Goal: Task Accomplishment & Management: Manage account settings

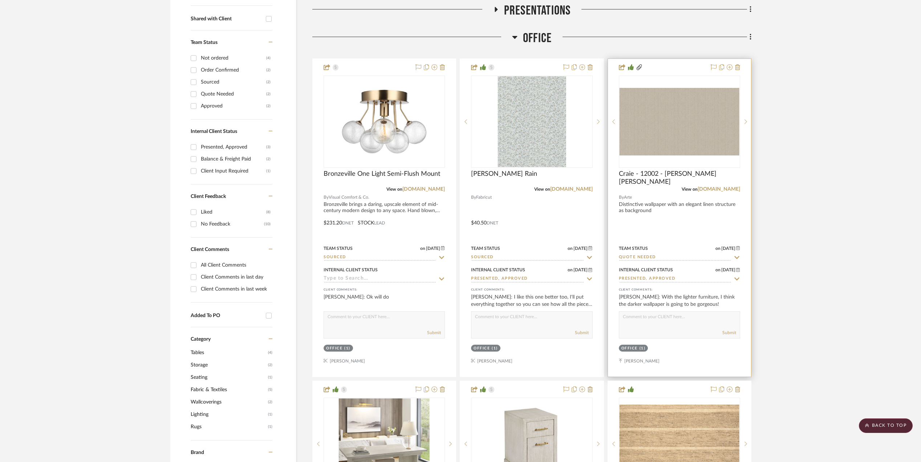
scroll to position [242, 0]
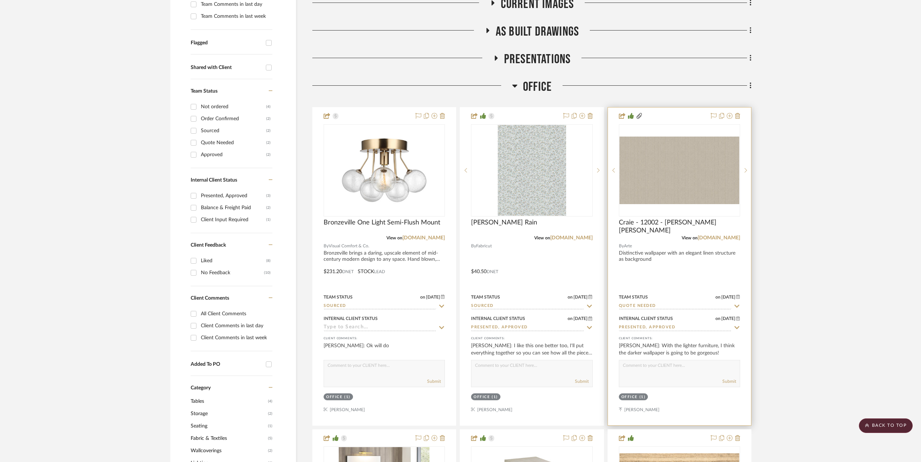
click at [646, 303] on div "Team Status on [DATE] [DATE] Quote Needed" at bounding box center [679, 300] width 121 height 17
click at [676, 192] on img "0" at bounding box center [680, 171] width 120 height 68
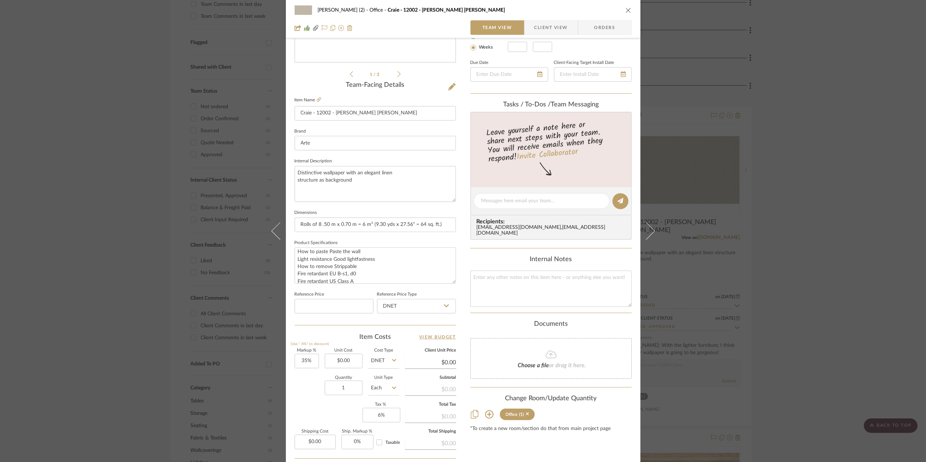
scroll to position [37, 0]
click at [348, 361] on input "0.00" at bounding box center [344, 361] width 38 height 15
type input "$203.00"
click at [290, 393] on div "[PERSON_NAME] (2) Office Craie - 12002 - [PERSON_NAME] [PERSON_NAME] Team View …" at bounding box center [463, 195] width 354 height 671
type input "$274.05"
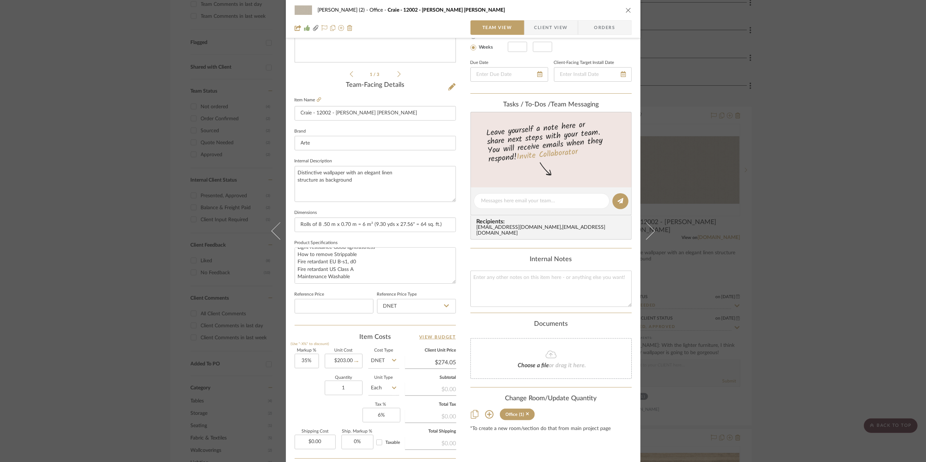
type input "$13.70"
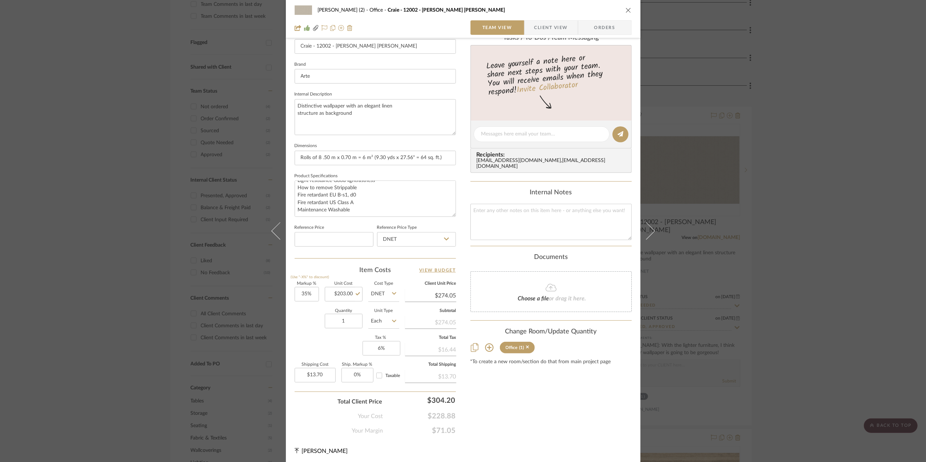
scroll to position [216, 0]
click at [392, 317] on icon at bounding box center [394, 319] width 4 height 6
click at [396, 357] on div "Roll" at bounding box center [411, 359] width 90 height 19
type input "Roll"
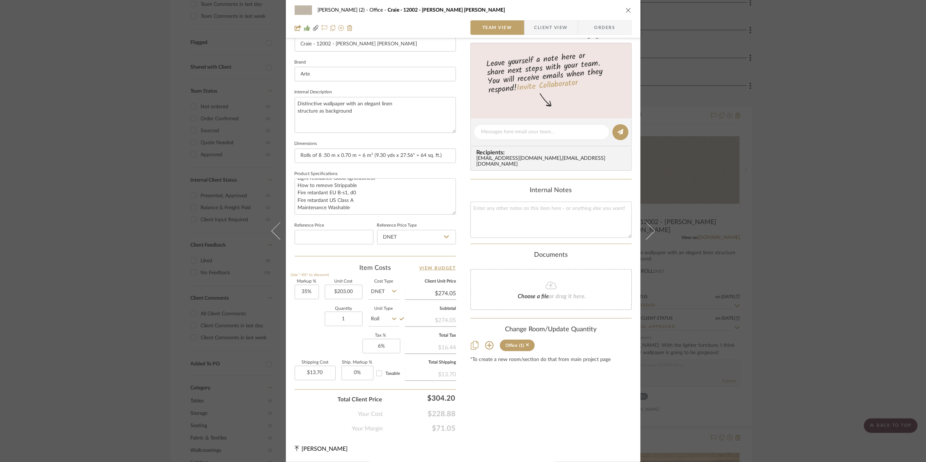
click at [304, 328] on div "Quantity 1 Unit Type Roll" at bounding box center [347, 320] width 105 height 26
click at [866, 329] on div "[PERSON_NAME] (2) Office Craie - 12002 - [PERSON_NAME] [PERSON_NAME] Team View …" at bounding box center [463, 231] width 926 height 462
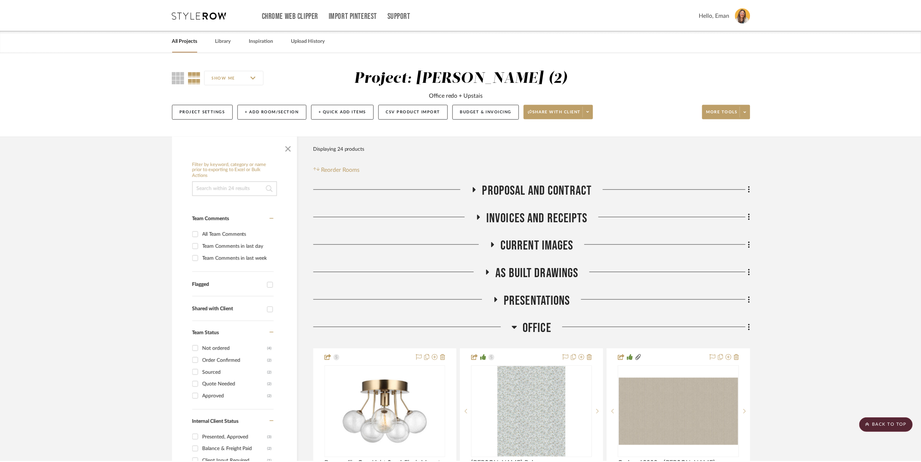
scroll to position [242, 0]
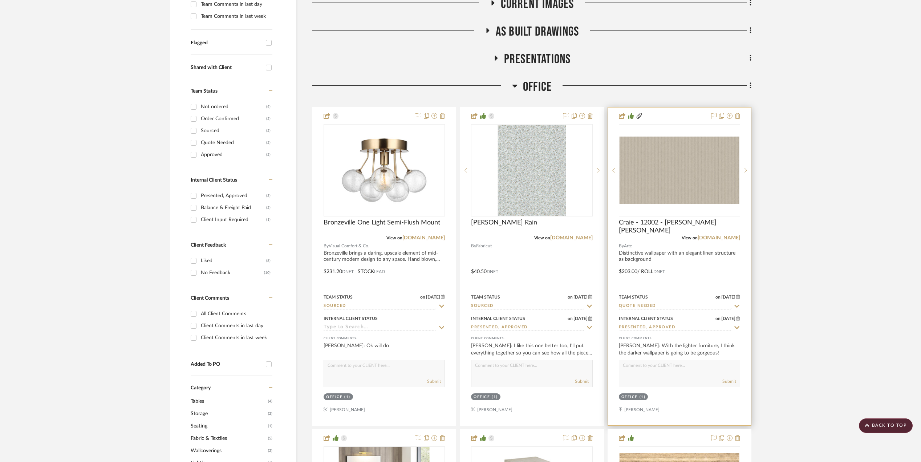
click at [673, 306] on input "Quote Needed" at bounding box center [675, 306] width 113 height 7
click at [736, 307] on icon at bounding box center [737, 306] width 4 height 4
type input "[DATE]"
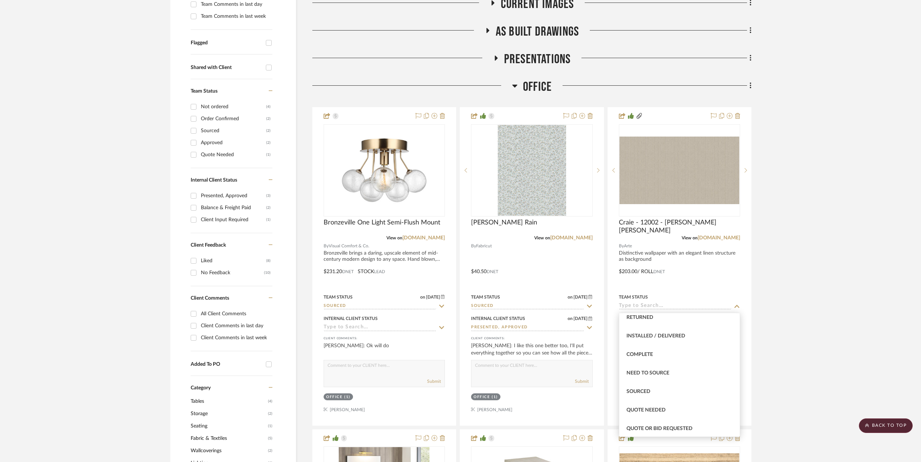
scroll to position [194, 0]
click at [652, 368] on div "Sourced" at bounding box center [679, 369] width 121 height 19
type input "Sourced"
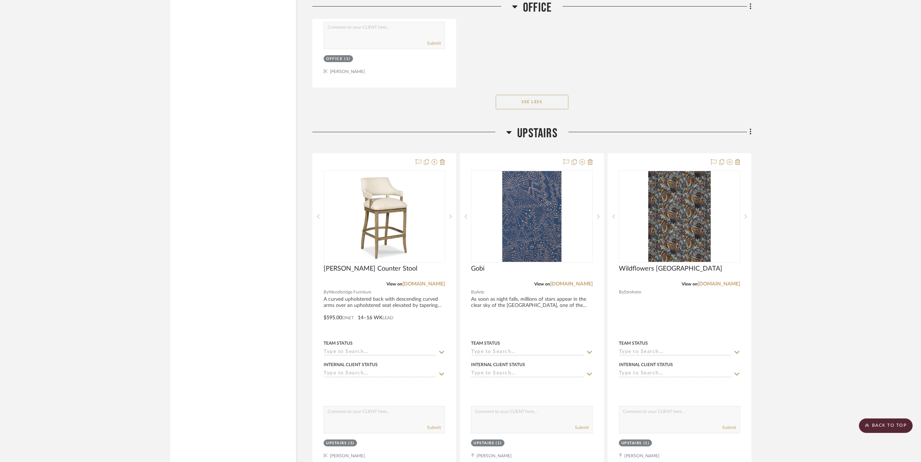
scroll to position [1549, 0]
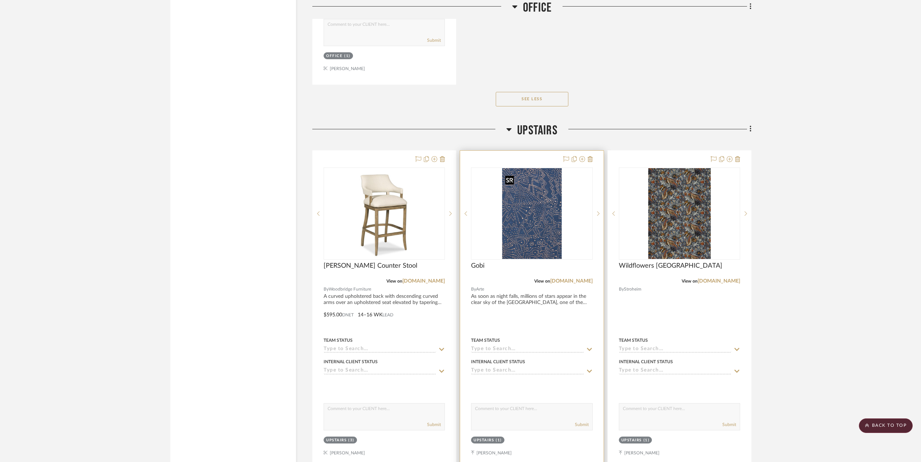
click at [540, 230] on img "0" at bounding box center [532, 213] width 60 height 91
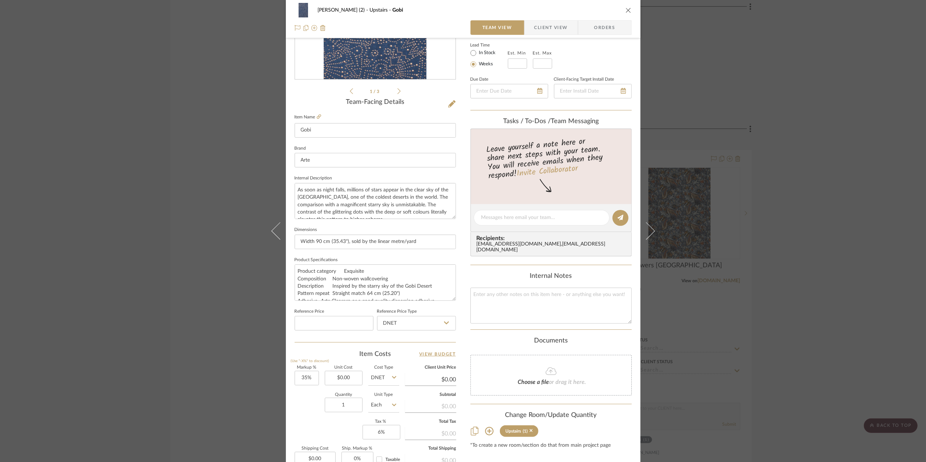
scroll to position [145, 0]
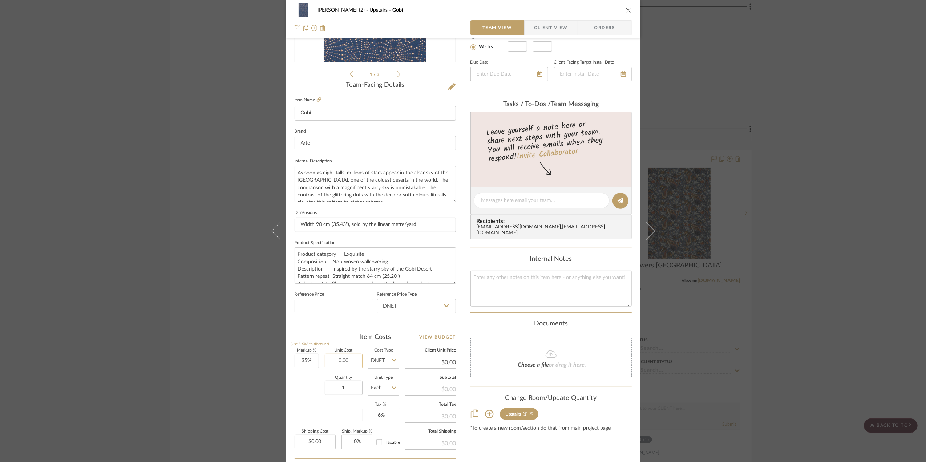
click at [348, 362] on input "0.00" at bounding box center [344, 361] width 38 height 15
type input "$69.00"
click at [298, 387] on div "Quantity 1 Unit Type Each" at bounding box center [347, 389] width 105 height 26
type input "$93.15"
type input "$4.66"
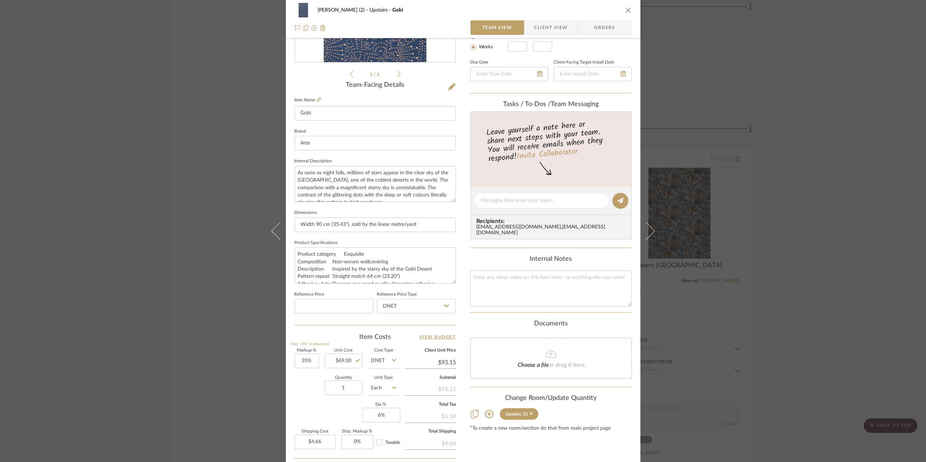
click at [392, 390] on icon at bounding box center [394, 388] width 4 height 6
click at [385, 375] on div "Roll" at bounding box center [411, 377] width 90 height 19
type input "Roll"
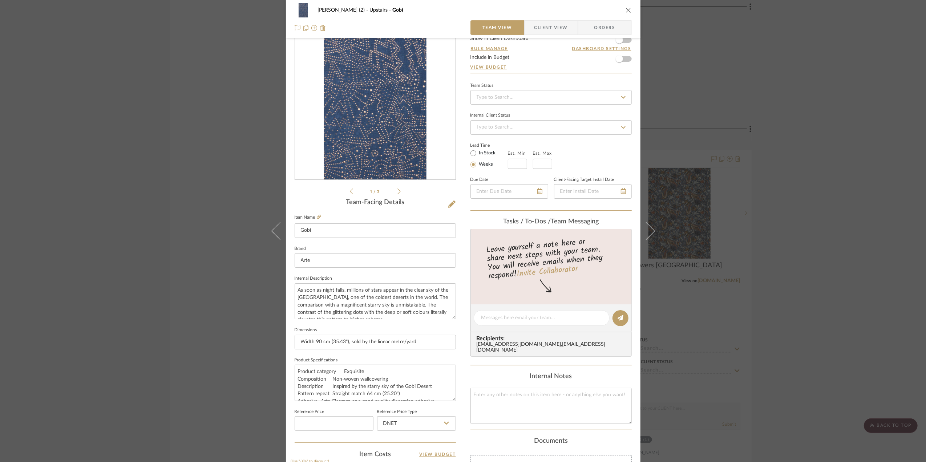
scroll to position [0, 0]
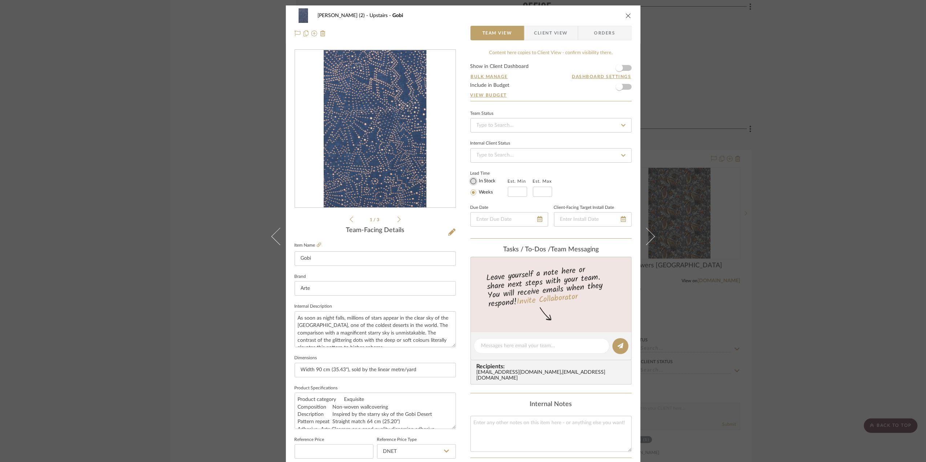
click at [469, 182] on input "In Stock" at bounding box center [473, 181] width 9 height 9
radio input "true"
click at [825, 254] on div "[PERSON_NAME] (2) Upstairs Gobi Team View Client View Orders Arte-74031.pdf Art…" at bounding box center [463, 231] width 926 height 462
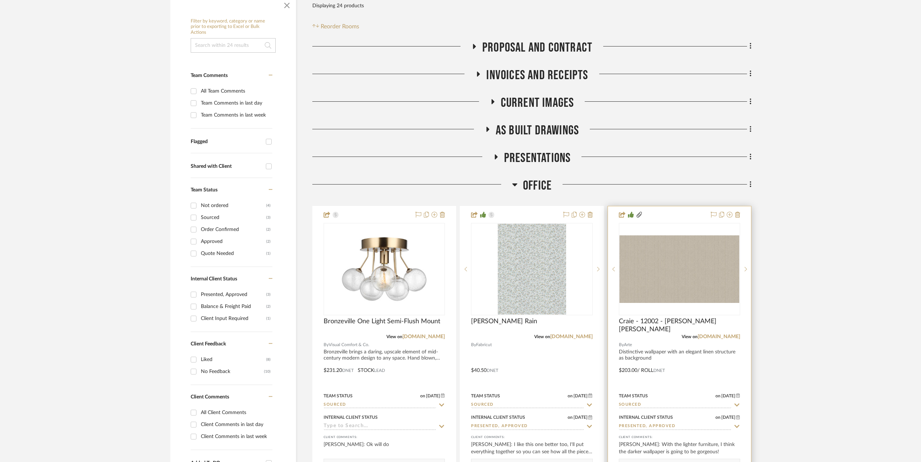
scroll to position [339, 0]
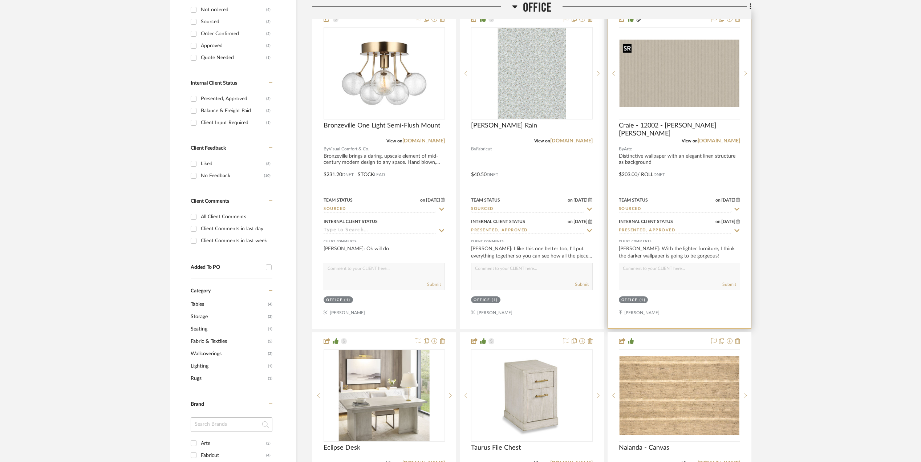
click at [693, 94] on img "0" at bounding box center [680, 74] width 120 height 68
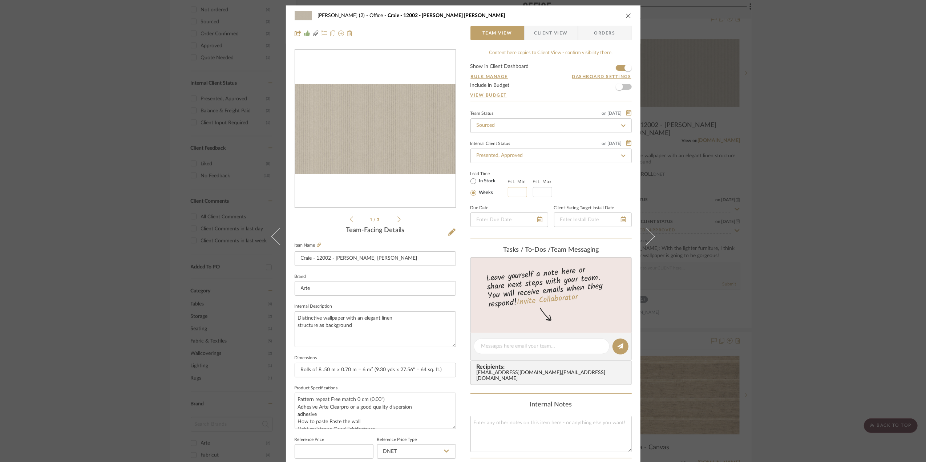
click at [514, 192] on input "text" at bounding box center [517, 192] width 19 height 10
click at [520, 195] on input at bounding box center [517, 192] width 19 height 10
type input "3"
click at [537, 196] on input "text" at bounding box center [542, 192] width 19 height 10
type input "4"
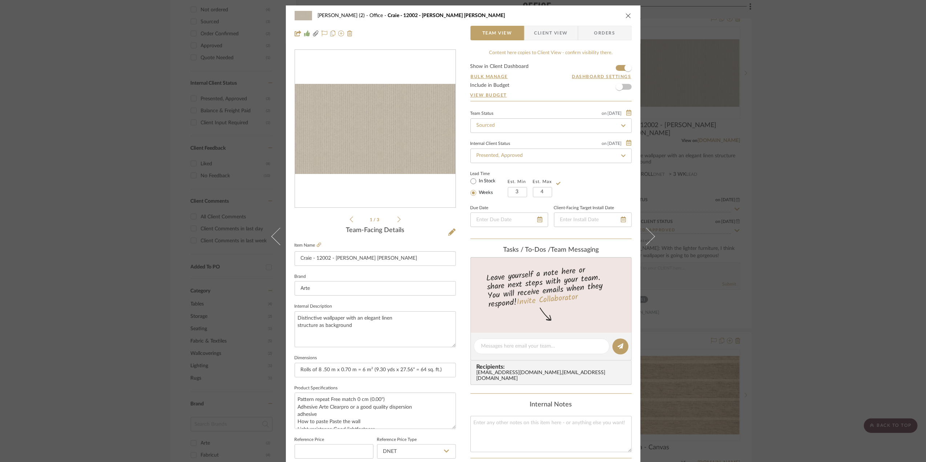
click at [592, 188] on div "Lead Time In Stock Weeks Est. Min 3 Est. Max 4" at bounding box center [550, 183] width 161 height 28
click at [815, 284] on div "[PERSON_NAME] (2) Office Craie - 12002 - [PERSON_NAME] [PERSON_NAME] Team View …" at bounding box center [463, 231] width 926 height 462
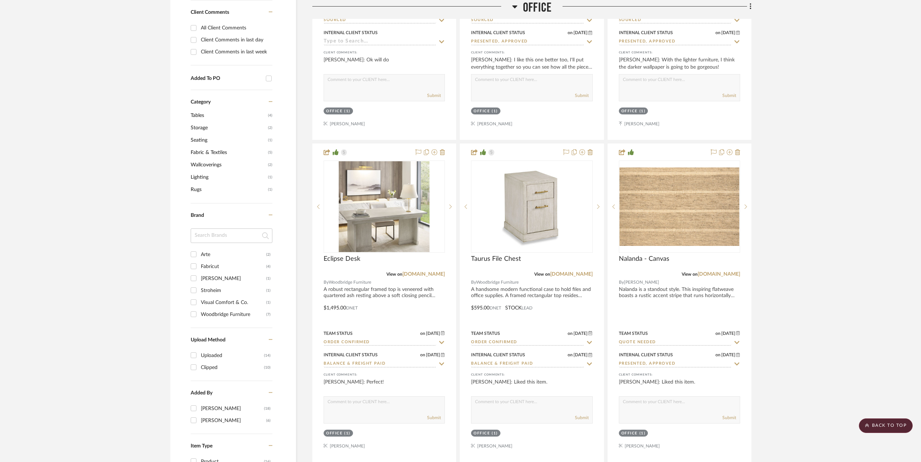
scroll to position [532, 0]
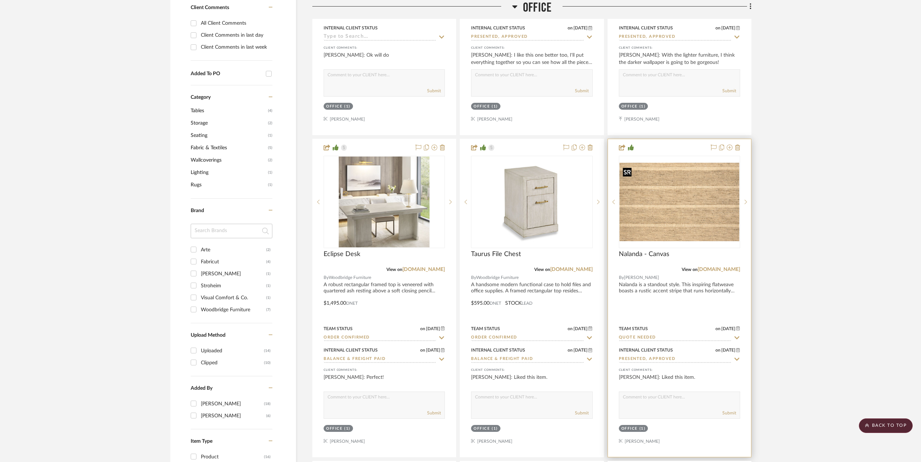
click at [683, 214] on img "0" at bounding box center [680, 202] width 120 height 78
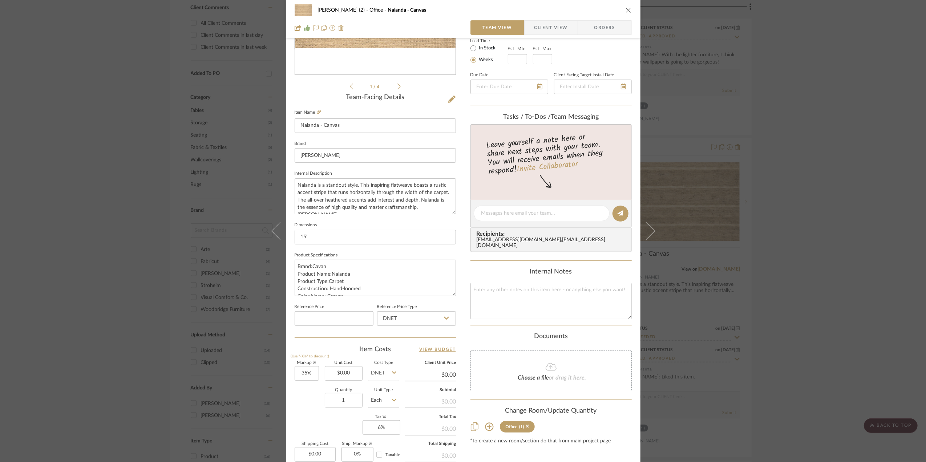
scroll to position [145, 0]
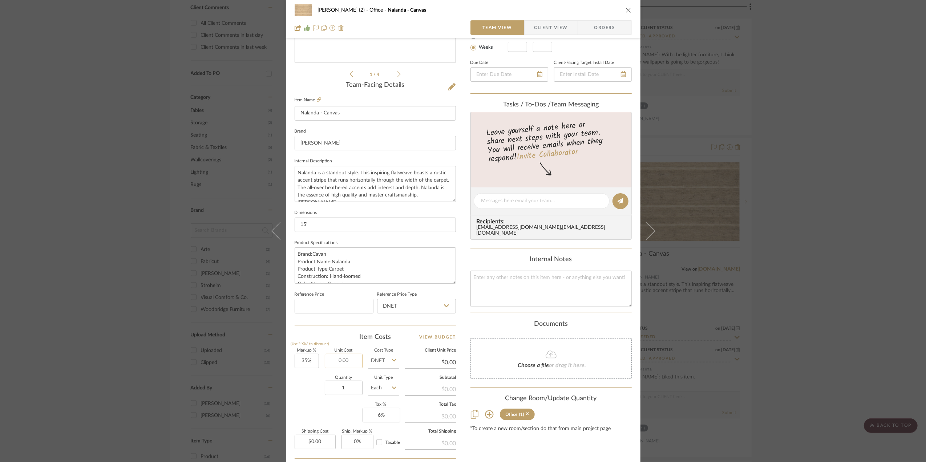
click at [349, 361] on input "0.00" at bounding box center [344, 361] width 38 height 15
type input "$75.99"
drag, startPoint x: 304, startPoint y: 386, endPoint x: 302, endPoint y: 390, distance: 3.9
click at [304, 387] on div "Quantity 1 Unit Type Each" at bounding box center [347, 389] width 105 height 26
type input "$102.59"
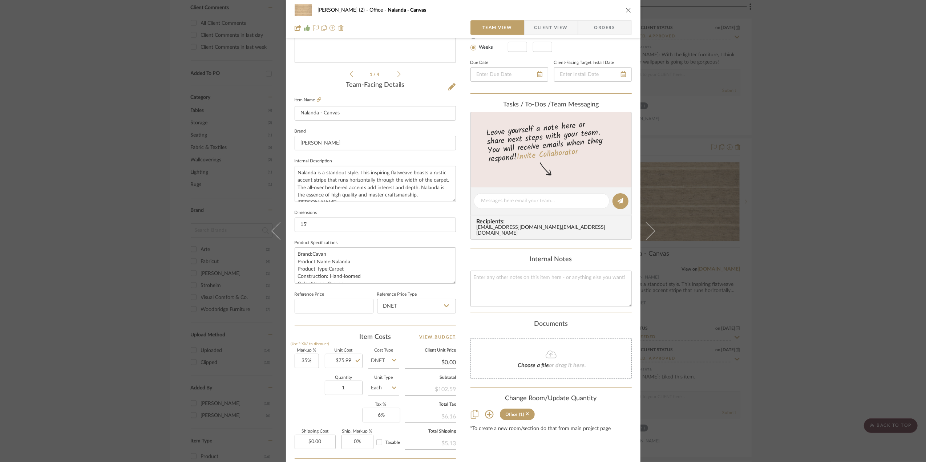
type input "$5.13"
click at [392, 389] on icon at bounding box center [394, 388] width 4 height 6
click at [389, 340] on div "Sq Yd" at bounding box center [411, 340] width 90 height 19
type input "Sq Yd"
click at [302, 396] on div "Quantity 1 Unit Type Sq Yd" at bounding box center [347, 389] width 105 height 26
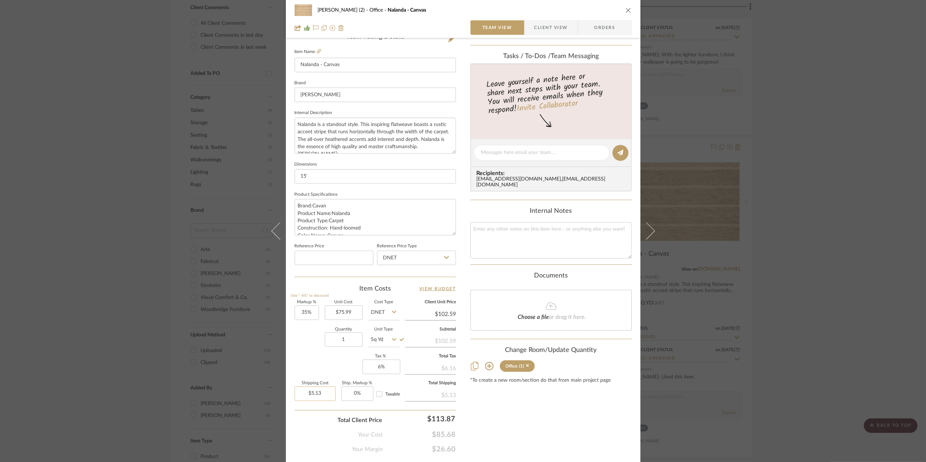
scroll to position [216, 0]
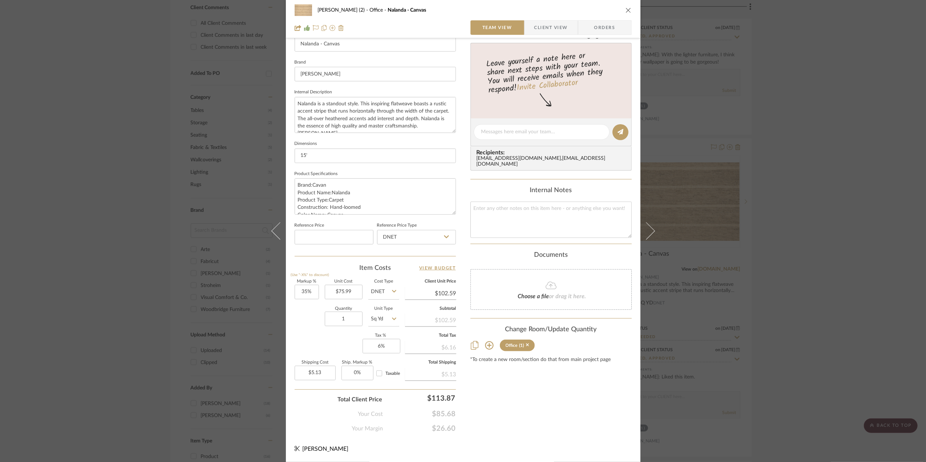
click at [847, 254] on div "[PERSON_NAME] (2) Office Nalanda - Canvas Team View Client View Orders 1 / 4 Te…" at bounding box center [463, 231] width 926 height 462
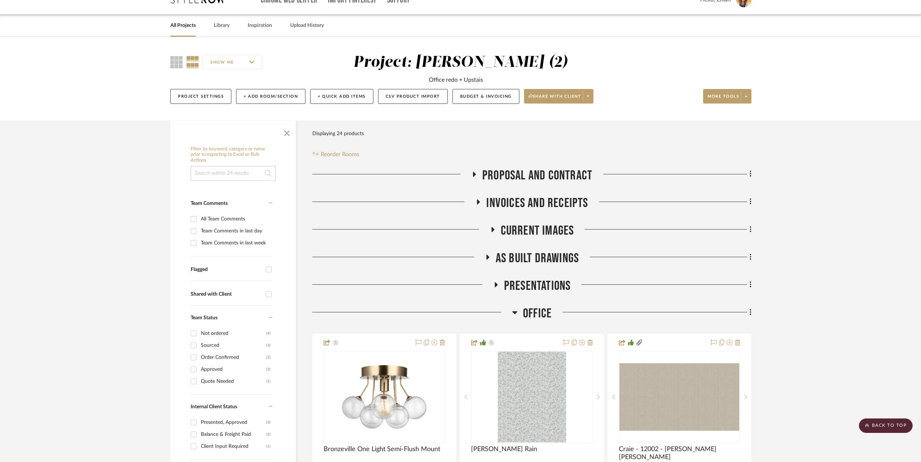
scroll to position [0, 0]
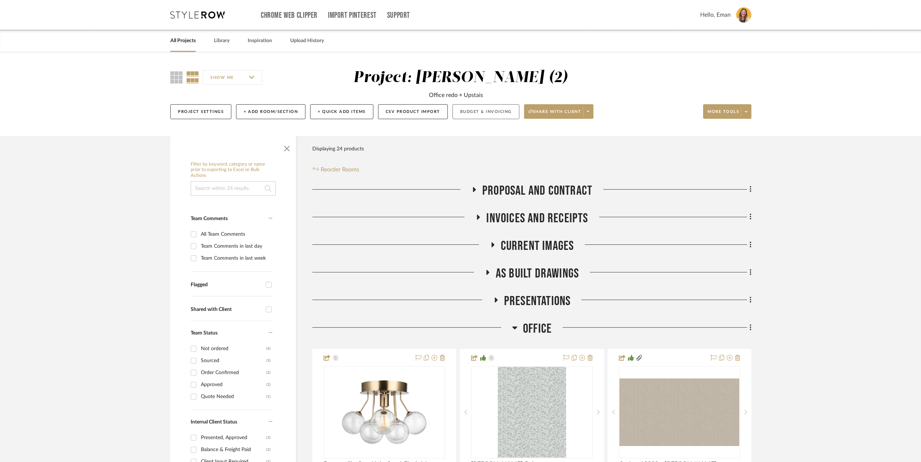
click at [497, 112] on button "Budget & Invoicing" at bounding box center [486, 111] width 67 height 15
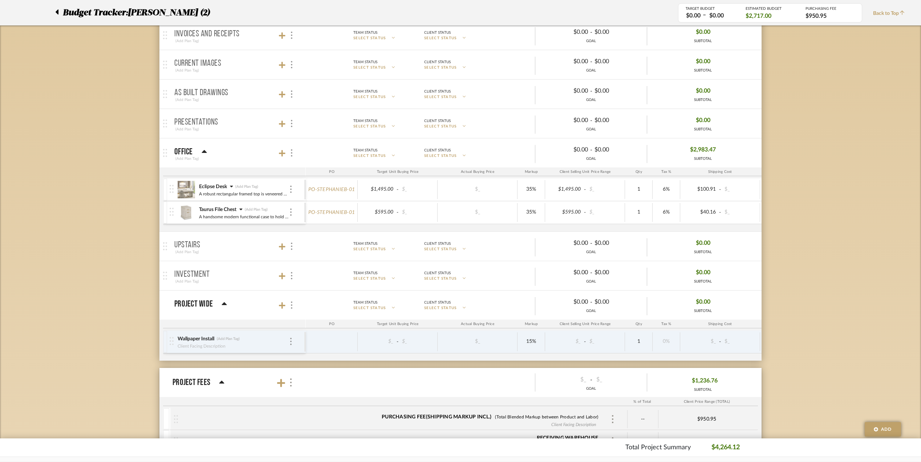
scroll to position [48, 0]
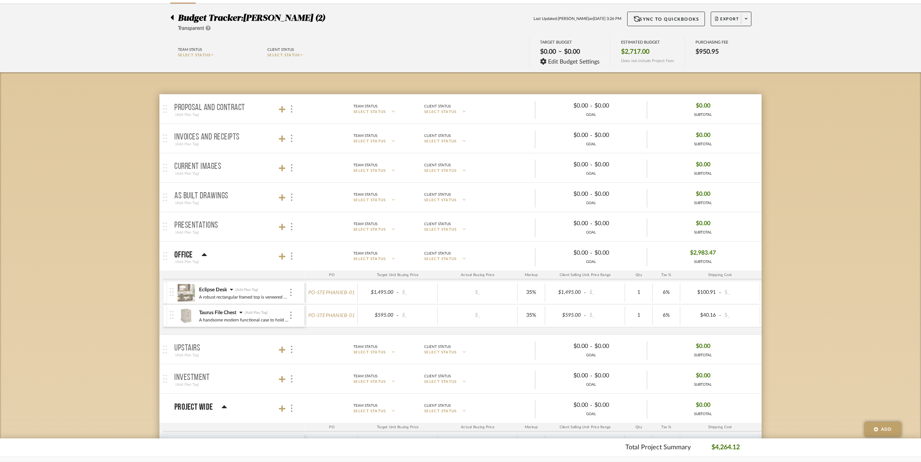
click at [233, 288] on icon at bounding box center [231, 289] width 3 height 5
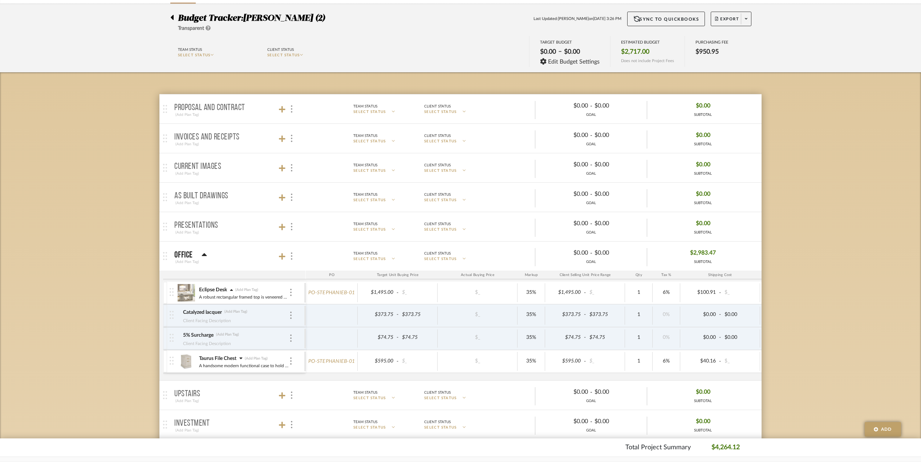
click at [840, 329] on div "Budget Tracker: [PERSON_NAME] (2) Transparent Last Updated: [PERSON_NAME] on [D…" at bounding box center [460, 381] width 921 height 755
click at [173, 17] on icon at bounding box center [172, 17] width 3 height 5
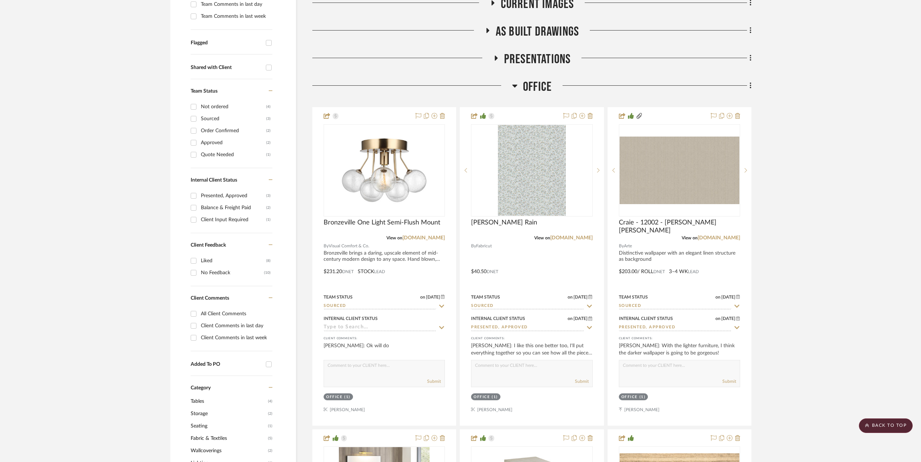
scroll to position [291, 0]
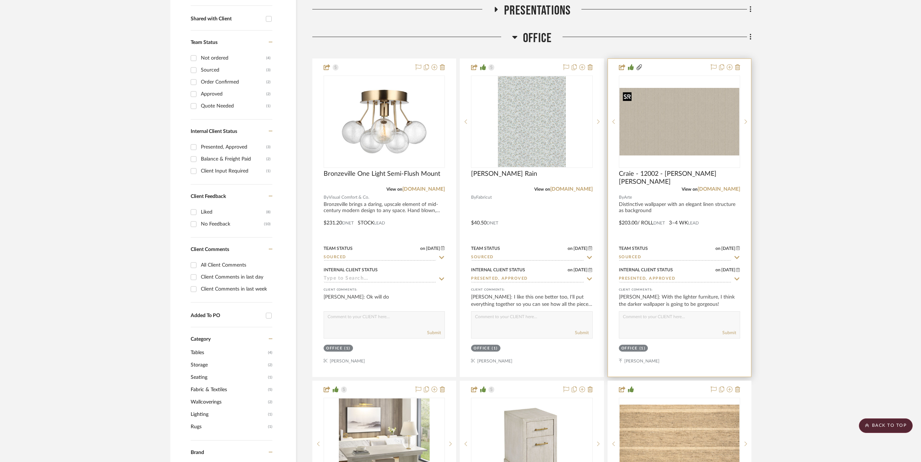
click at [0, 0] on img at bounding box center [0, 0] width 0 height 0
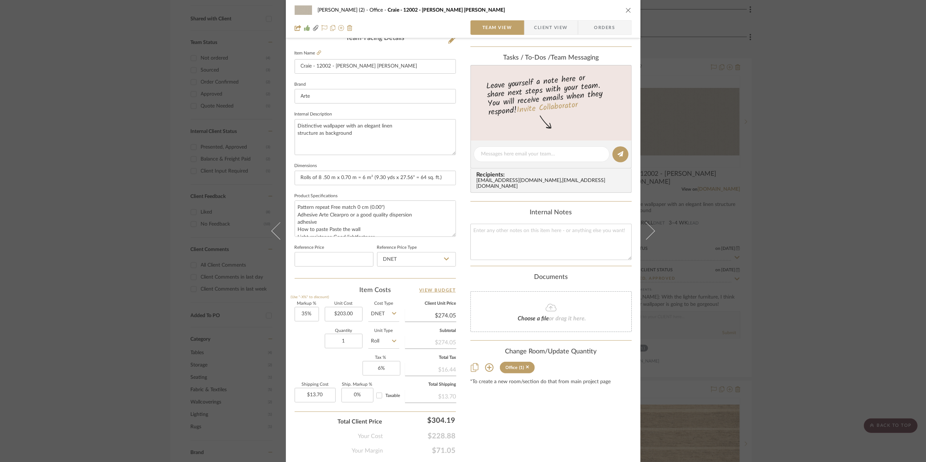
scroll to position [194, 0]
click at [349, 340] on input "1" at bounding box center [344, 339] width 38 height 15
type input "4"
click at [305, 355] on div "Markup % (Use "-X%" to discount) 35% Unit Cost $203.00 Cost Type DNET Client Un…" at bounding box center [375, 353] width 161 height 106
type input "$54.81"
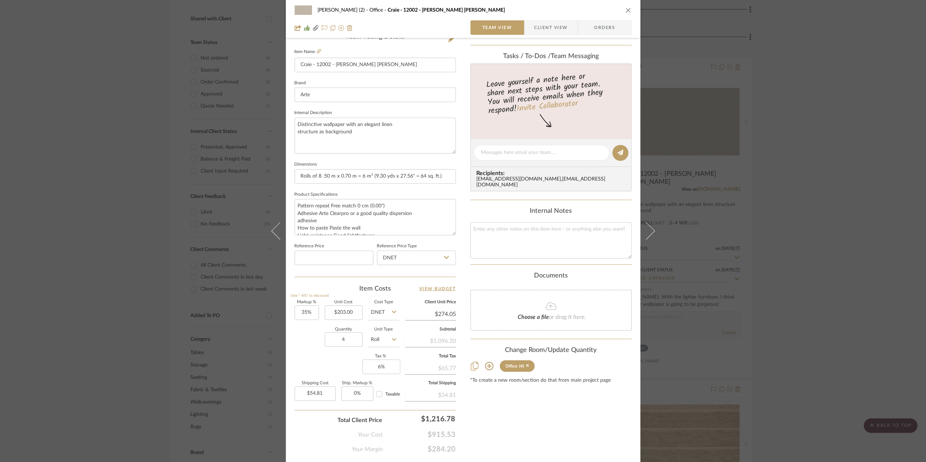
click at [543, 25] on span "Client View" at bounding box center [550, 27] width 33 height 15
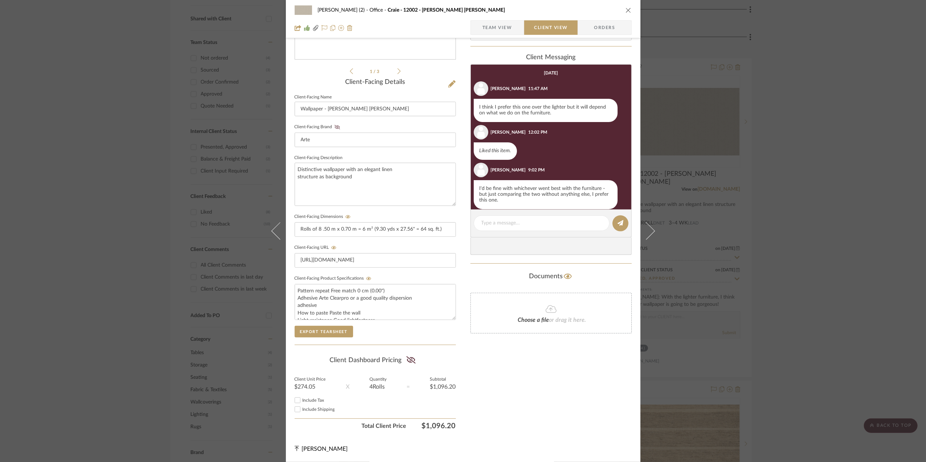
scroll to position [66, 0]
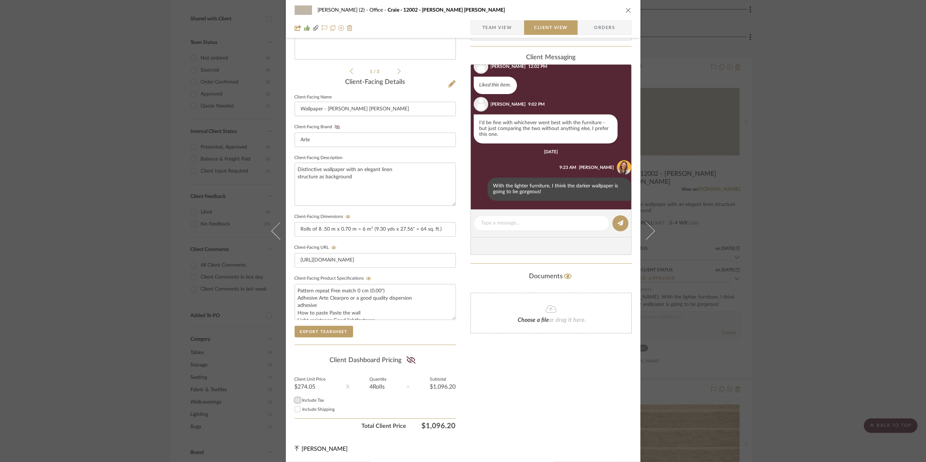
click at [295, 401] on input "Include Tax" at bounding box center [297, 400] width 9 height 9
checkbox input "true"
click at [296, 410] on input "Include Shipping" at bounding box center [297, 409] width 9 height 9
checkbox input "true"
click at [409, 359] on icon at bounding box center [410, 359] width 9 height 7
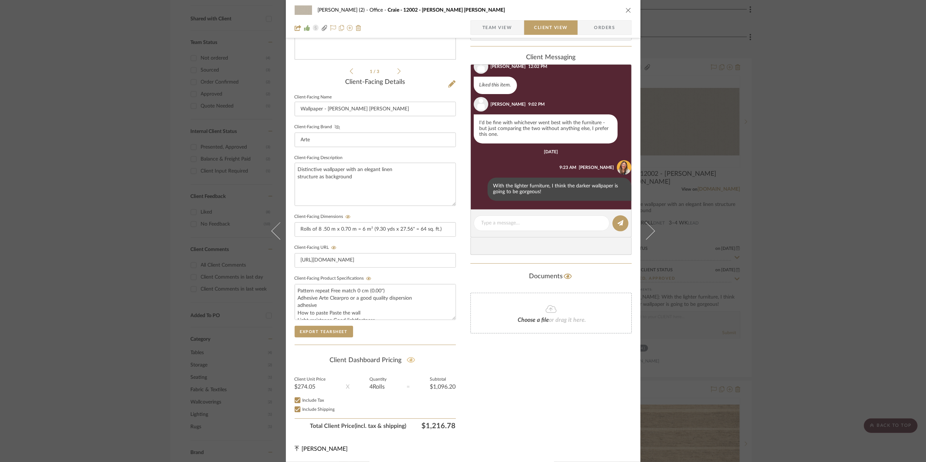
click at [335, 125] on icon at bounding box center [337, 127] width 5 height 4
click at [789, 259] on div "[PERSON_NAME] (2) Office Craie - 12002 - [PERSON_NAME] [PERSON_NAME] Team View …" at bounding box center [463, 231] width 926 height 462
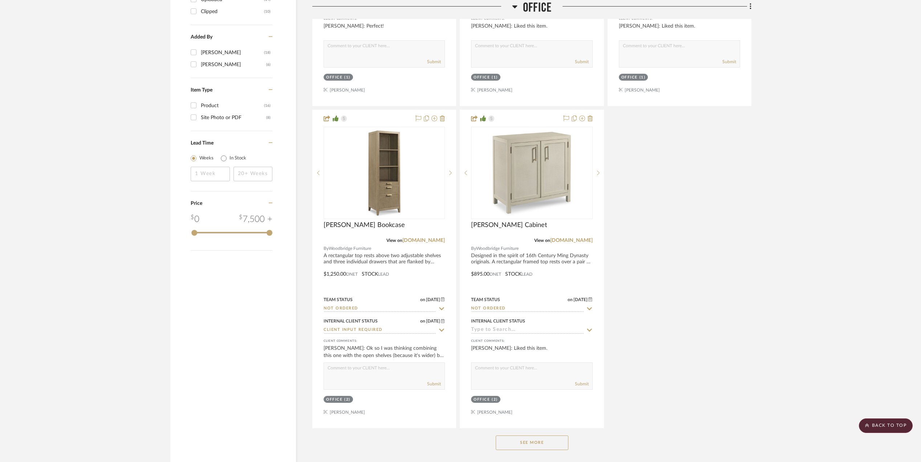
scroll to position [1017, 0]
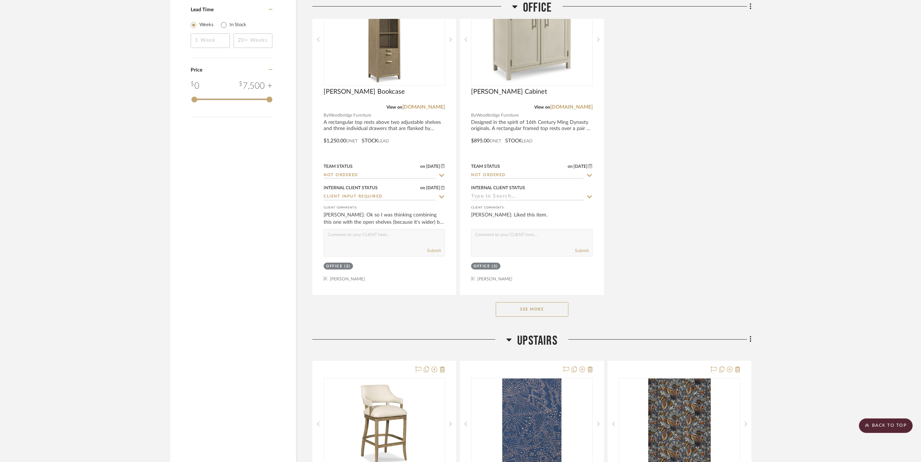
click at [543, 316] on button "See More" at bounding box center [532, 309] width 73 height 15
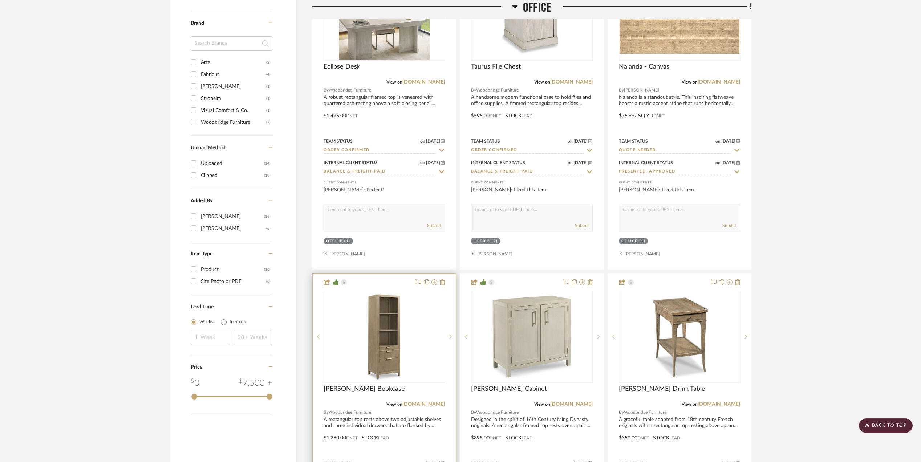
scroll to position [726, 0]
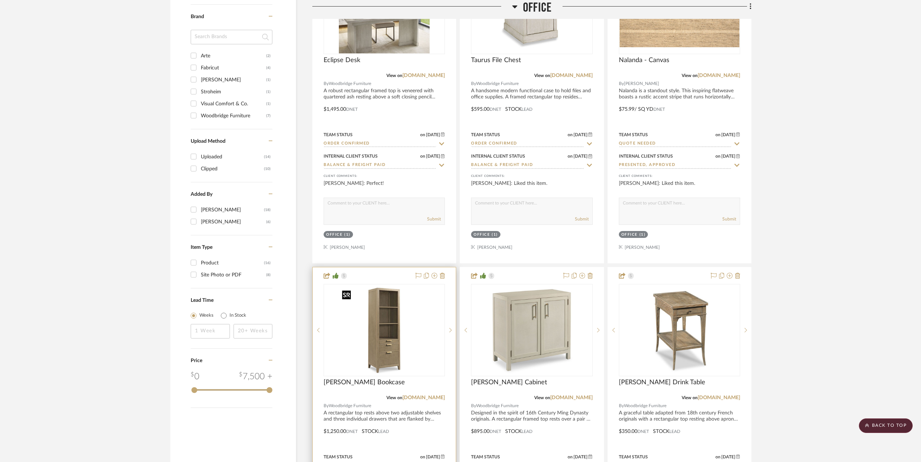
click at [378, 326] on img "0" at bounding box center [384, 330] width 91 height 91
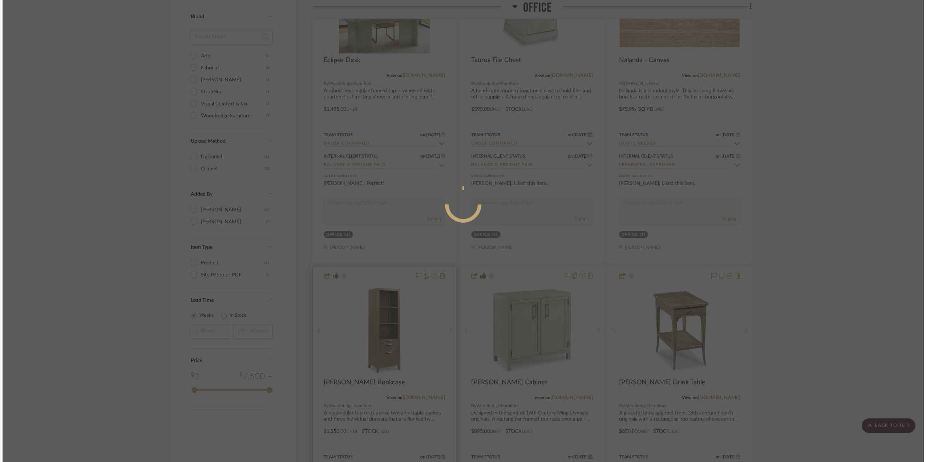
scroll to position [0, 0]
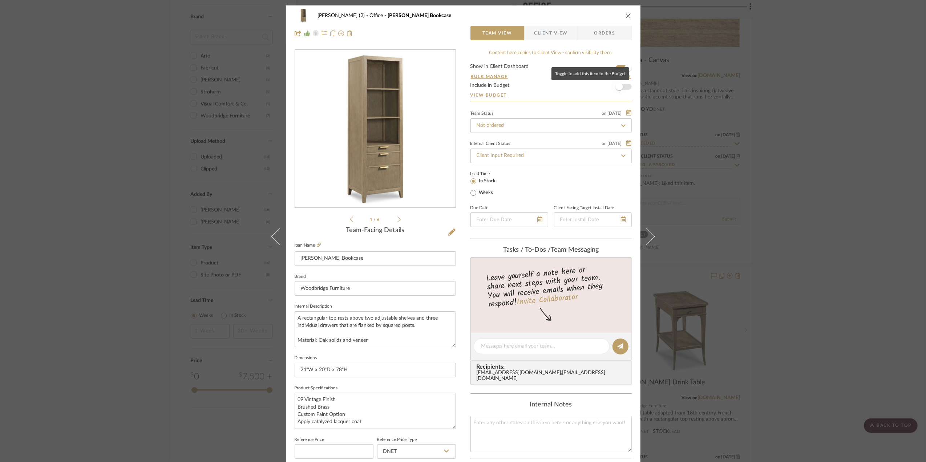
click at [622, 89] on span "button" at bounding box center [619, 87] width 16 height 16
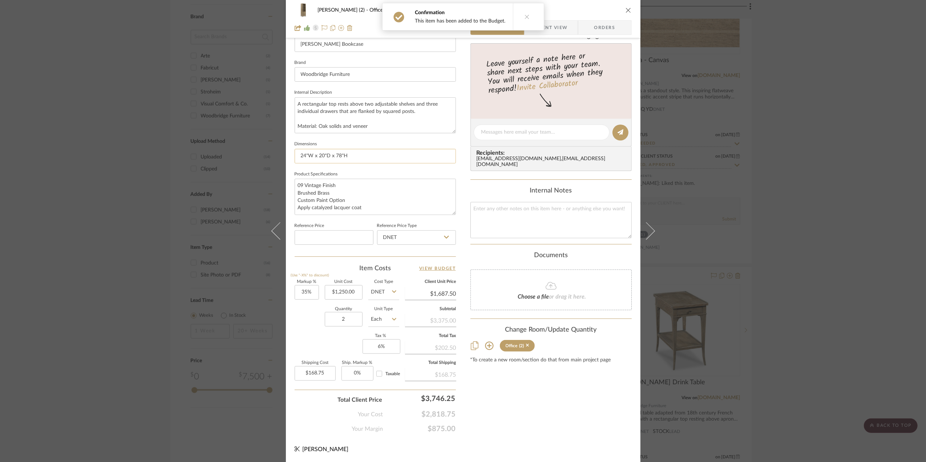
scroll to position [216, 0]
click at [542, 23] on span "Client View" at bounding box center [550, 27] width 33 height 15
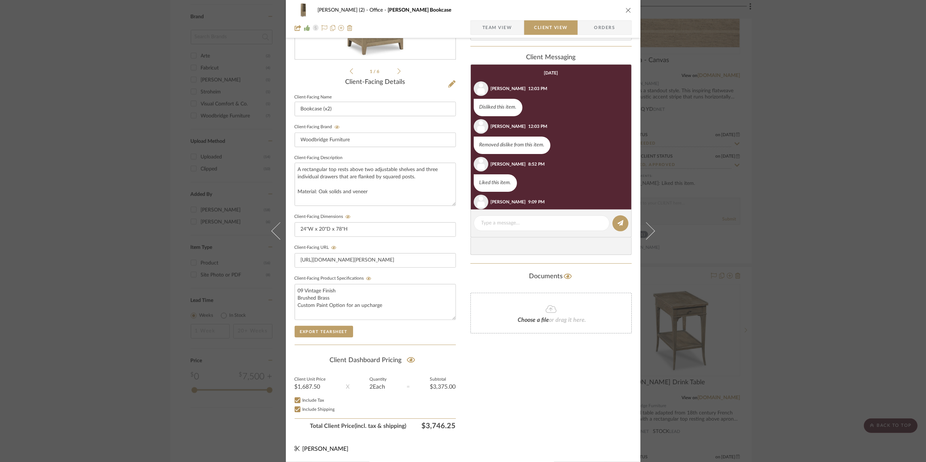
scroll to position [177, 0]
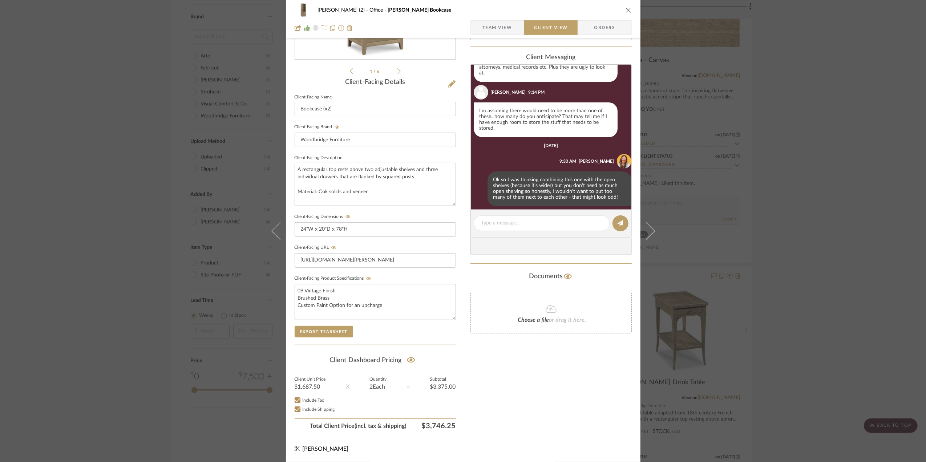
click at [804, 295] on div "[PERSON_NAME] (2) Office [PERSON_NAME] Bookcase Team View Client View Orders 1 …" at bounding box center [463, 231] width 926 height 462
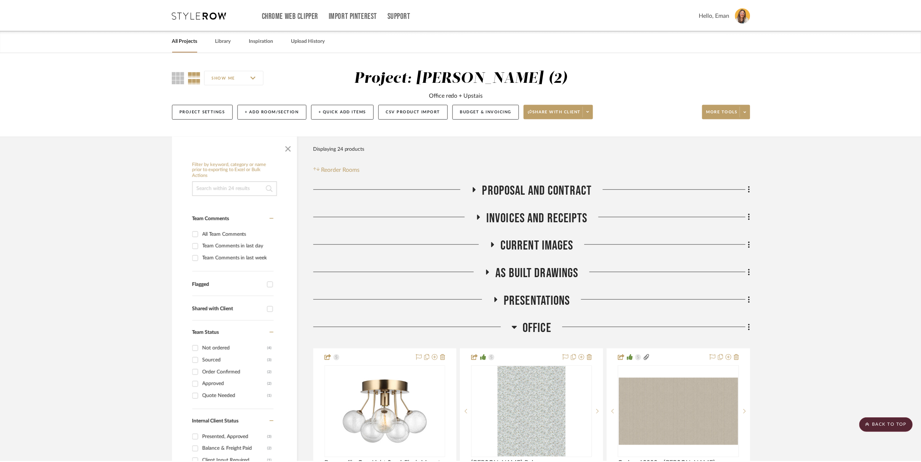
scroll to position [726, 0]
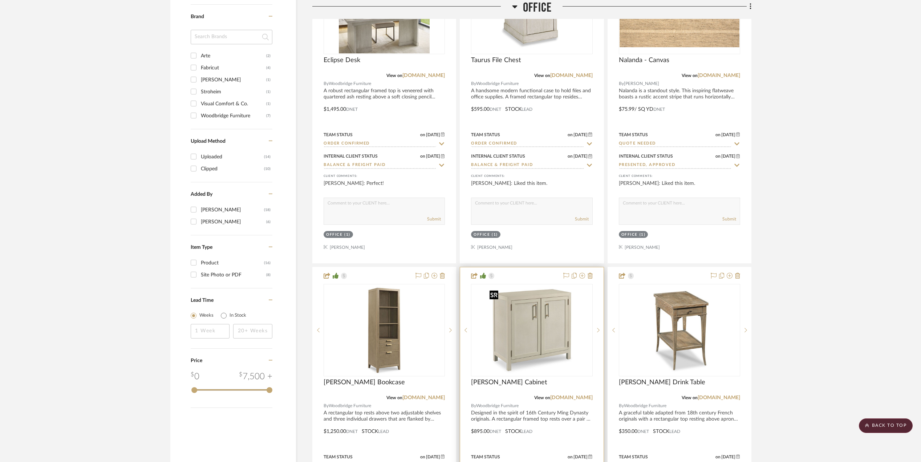
click at [0, 0] on img at bounding box center [0, 0] width 0 height 0
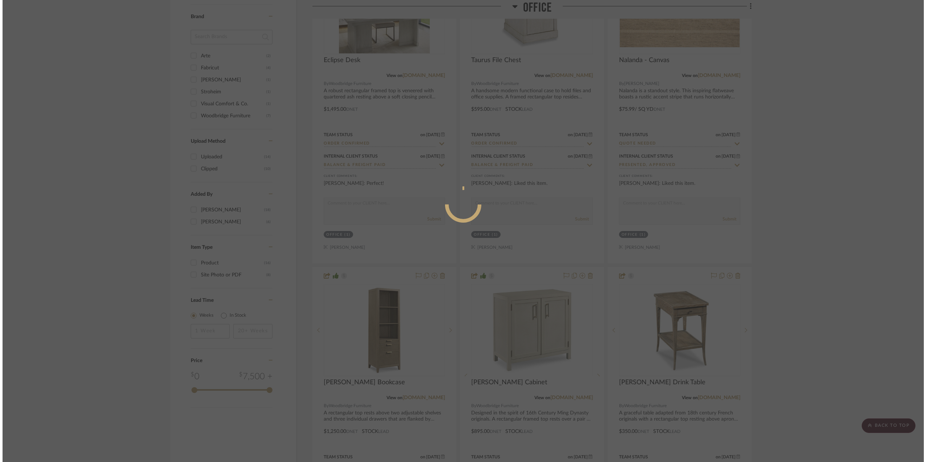
scroll to position [0, 0]
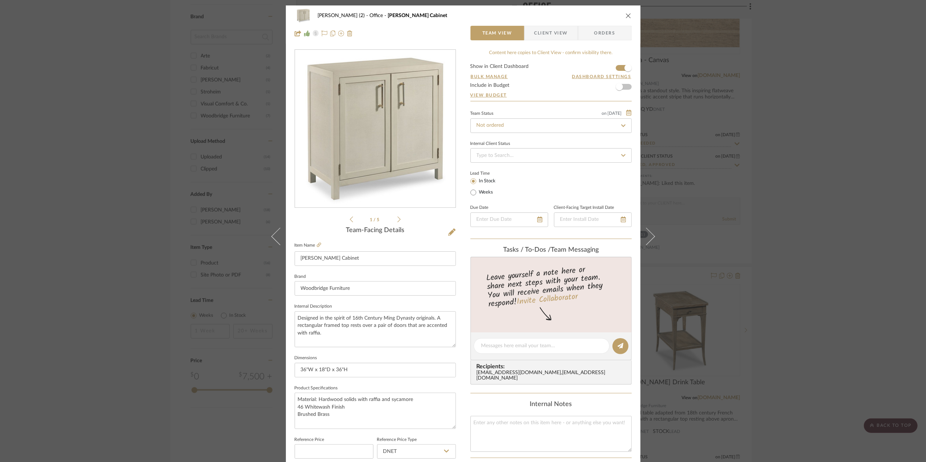
click at [838, 278] on div "[PERSON_NAME] (2) Office [PERSON_NAME] Cabinet Team View Client View Orders 1 /…" at bounding box center [463, 231] width 926 height 462
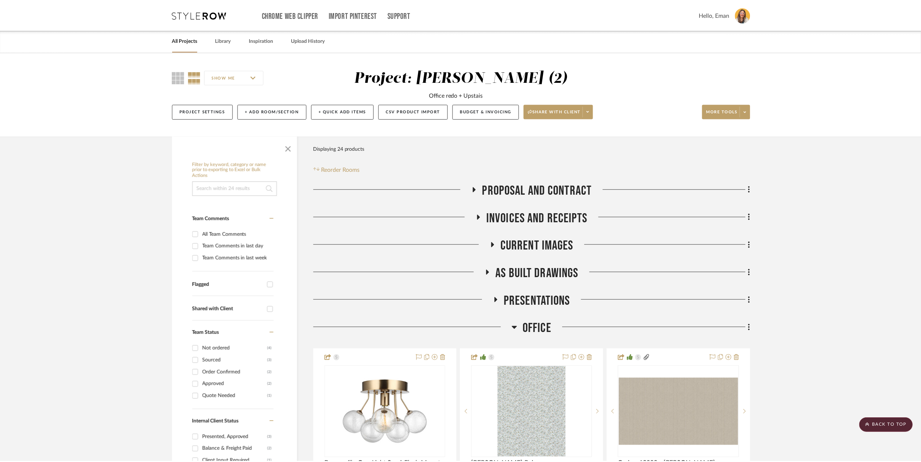
scroll to position [726, 0]
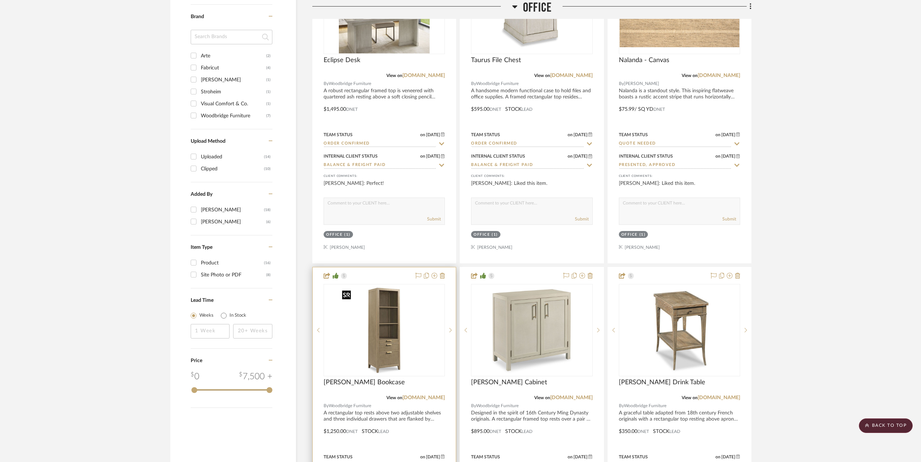
click at [402, 327] on img "0" at bounding box center [384, 330] width 91 height 91
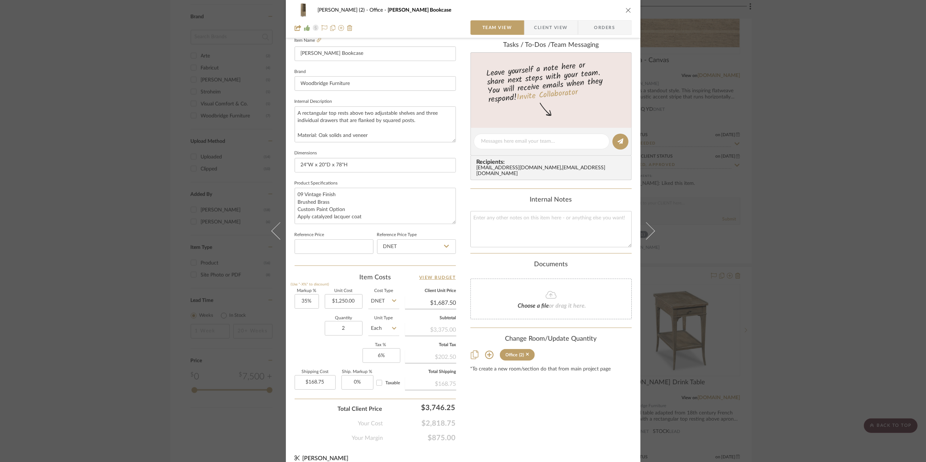
scroll to position [216, 0]
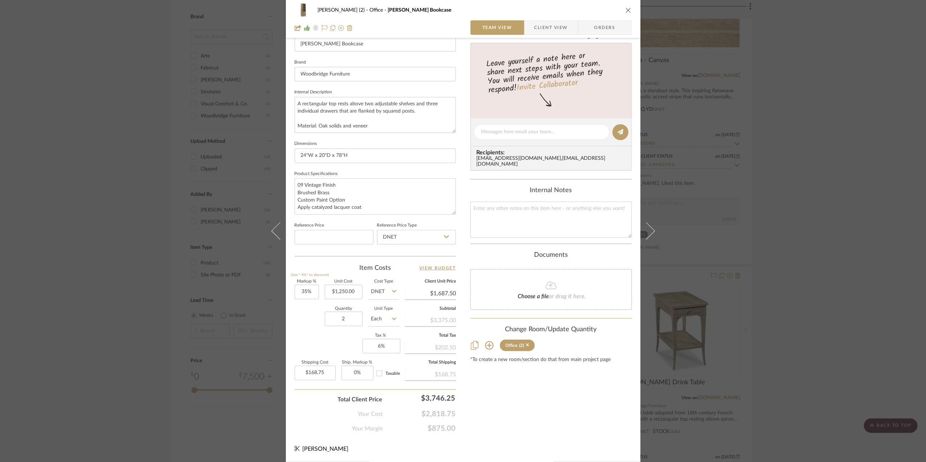
click at [806, 264] on div "[PERSON_NAME] (2) Office [PERSON_NAME] Bookcase Team View Client View Orders 1 …" at bounding box center [463, 231] width 926 height 462
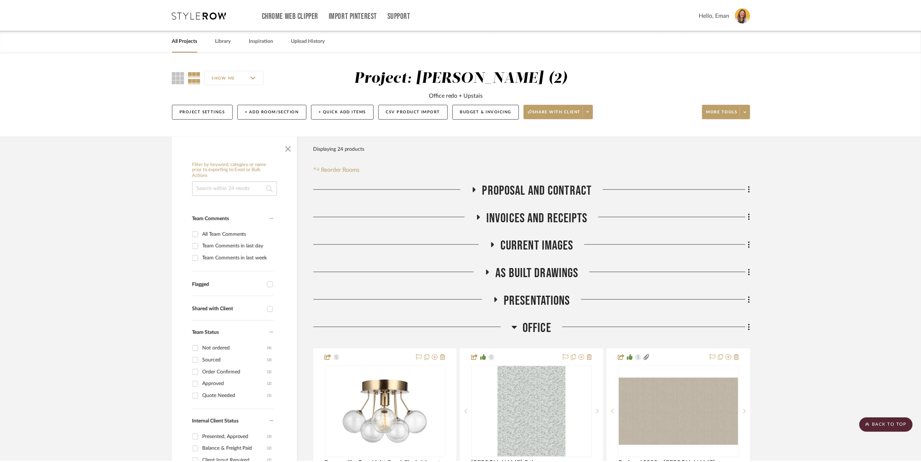
scroll to position [726, 0]
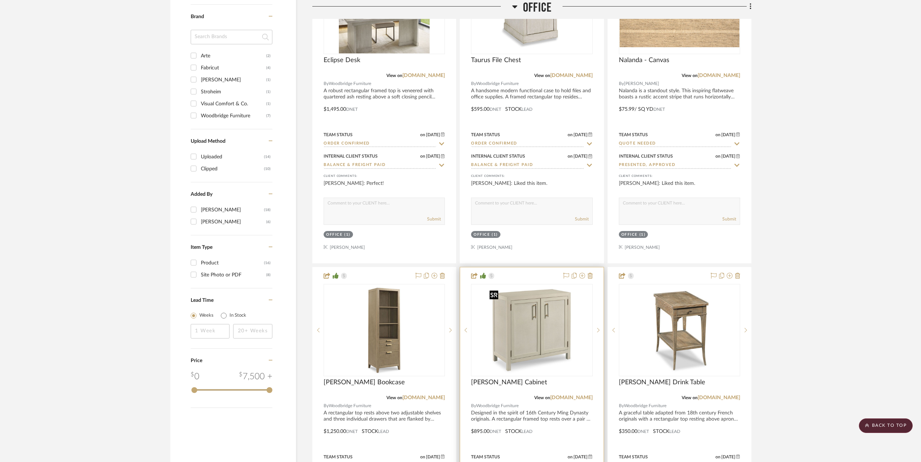
click at [548, 319] on img "0" at bounding box center [531, 330] width 91 height 91
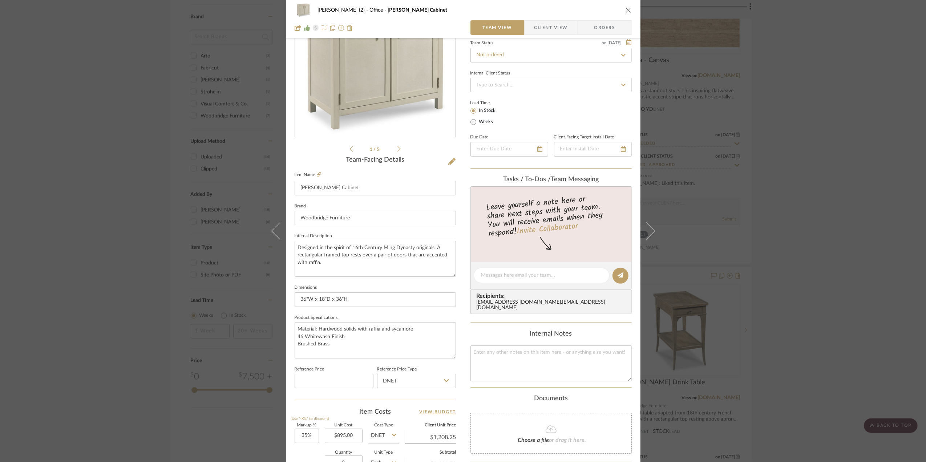
scroll to position [0, 0]
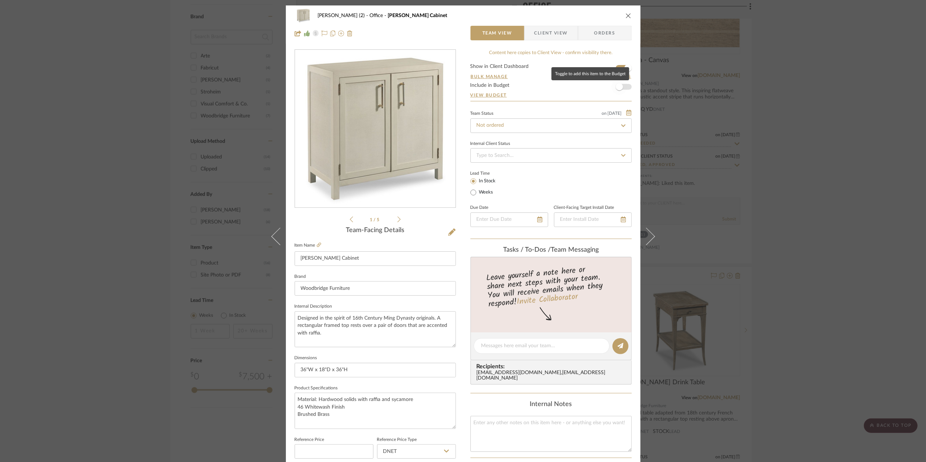
click at [621, 85] on span "button" at bounding box center [619, 87] width 16 height 16
click at [815, 261] on div "[PERSON_NAME] (2) Office [PERSON_NAME] Cabinet Team View Client View Orders 1 /…" at bounding box center [463, 231] width 926 height 462
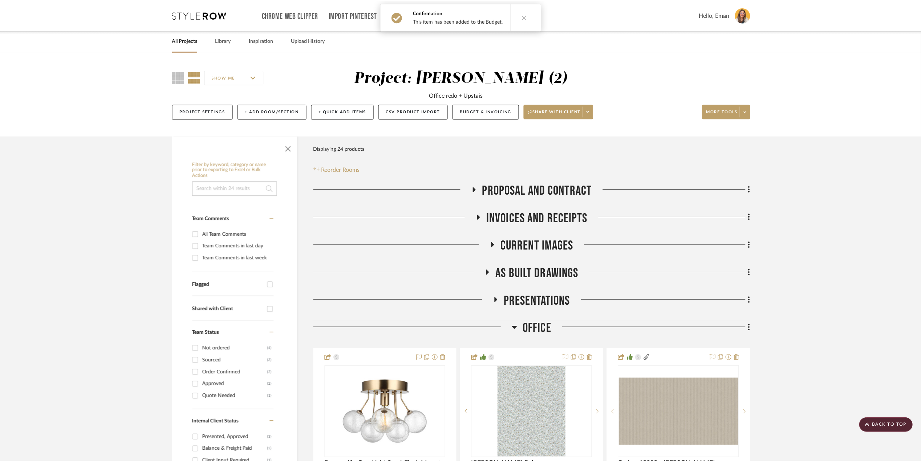
scroll to position [726, 0]
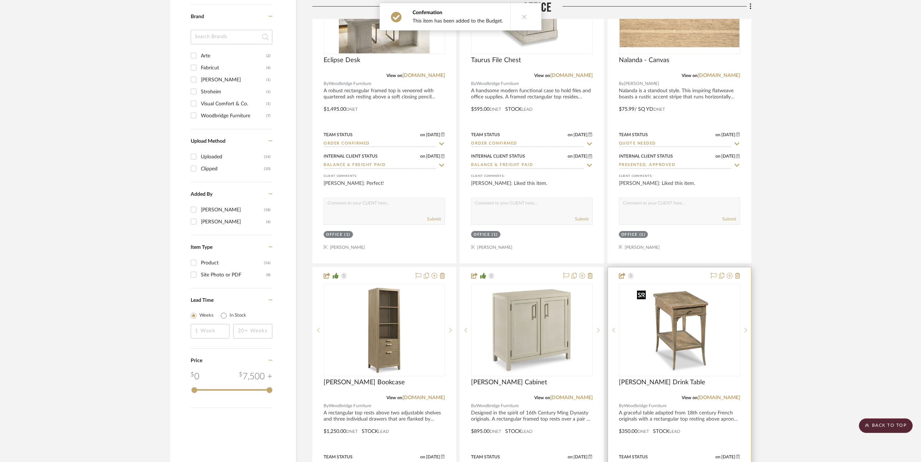
click at [671, 331] on img "0" at bounding box center [679, 330] width 91 height 91
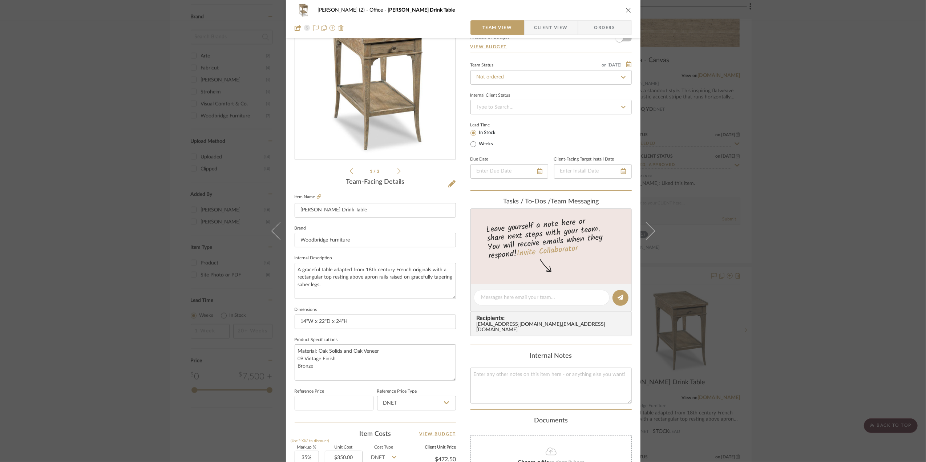
scroll to position [194, 0]
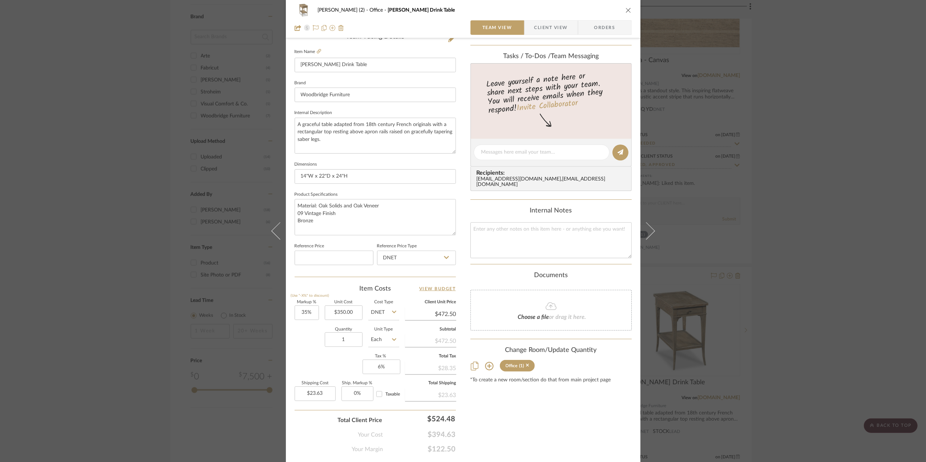
click at [543, 25] on span "Client View" at bounding box center [550, 27] width 33 height 15
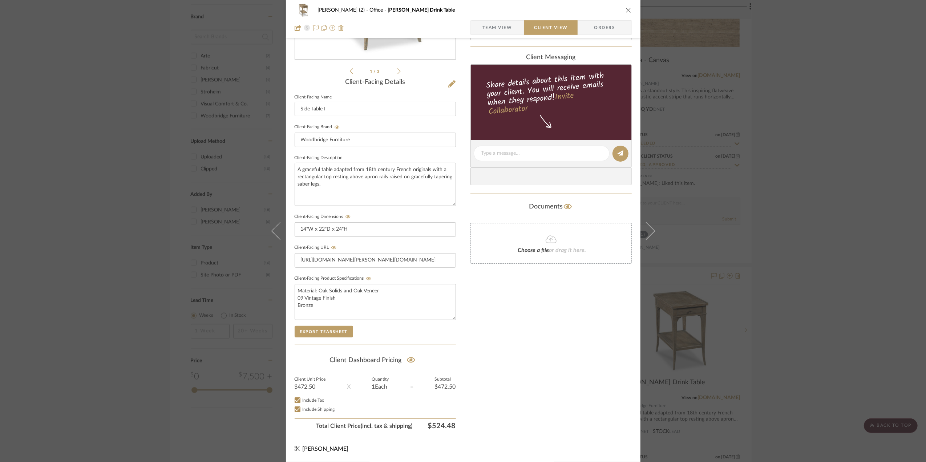
click at [810, 270] on div "[PERSON_NAME] (2) Office [PERSON_NAME] Drink Table Team View Client View Orders…" at bounding box center [463, 231] width 926 height 462
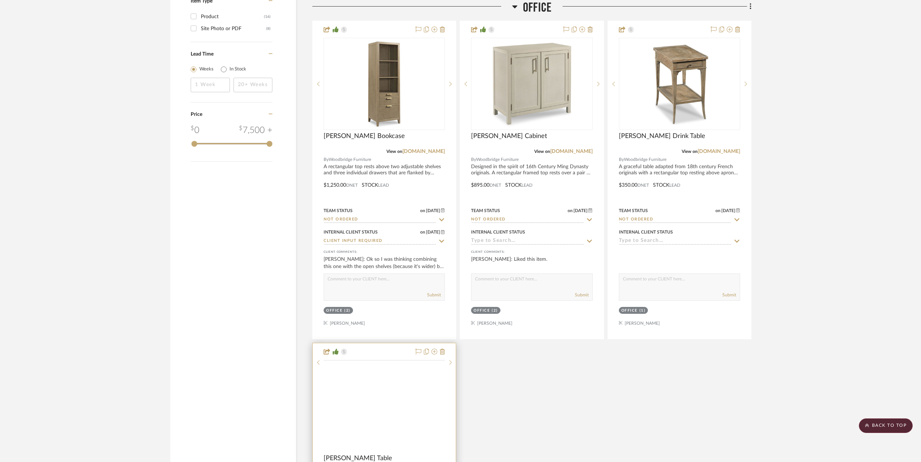
scroll to position [1065, 0]
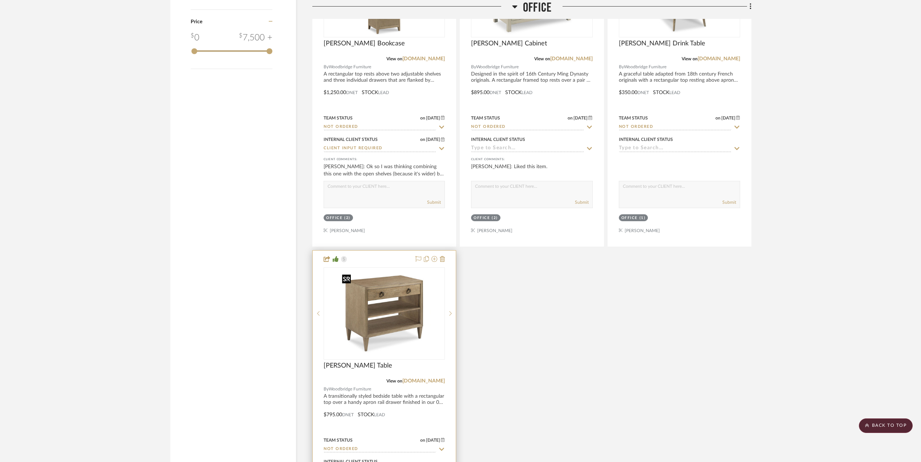
click at [384, 311] on div at bounding box center [384, 313] width 121 height 92
click at [378, 329] on img "0" at bounding box center [384, 313] width 91 height 91
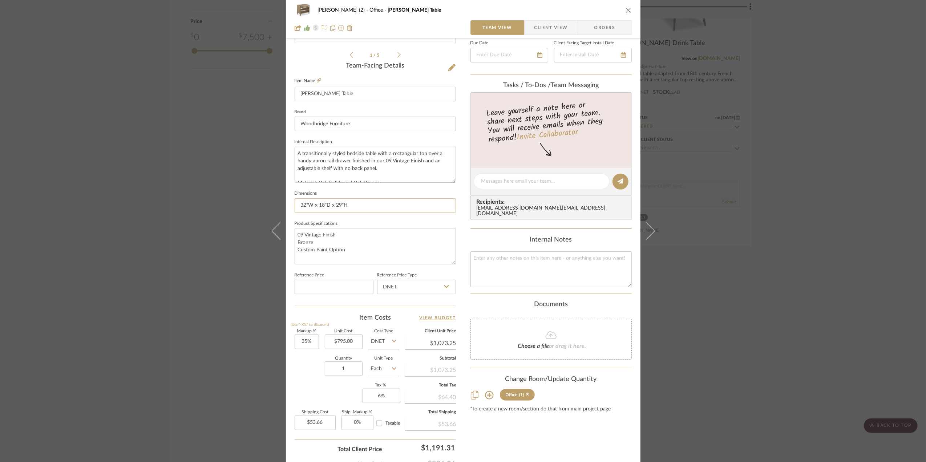
scroll to position [0, 0]
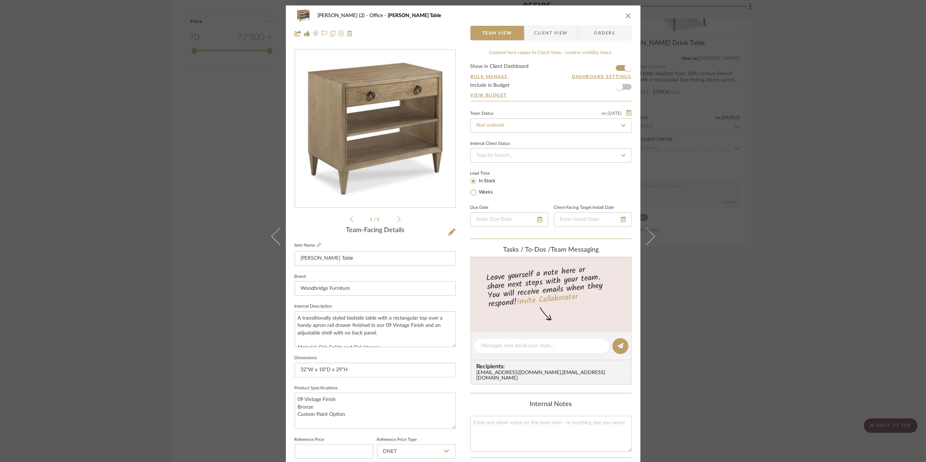
click at [550, 33] on span "Client View" at bounding box center [550, 33] width 33 height 15
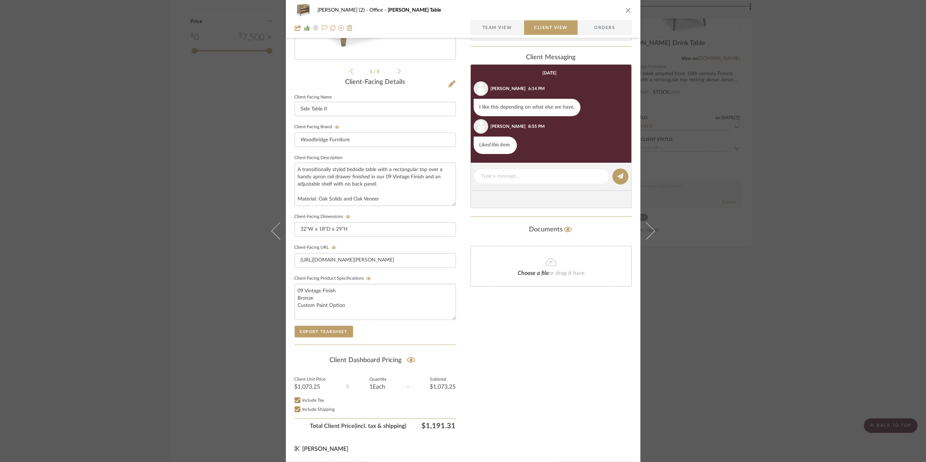
scroll to position [151, 0]
click at [849, 320] on div "[PERSON_NAME] (2) Office [PERSON_NAME] Table Team View Client View Orders 1 / 5…" at bounding box center [463, 231] width 926 height 462
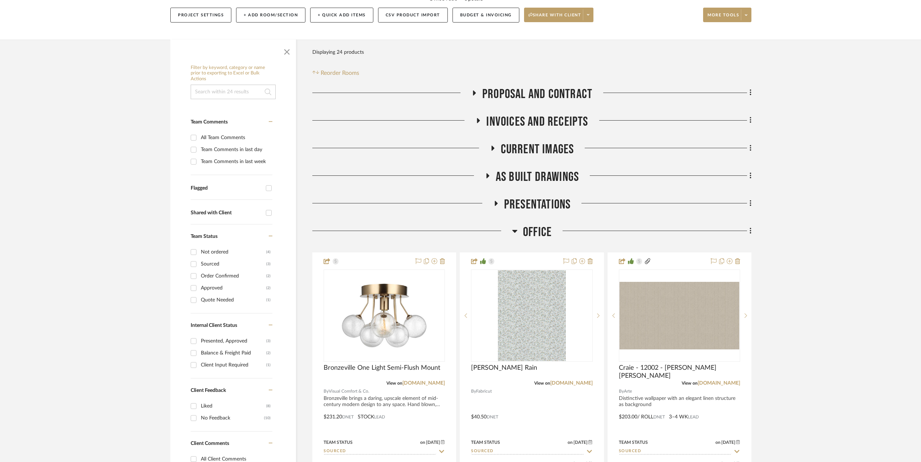
scroll to position [0, 0]
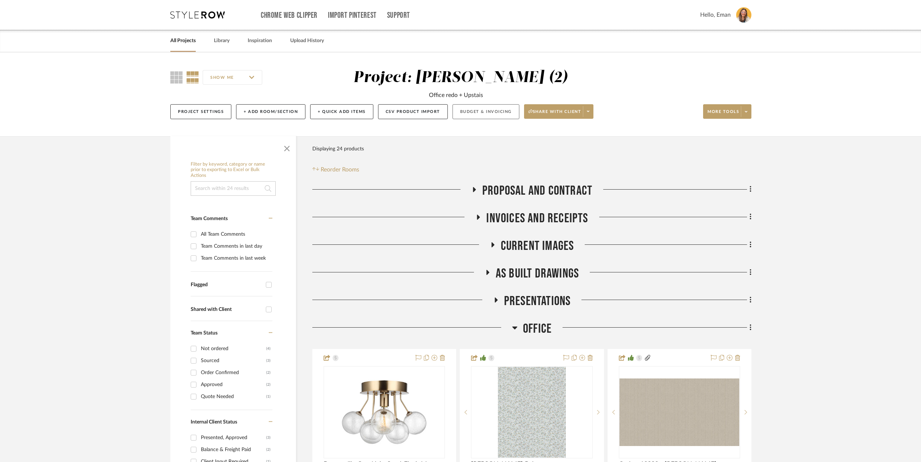
click at [489, 113] on button "Budget & Invoicing" at bounding box center [486, 111] width 67 height 15
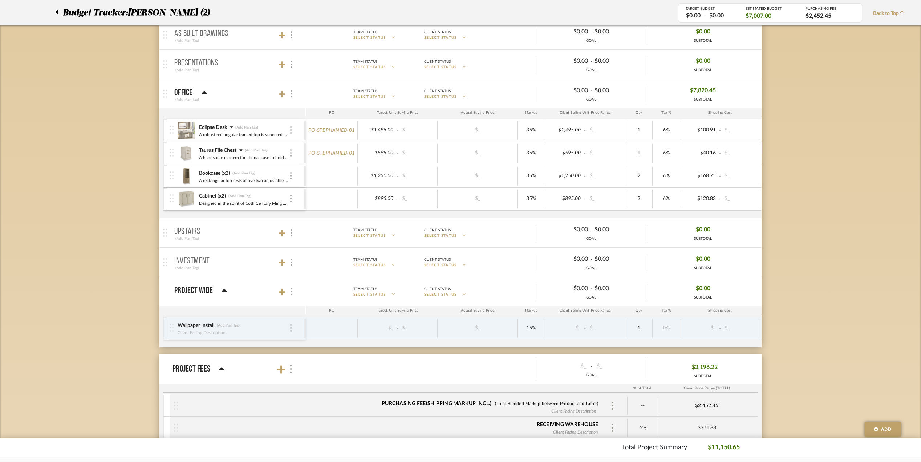
scroll to position [194, 0]
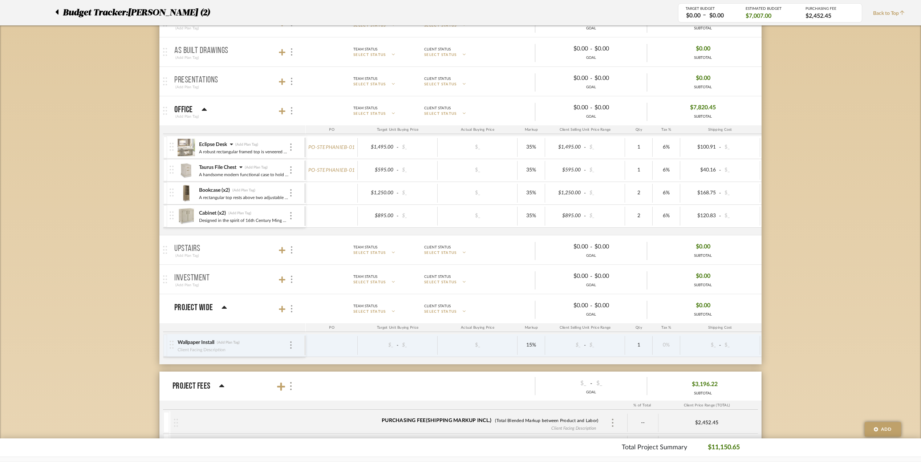
click at [58, 14] on div at bounding box center [59, 12] width 8 height 13
click at [58, 12] on icon at bounding box center [57, 11] width 3 height 5
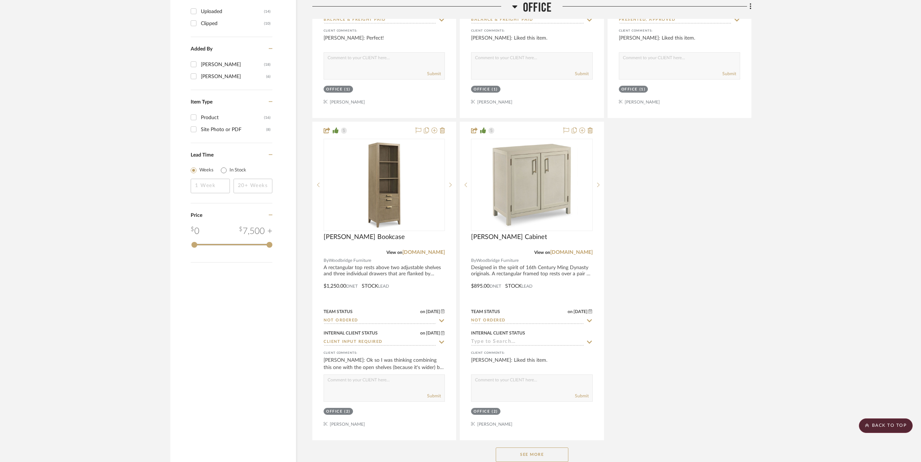
scroll to position [1065, 0]
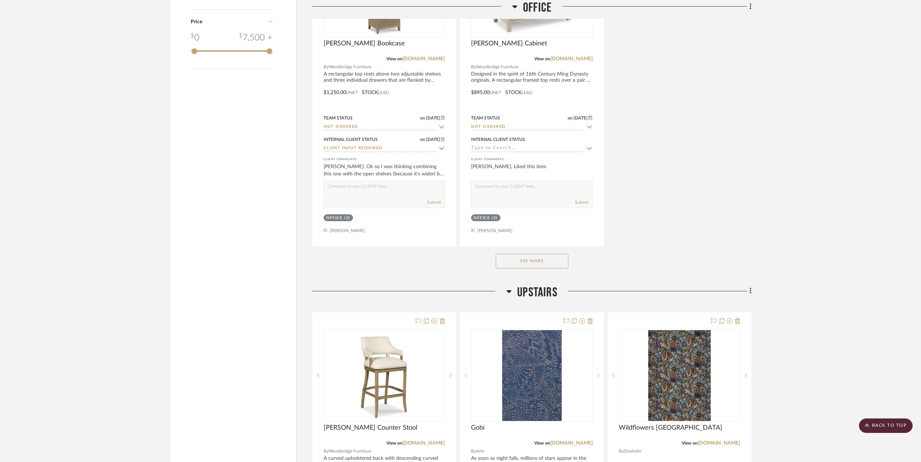
click at [548, 267] on button "See More" at bounding box center [532, 261] width 73 height 15
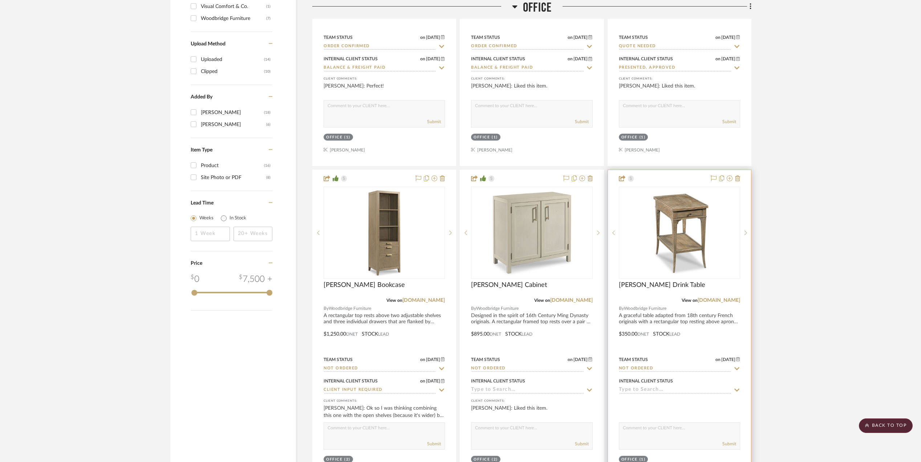
scroll to position [823, 0]
click at [0, 0] on img at bounding box center [0, 0] width 0 height 0
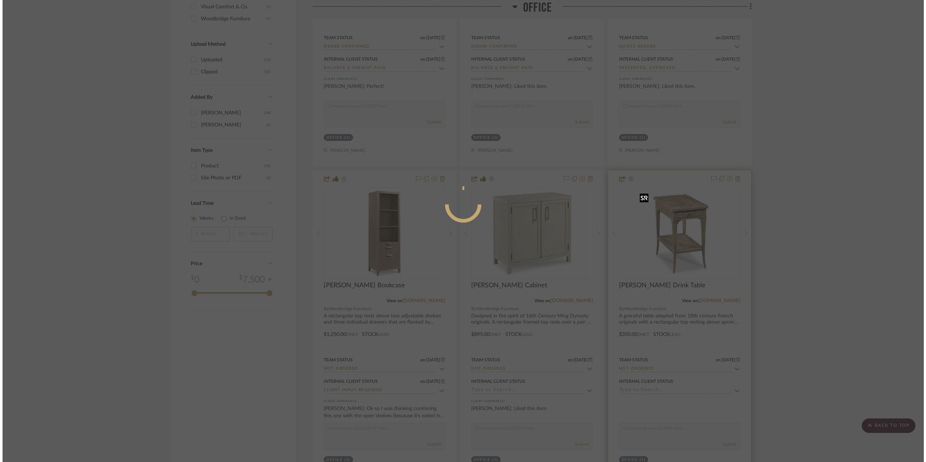
scroll to position [0, 0]
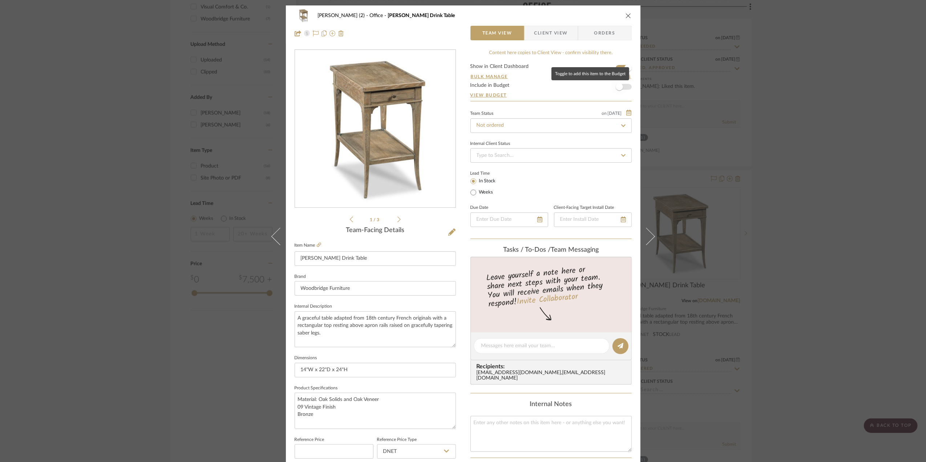
click at [622, 86] on span "button" at bounding box center [619, 87] width 16 height 16
click at [790, 237] on div "[PERSON_NAME] (2) Office [PERSON_NAME] Drink Table Team View Client View Orders…" at bounding box center [463, 231] width 926 height 462
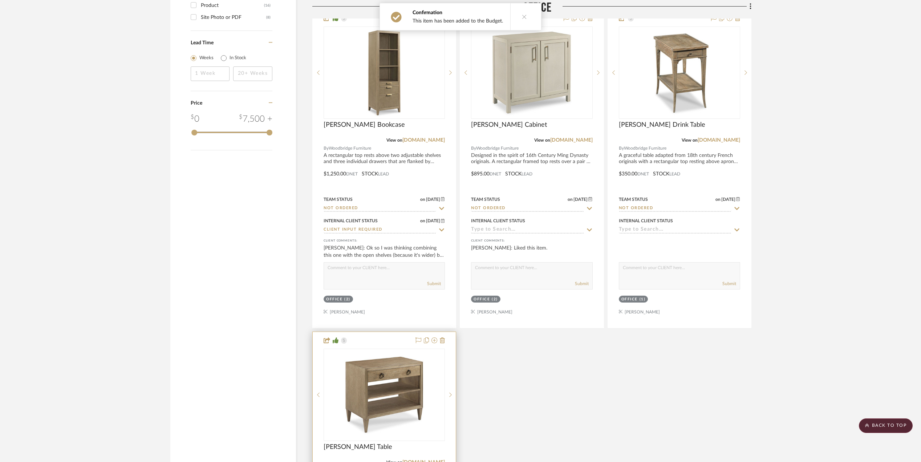
scroll to position [1065, 0]
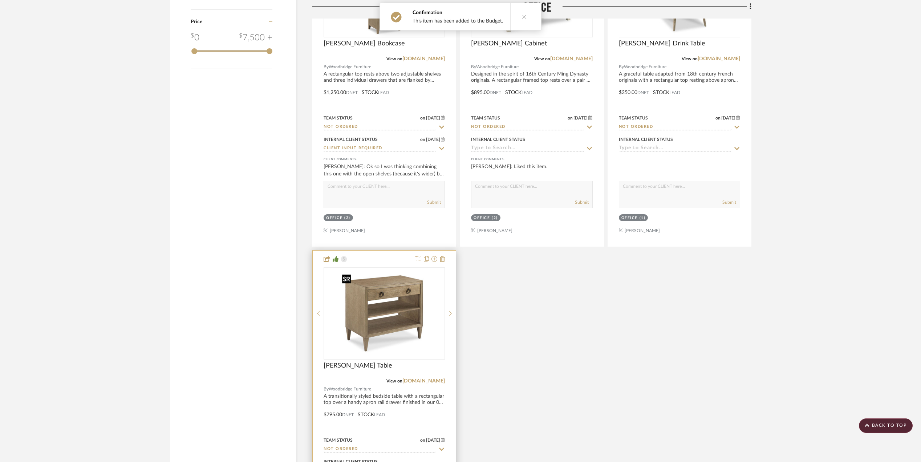
click at [0, 0] on img at bounding box center [0, 0] width 0 height 0
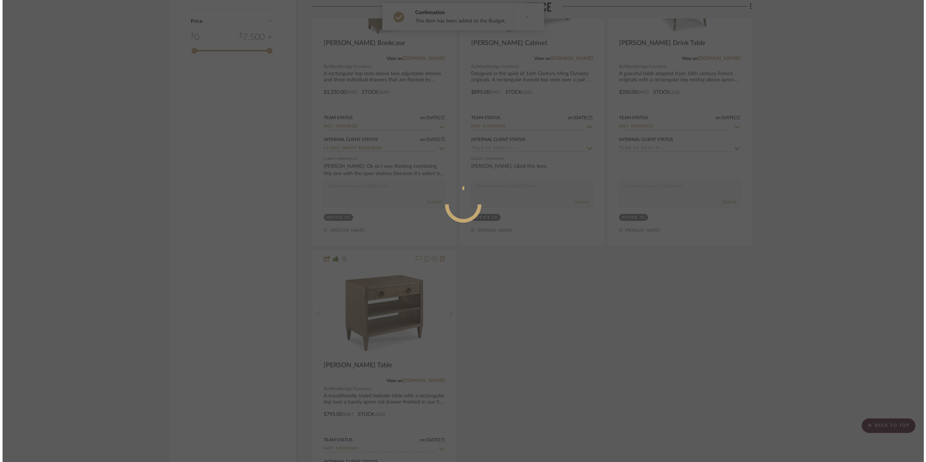
scroll to position [0, 0]
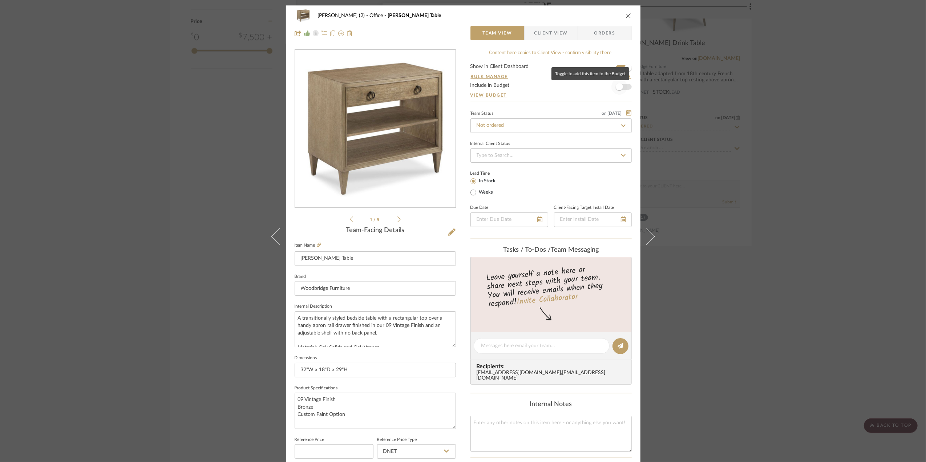
click at [623, 86] on span "button" at bounding box center [619, 87] width 16 height 16
click at [819, 226] on div "[PERSON_NAME] (2) Office [PERSON_NAME] Table Team View Client View Orders 1 / 5…" at bounding box center [463, 231] width 926 height 462
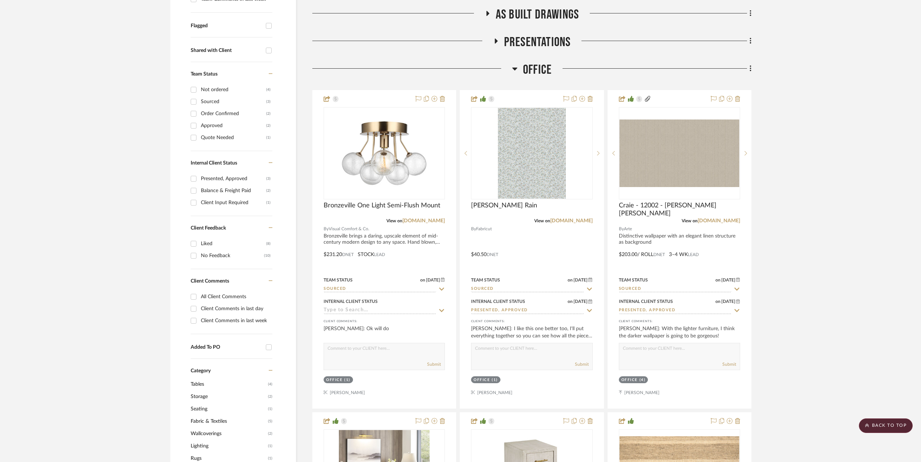
scroll to position [242, 0]
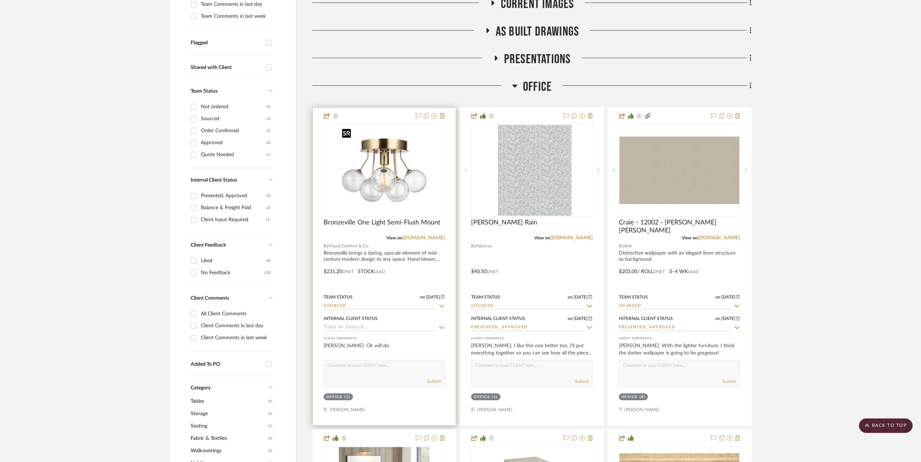
click at [0, 0] on img at bounding box center [0, 0] width 0 height 0
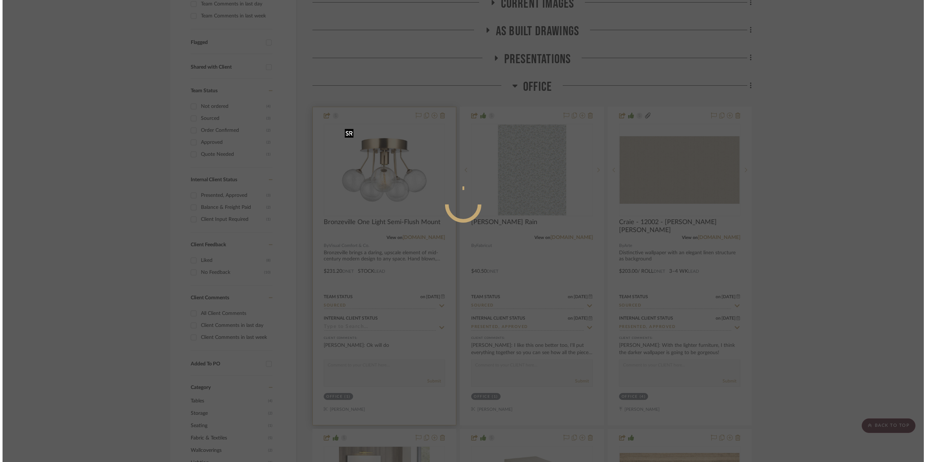
scroll to position [0, 0]
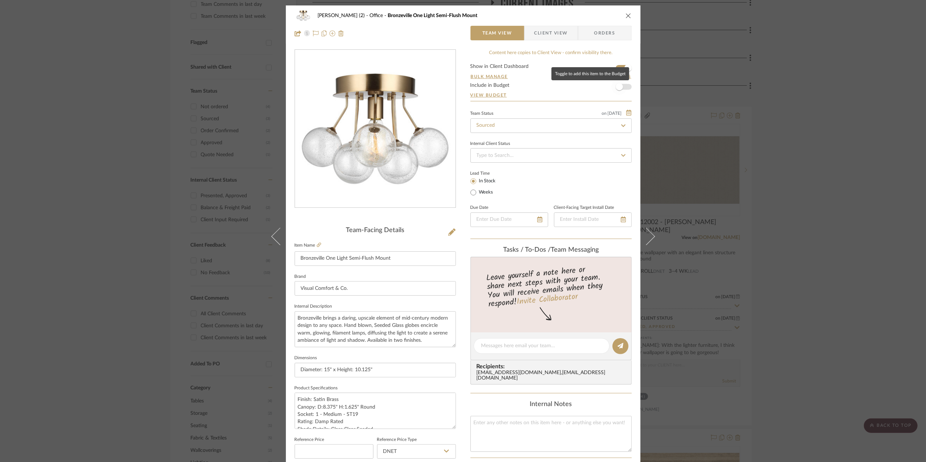
click at [622, 86] on span "button" at bounding box center [619, 87] width 16 height 16
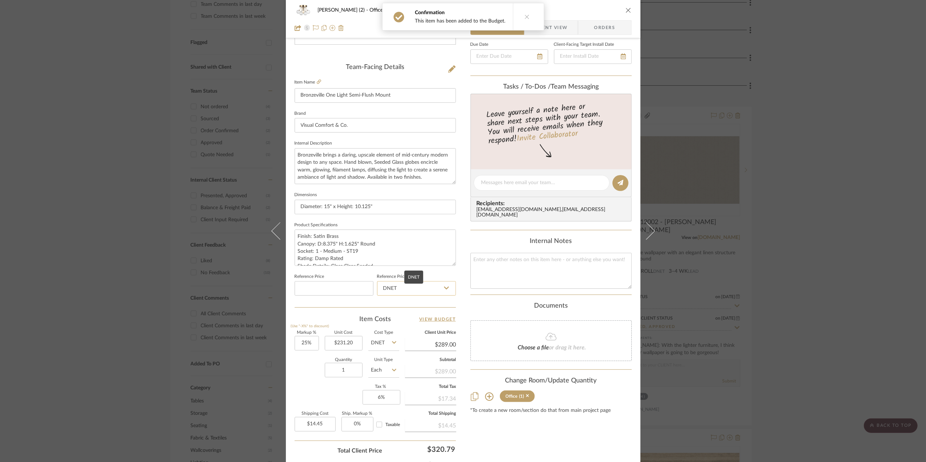
scroll to position [194, 0]
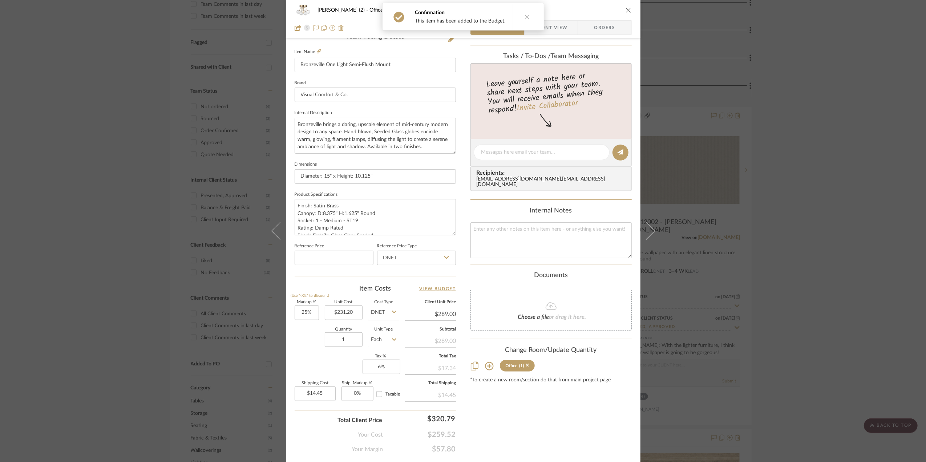
click at [843, 277] on div "[PERSON_NAME] (2) Office Bronzeville One Light Semi-Flush Mount Team View Clien…" at bounding box center [463, 231] width 926 height 462
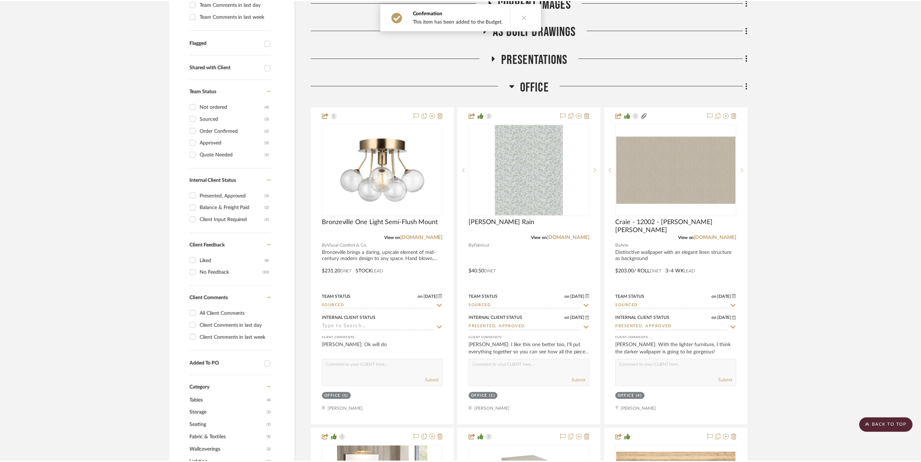
scroll to position [242, 0]
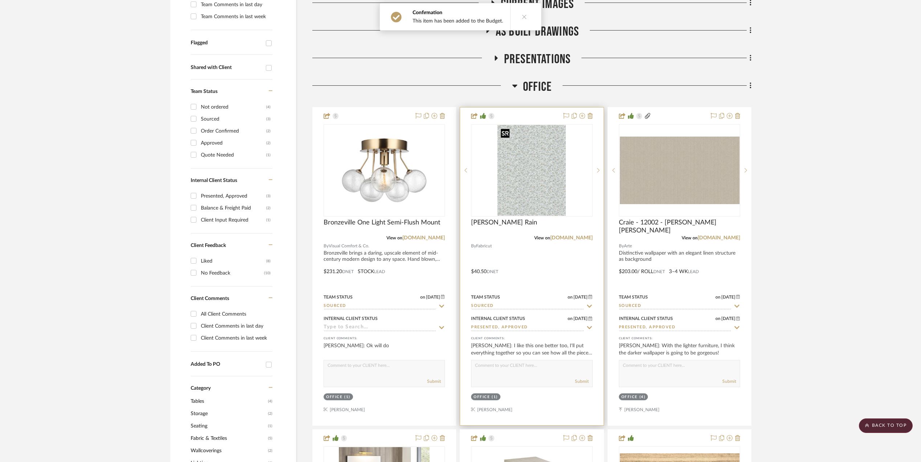
click at [519, 179] on img "0" at bounding box center [532, 170] width 68 height 91
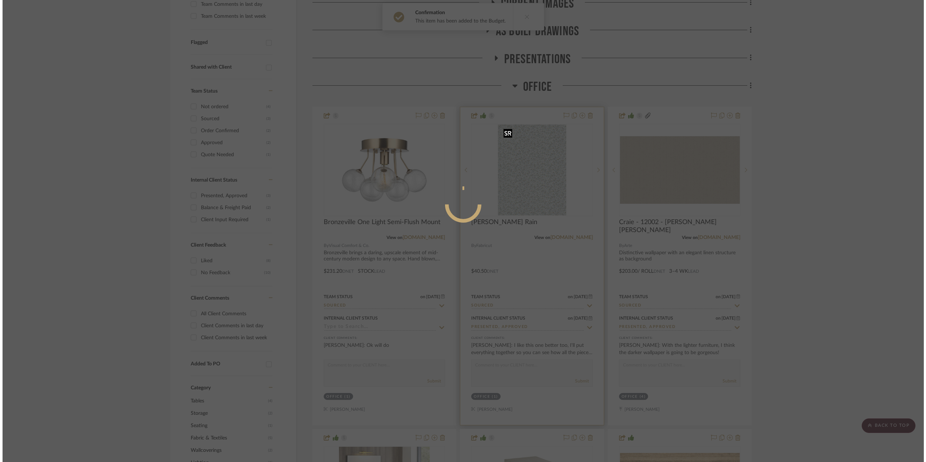
scroll to position [0, 0]
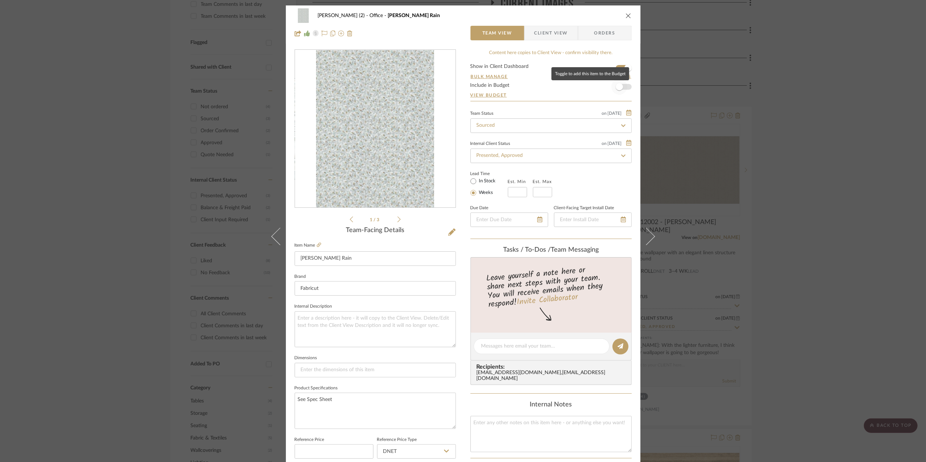
click at [619, 86] on span "button" at bounding box center [619, 86] width 7 height 7
click at [823, 190] on div "[PERSON_NAME] (2) Office [PERSON_NAME] Rain Team View Client View Orders 1 / 3 …" at bounding box center [463, 231] width 926 height 462
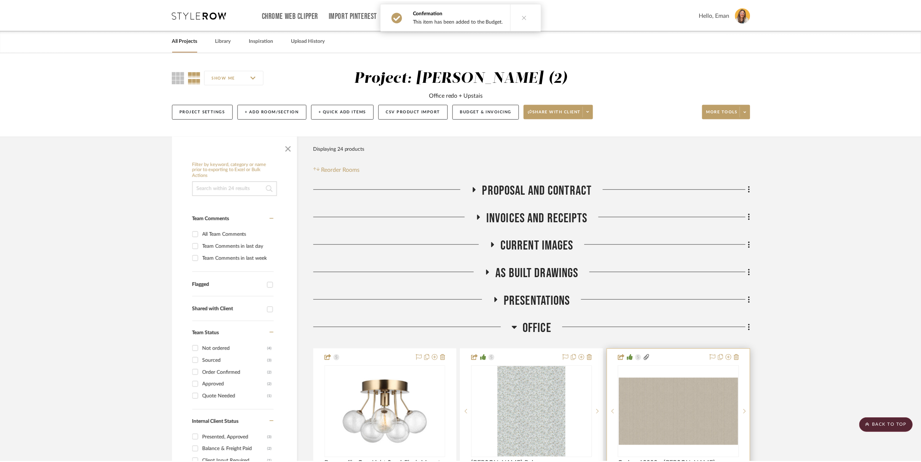
scroll to position [242, 0]
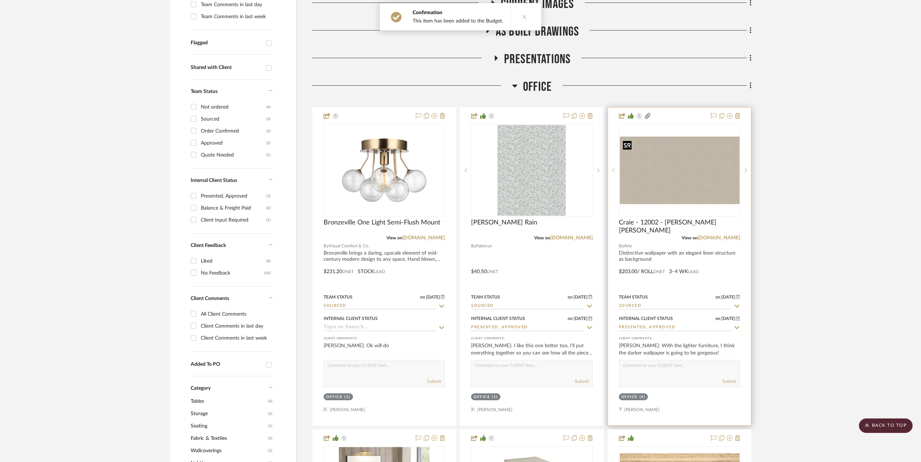
click at [710, 173] on img "0" at bounding box center [680, 171] width 120 height 68
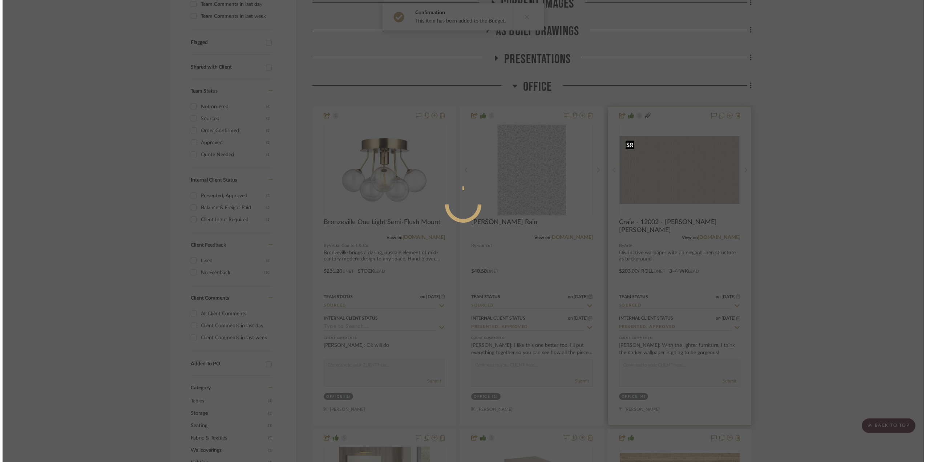
scroll to position [0, 0]
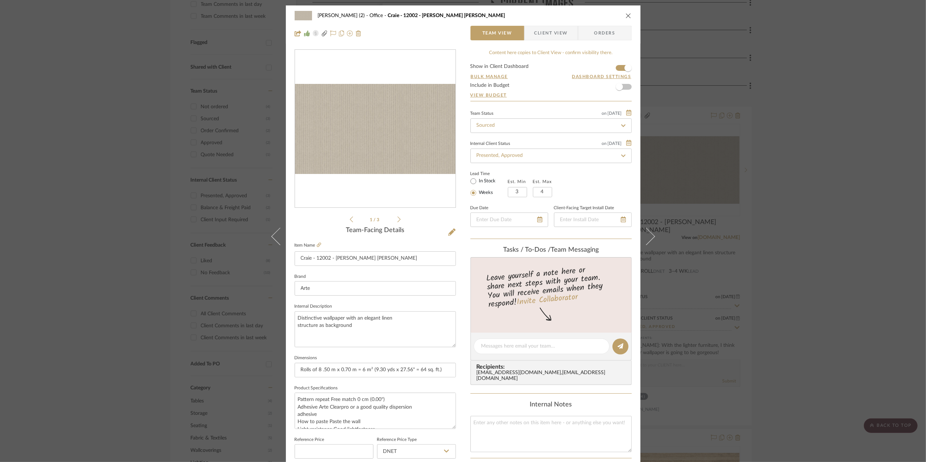
click at [626, 86] on form "Show in Client Dashboard Bulk Manage Dashboard Settings Include in Budget View …" at bounding box center [550, 82] width 161 height 37
click at [622, 87] on span "button" at bounding box center [619, 87] width 16 height 16
click at [822, 203] on div "[PERSON_NAME] (2) Office Craie - 12002 - [PERSON_NAME] [PERSON_NAME] Team View …" at bounding box center [463, 231] width 926 height 462
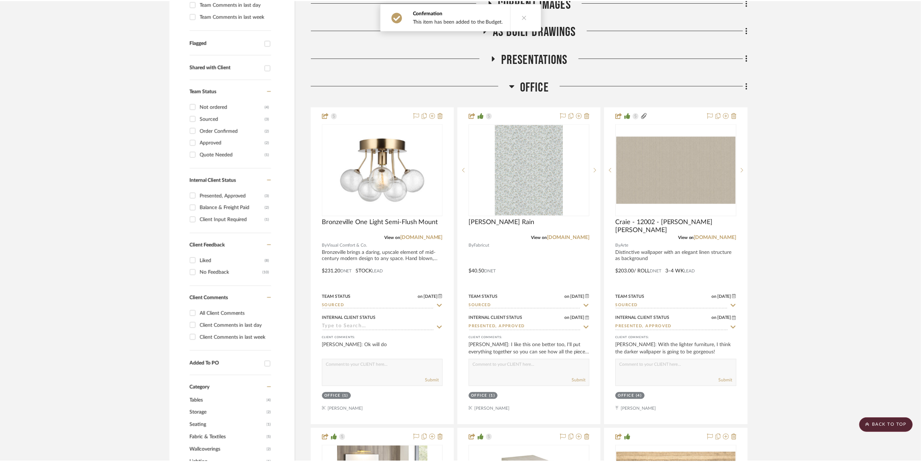
scroll to position [242, 0]
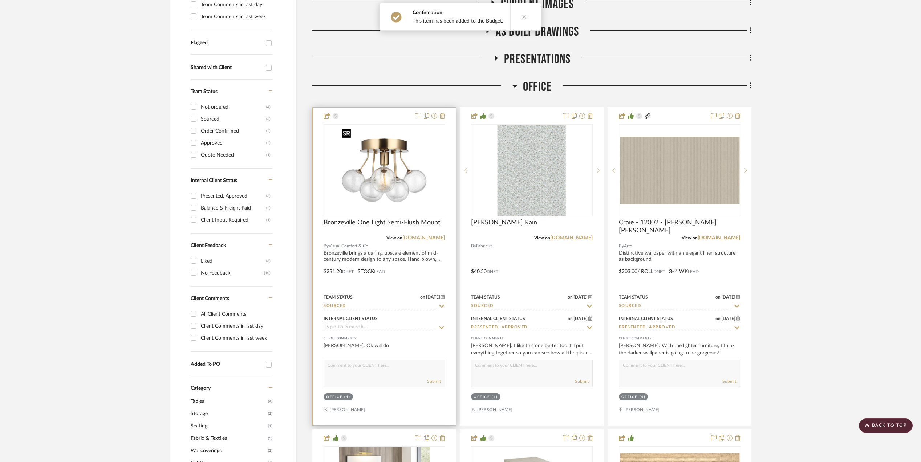
click at [373, 185] on img "0" at bounding box center [384, 170] width 91 height 91
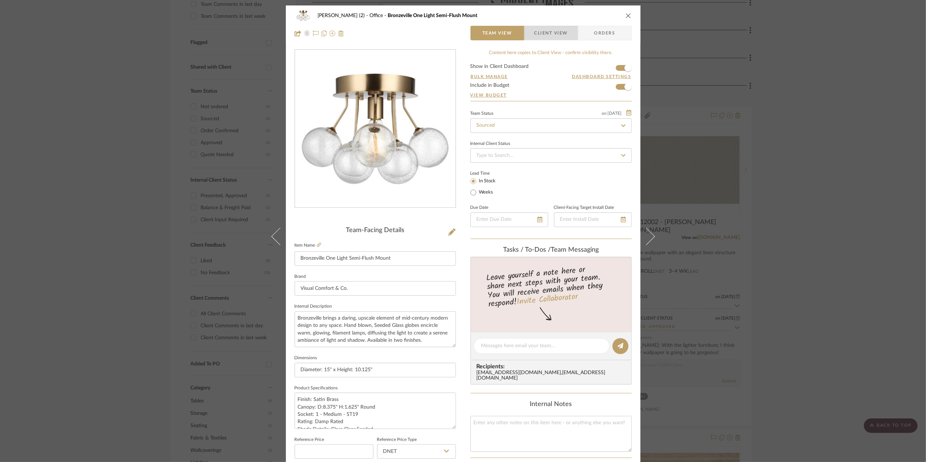
click at [556, 29] on span "Client View" at bounding box center [550, 33] width 33 height 15
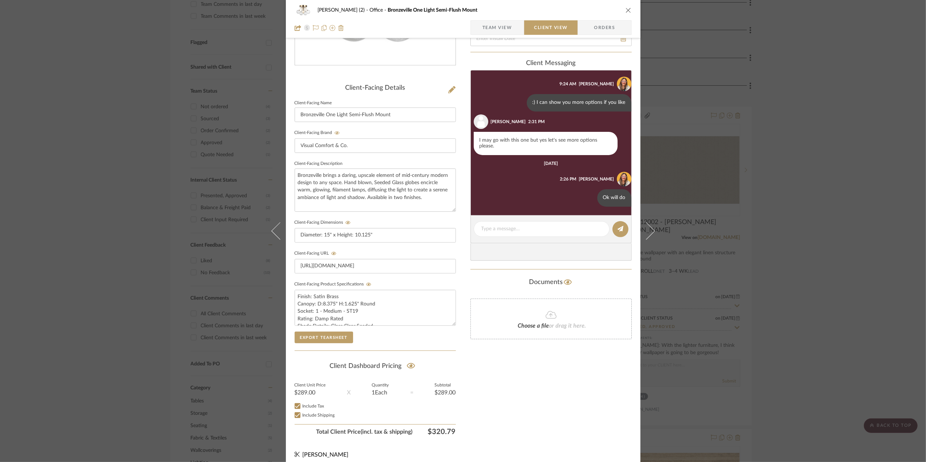
scroll to position [151, 0]
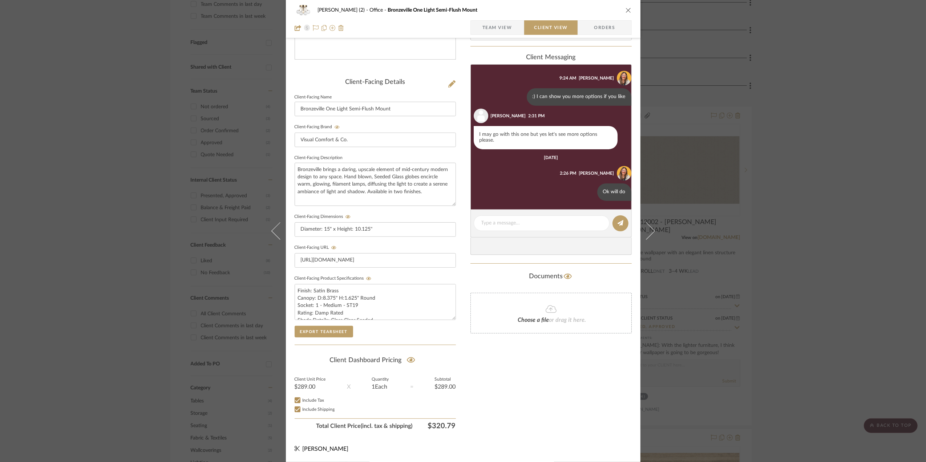
click at [814, 308] on div "[PERSON_NAME] (2) Office Bronzeville One Light Semi-Flush Mount Team View Clien…" at bounding box center [463, 231] width 926 height 462
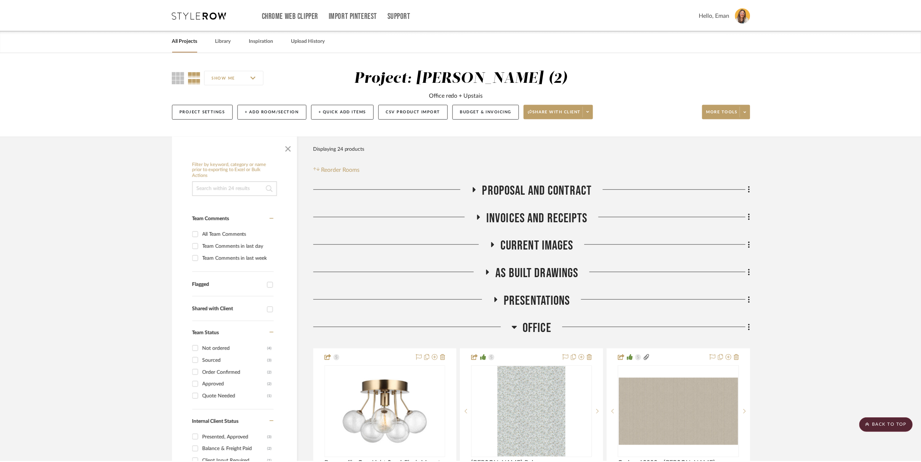
scroll to position [242, 0]
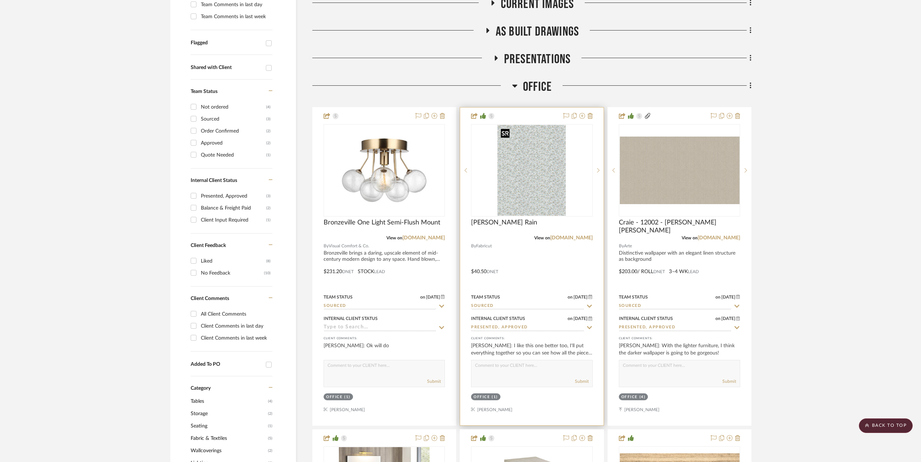
click at [523, 188] on img "0" at bounding box center [532, 170] width 68 height 91
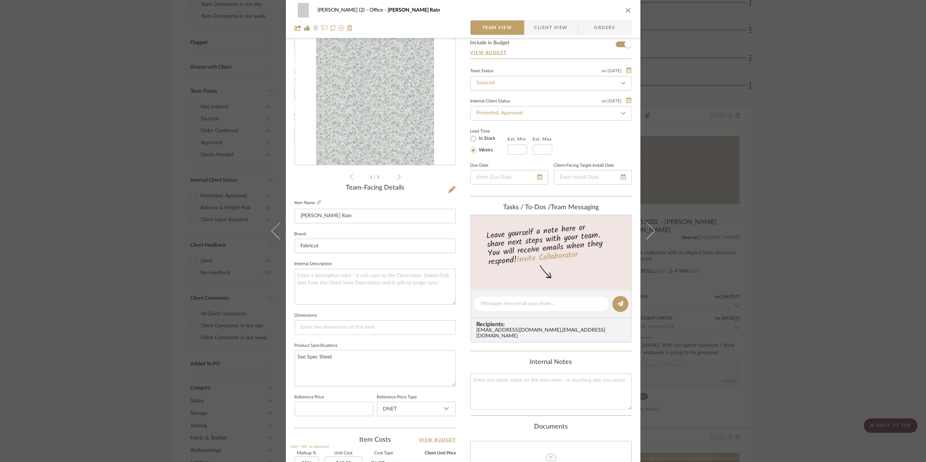
scroll to position [0, 0]
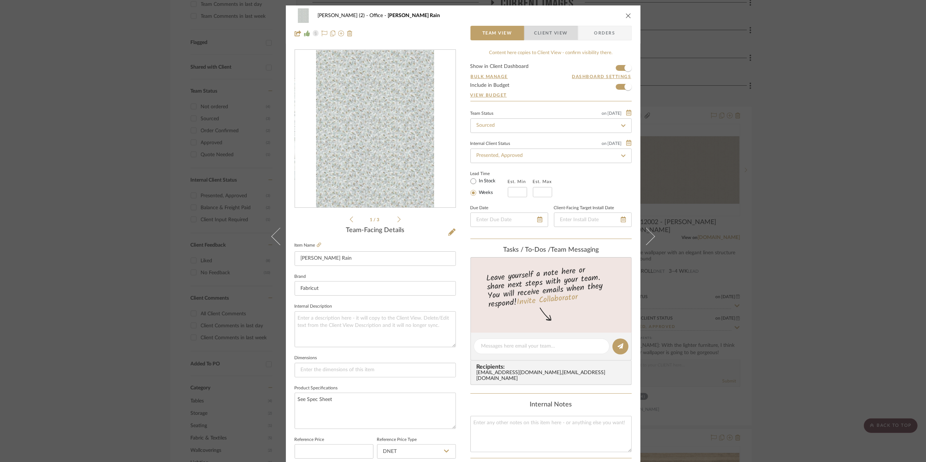
click at [557, 27] on span "Client View" at bounding box center [550, 33] width 33 height 15
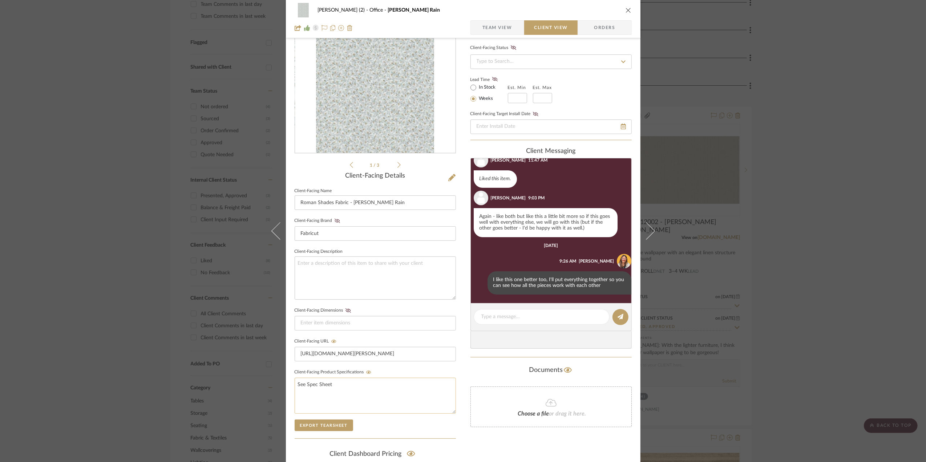
scroll to position [151, 0]
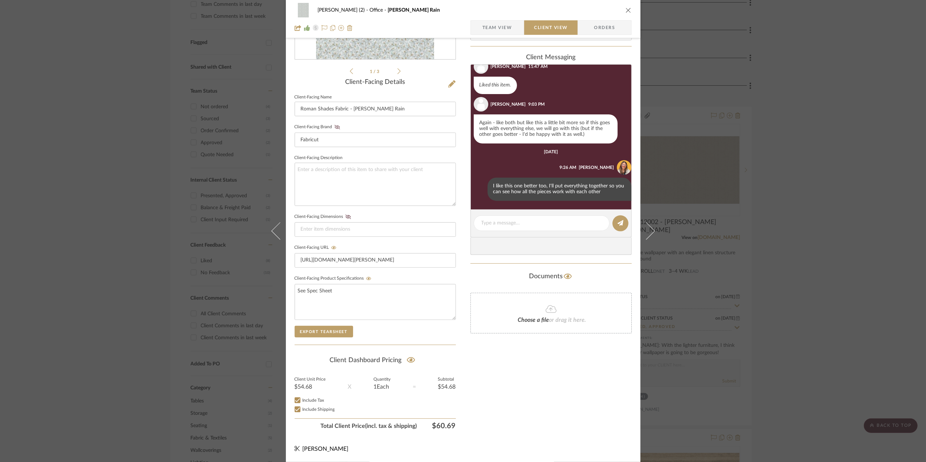
click at [814, 285] on div "[PERSON_NAME] (2) Office [PERSON_NAME] Rain Team View Client View Orders 1 / 3 …" at bounding box center [463, 231] width 926 height 462
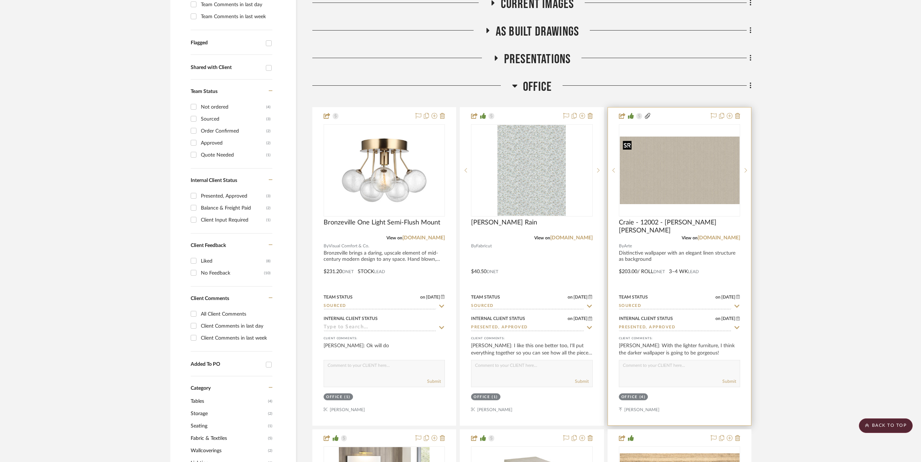
click at [667, 181] on img "0" at bounding box center [680, 171] width 120 height 68
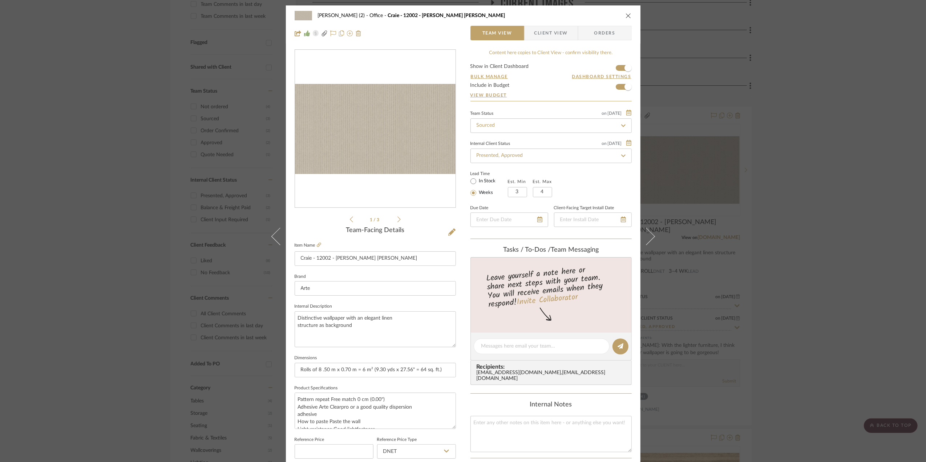
click at [548, 33] on span "Client View" at bounding box center [550, 33] width 33 height 15
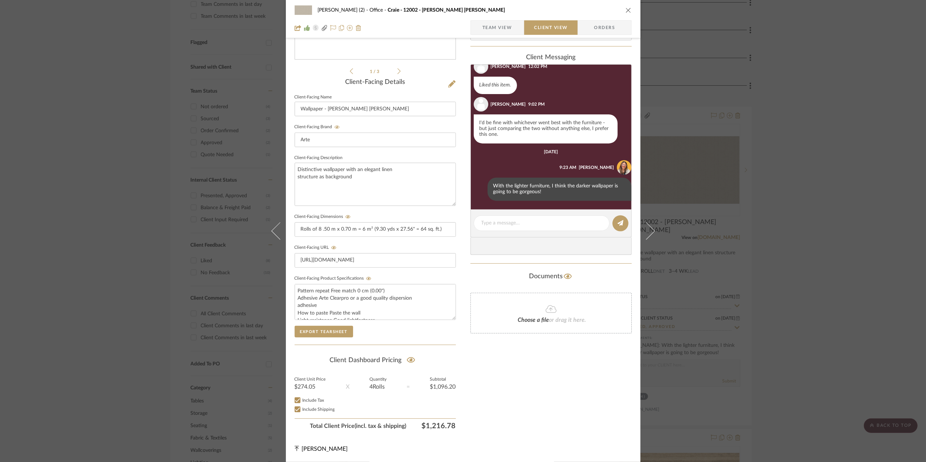
click at [826, 285] on div "[PERSON_NAME] (2) Office Craie - 12002 - [PERSON_NAME] [PERSON_NAME] Team View …" at bounding box center [463, 231] width 926 height 462
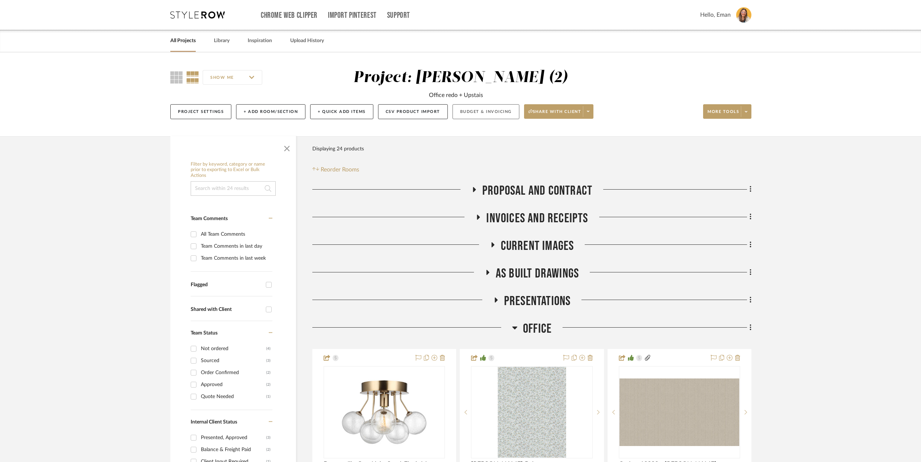
click at [488, 111] on button "Budget & Invoicing" at bounding box center [486, 111] width 67 height 15
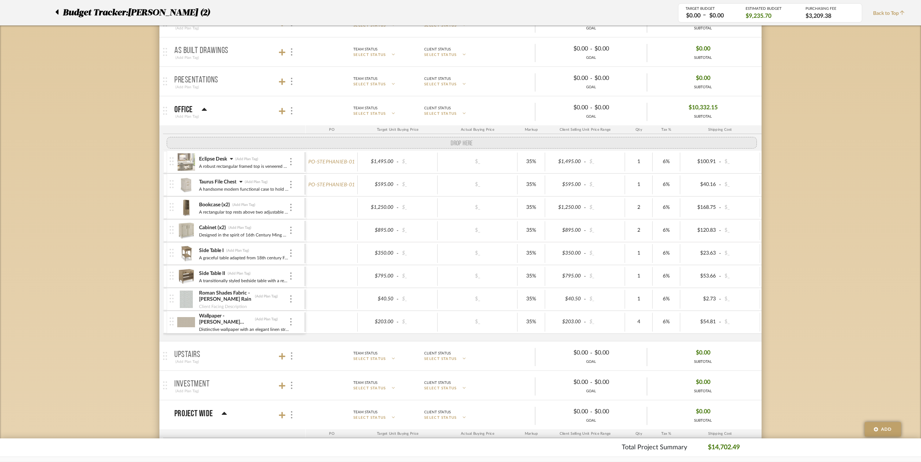
drag, startPoint x: 171, startPoint y: 290, endPoint x: 168, endPoint y: 144, distance: 145.7
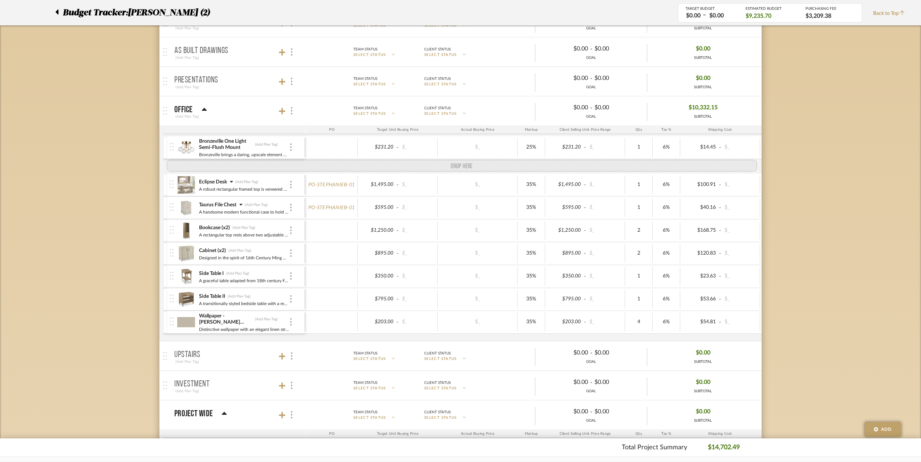
drag, startPoint x: 173, startPoint y: 315, endPoint x: 170, endPoint y: 164, distance: 150.4
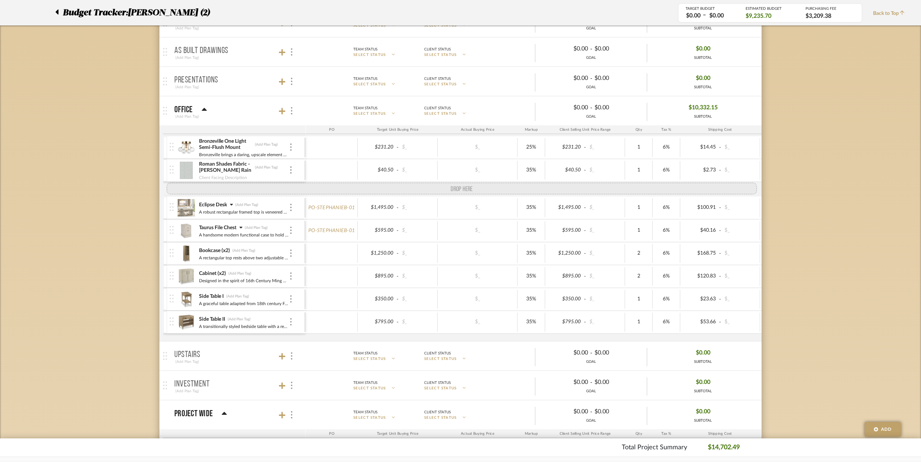
drag, startPoint x: 175, startPoint y: 337, endPoint x: 167, endPoint y: 187, distance: 149.9
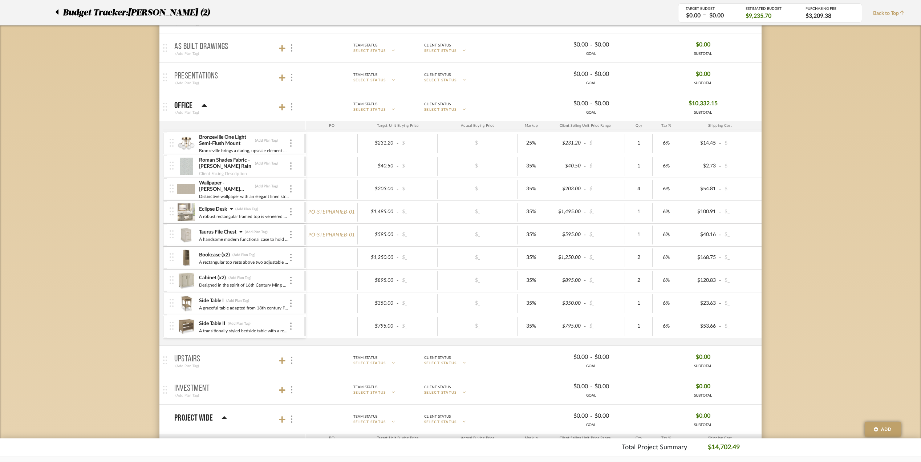
scroll to position [194, 0]
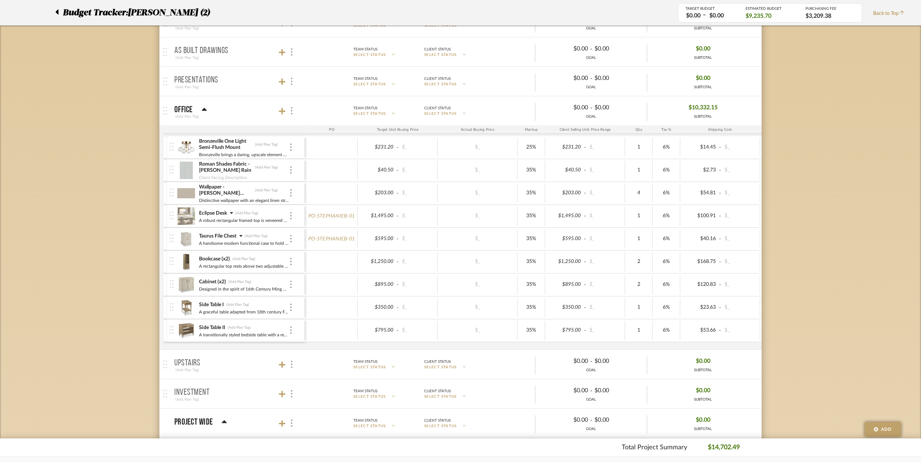
click at [230, 214] on icon at bounding box center [231, 212] width 3 height 5
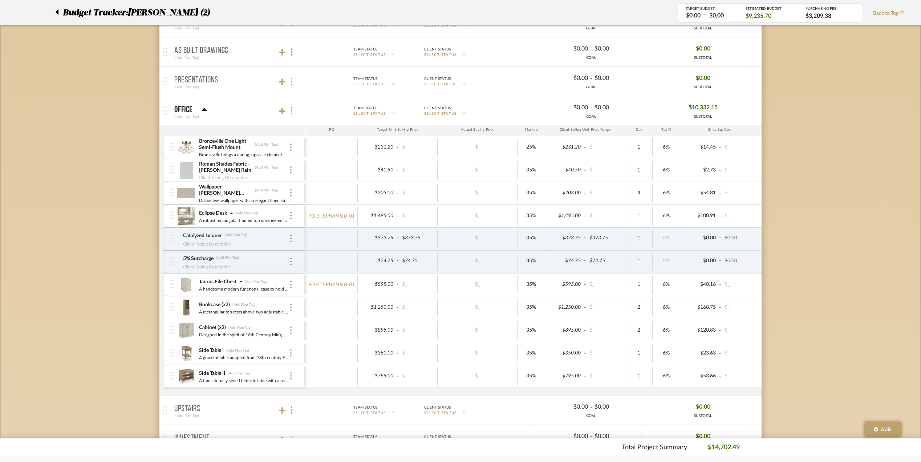
click at [241, 281] on icon at bounding box center [240, 281] width 3 height 5
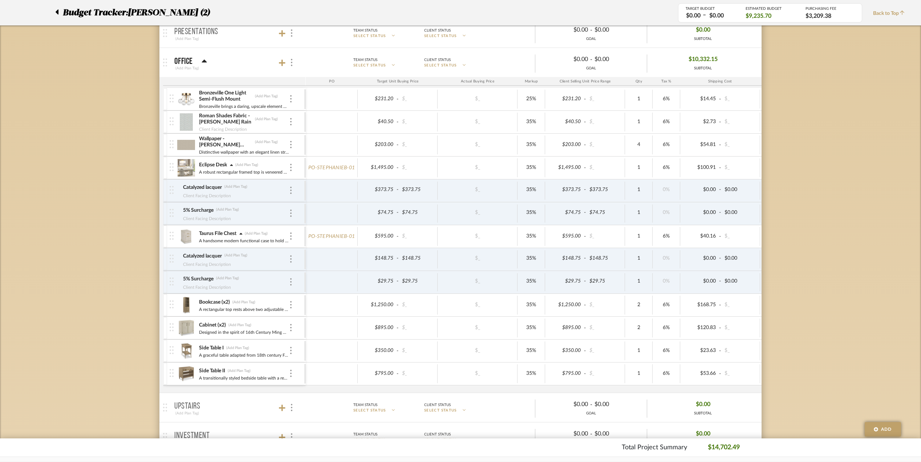
scroll to position [291, 0]
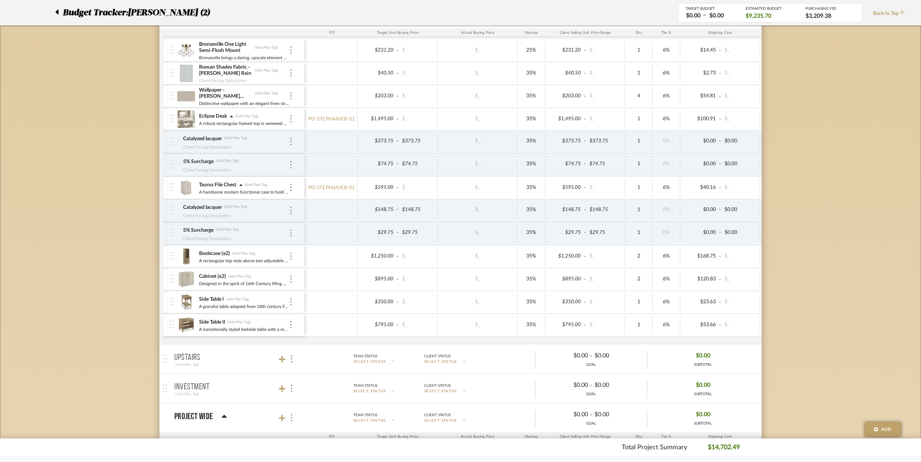
click at [288, 257] on div "Bookcase (x2) (Add Plan Tag)" at bounding box center [244, 253] width 90 height 7
click at [290, 260] on img at bounding box center [290, 255] width 1 height 7
click at [308, 293] on span "Add Associated Product or Labor" at bounding box center [326, 293] width 44 height 12
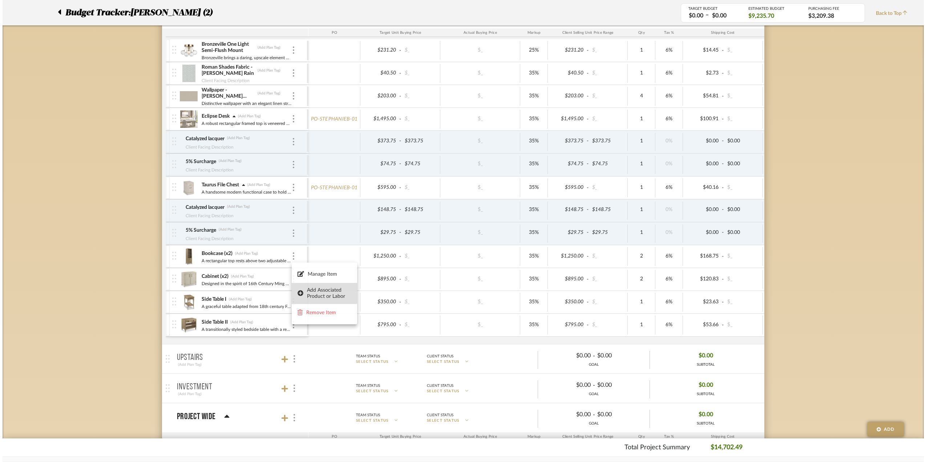
scroll to position [0, 0]
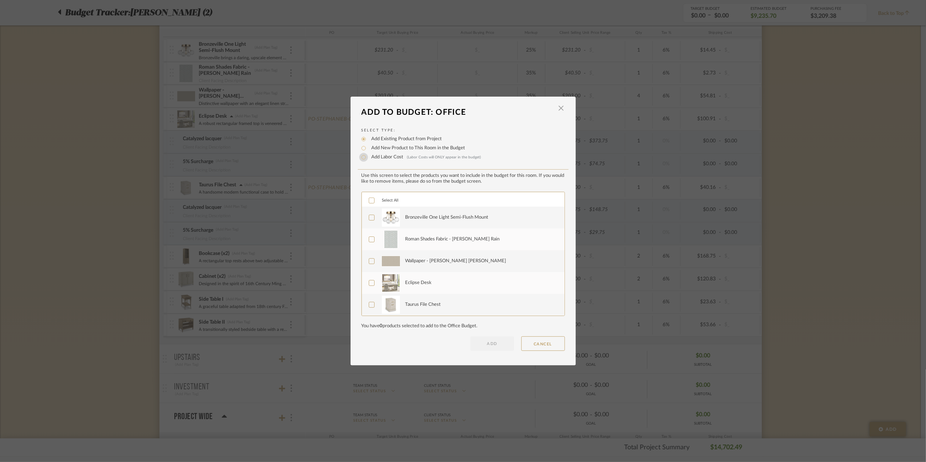
click at [360, 158] on input "Add Labor Cost (Labor Costs will ONLY appear in the budget)" at bounding box center [363, 157] width 9 height 9
radio input "true"
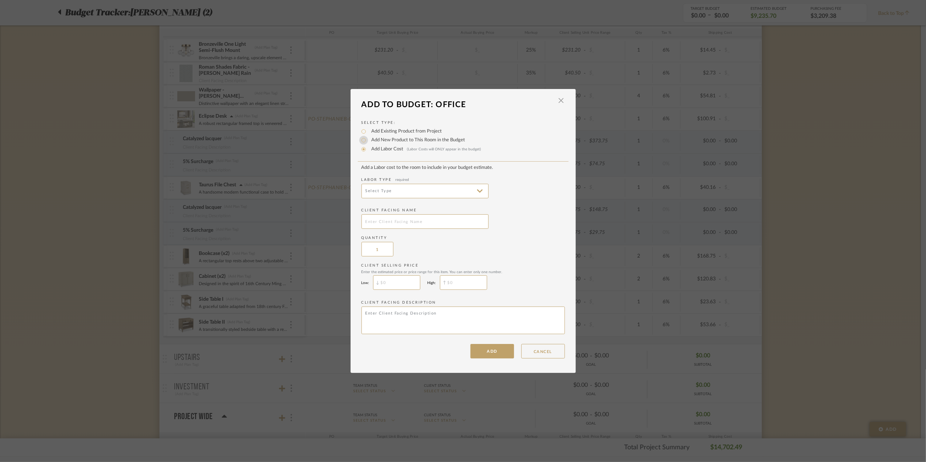
click at [361, 138] on input "Add New Product to This Room in the Budget" at bounding box center [363, 140] width 9 height 9
radio input "true"
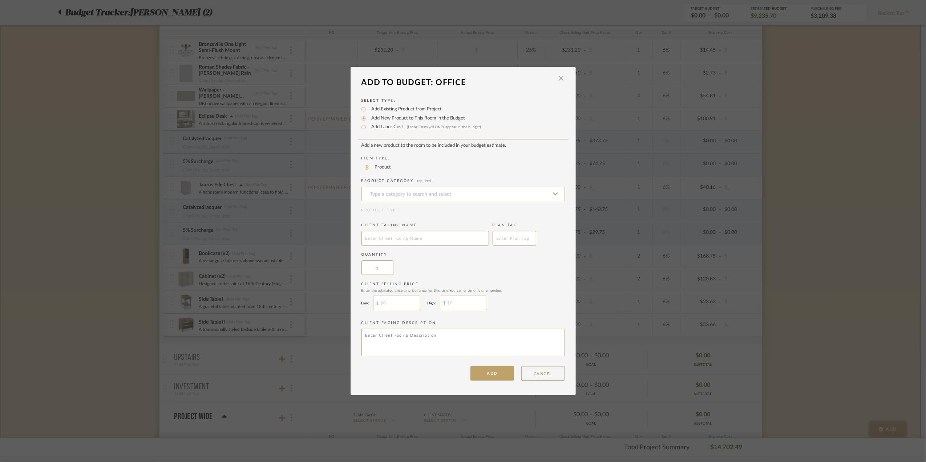
click at [428, 193] on input at bounding box center [462, 194] width 203 height 15
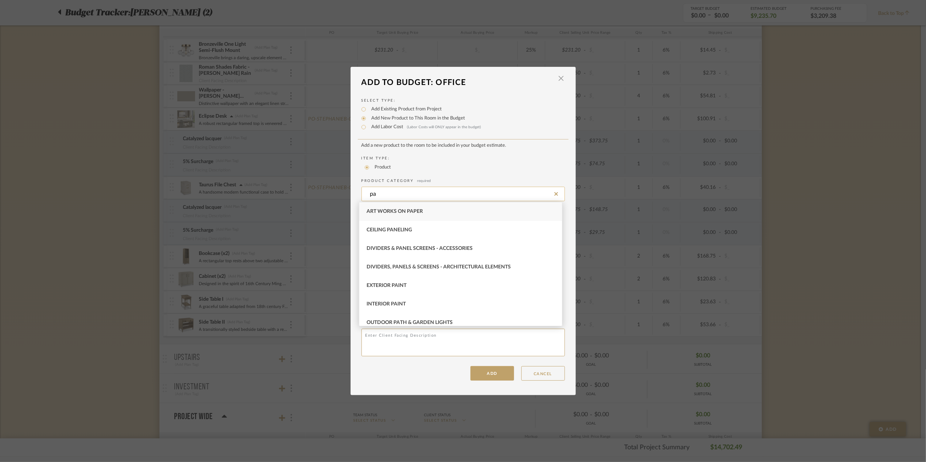
type input "p"
click at [362, 126] on input "Add Labor Cost (Labor Costs will ONLY appear in the budget)" at bounding box center [363, 127] width 9 height 9
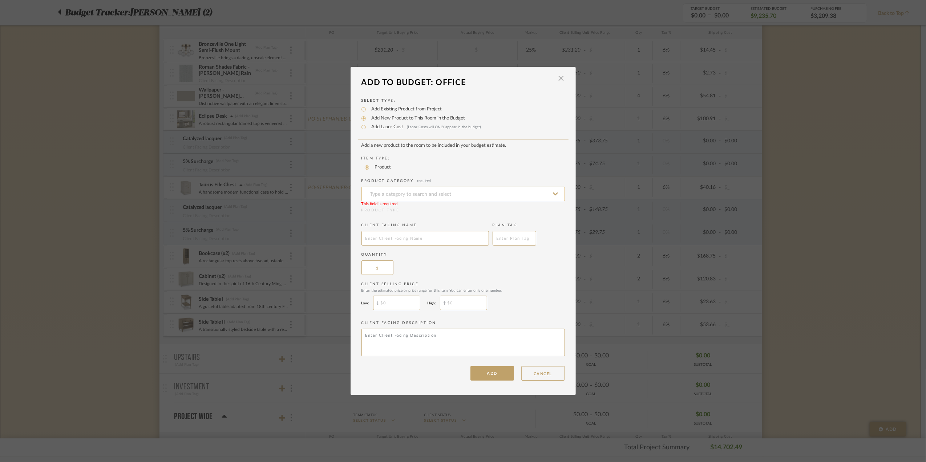
click at [413, 191] on input at bounding box center [462, 194] width 203 height 15
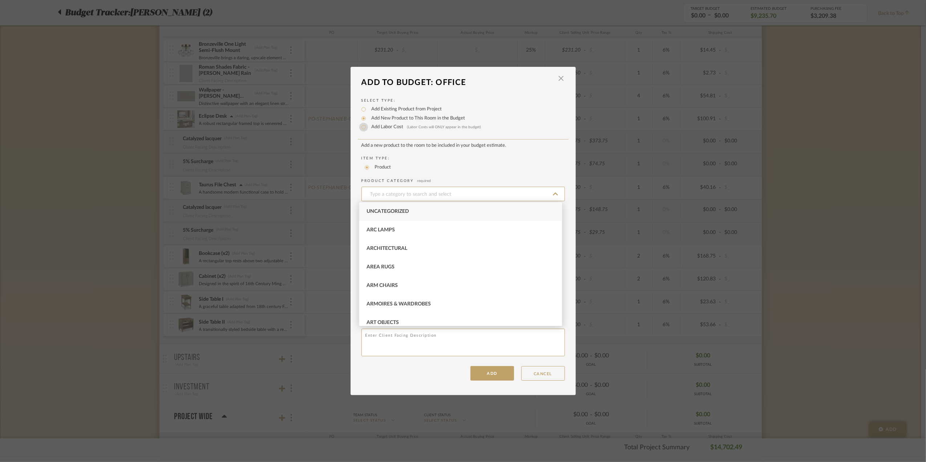
click at [362, 126] on input "Add Labor Cost (Labor Costs will ONLY appear in the budget)" at bounding box center [363, 127] width 9 height 9
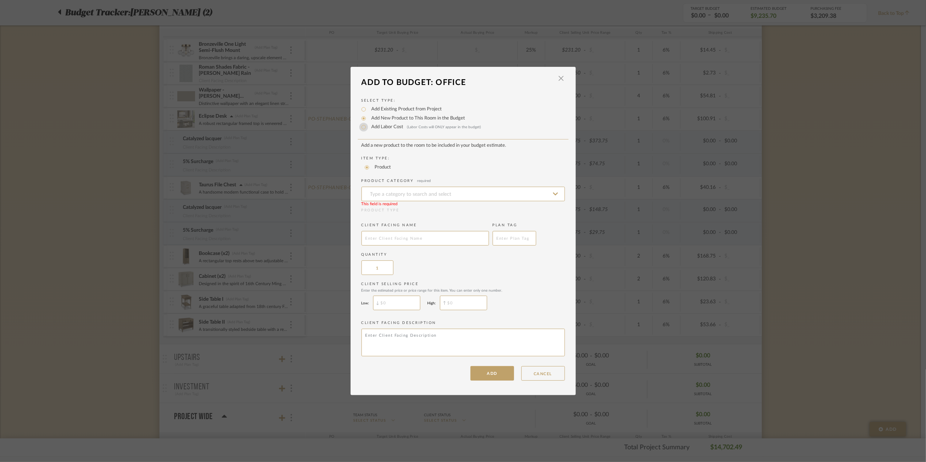
click at [362, 126] on input "Add Labor Cost (Labor Costs will ONLY appear in the budget)" at bounding box center [363, 127] width 9 height 9
radio input "true"
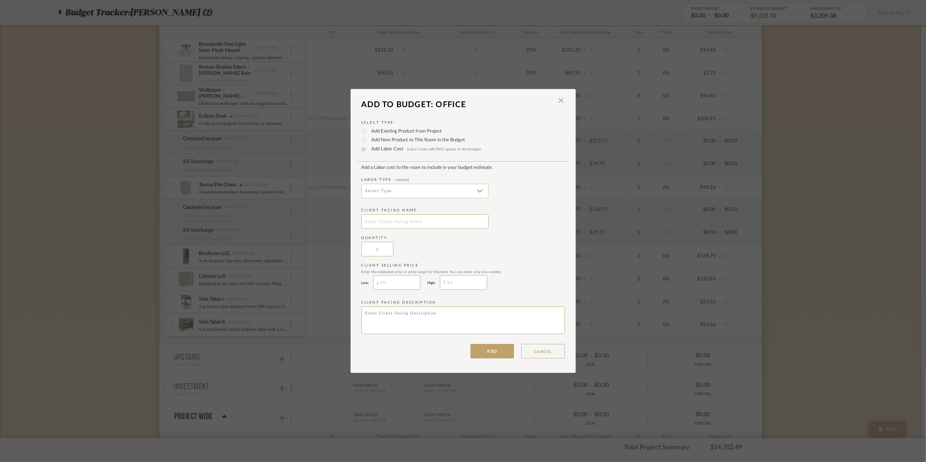
click at [408, 189] on input at bounding box center [424, 191] width 127 height 15
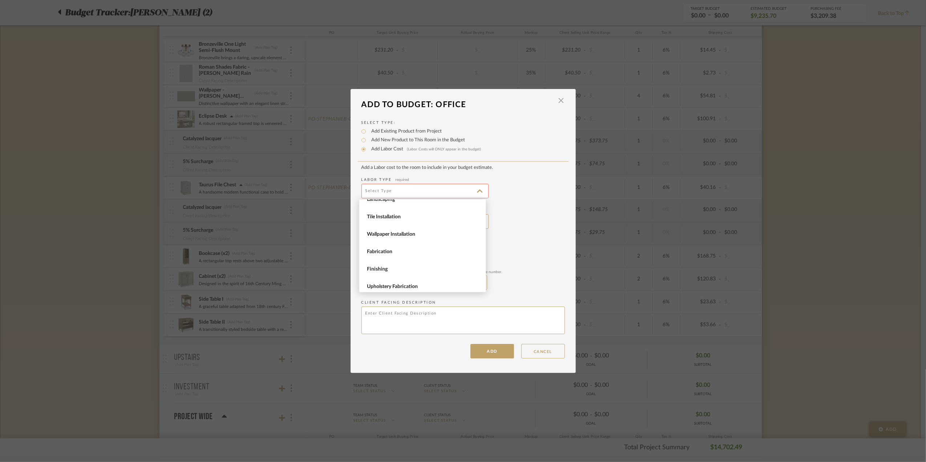
scroll to position [100, 0]
click at [401, 263] on span "Finishing" at bounding box center [423, 266] width 113 height 6
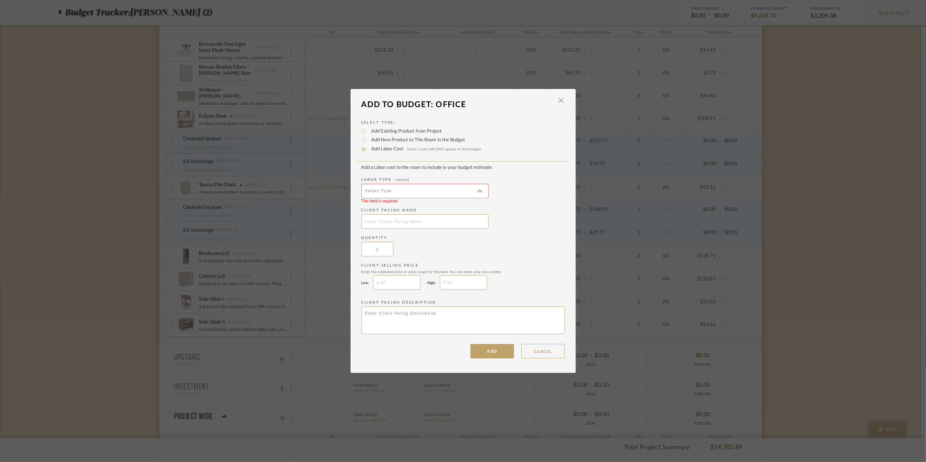
type input "Finishing"
click at [402, 223] on input "text" at bounding box center [424, 221] width 127 height 15
click at [429, 222] on input "Catalyzed lacquer" at bounding box center [424, 221] width 127 height 15
type input "Catalyzed lacquer"
click at [396, 282] on input "$" at bounding box center [396, 282] width 47 height 15
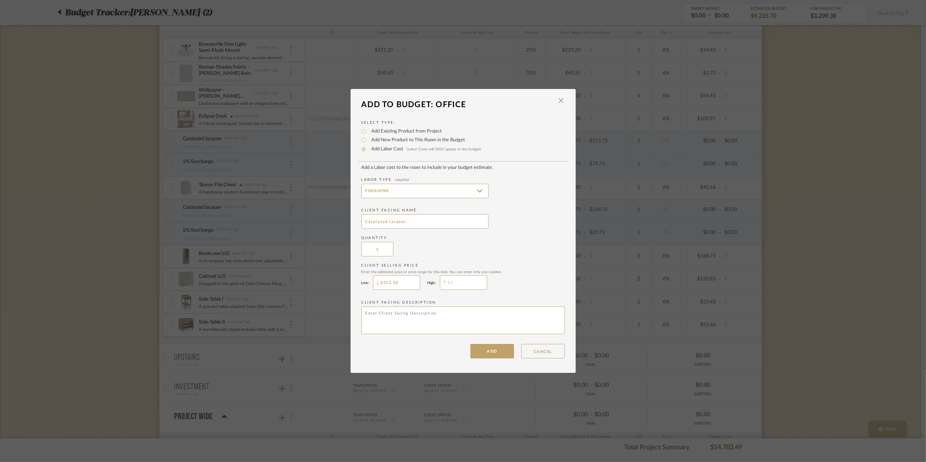
type input "$312.50"
click at [467, 282] on input "$" at bounding box center [463, 282] width 47 height 15
type input "$312.50"
click at [521, 265] on label "Client Selling Price Enter the estimated price or price range for this item. Yo…" at bounding box center [462, 268] width 203 height 11
click at [487, 352] on button "ADD" at bounding box center [492, 351] width 44 height 15
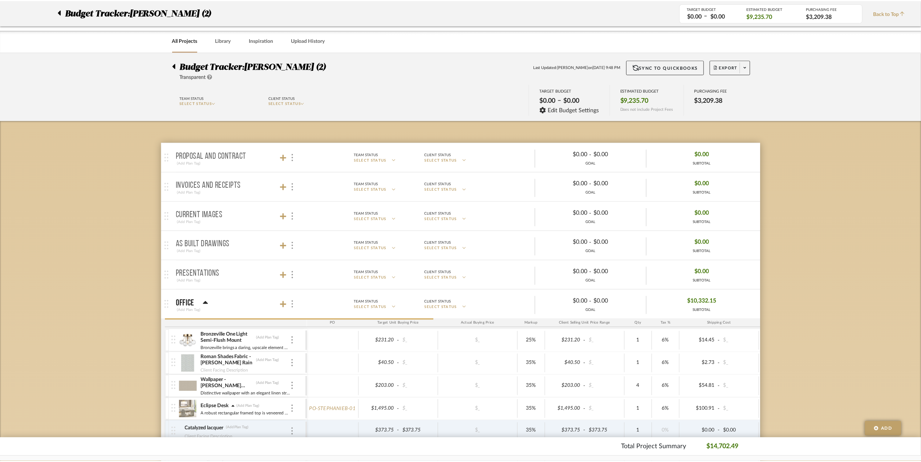
scroll to position [291, 0]
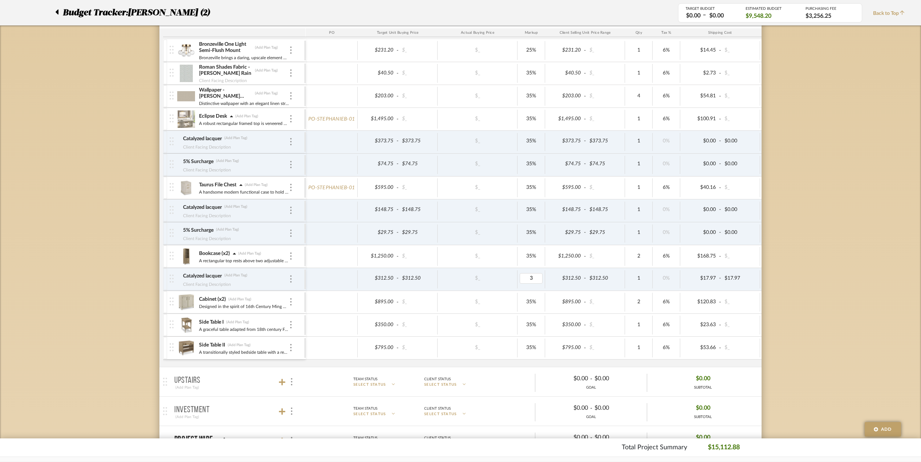
type input "35"
click at [850, 296] on div "Budget Tracker: [PERSON_NAME] (2) Transparent Last Updated: [PERSON_NAME] on [D…" at bounding box center [460, 254] width 921 height 984
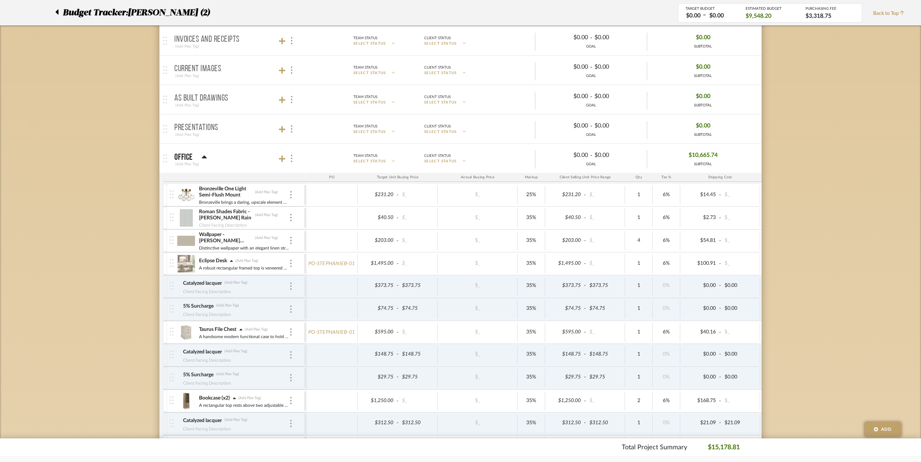
scroll to position [145, 0]
type input "35"
click at [792, 233] on body "Chrome Web Clipper Import Pinterest Support All Projects Library Inspiration Up…" at bounding box center [460, 86] width 921 height 462
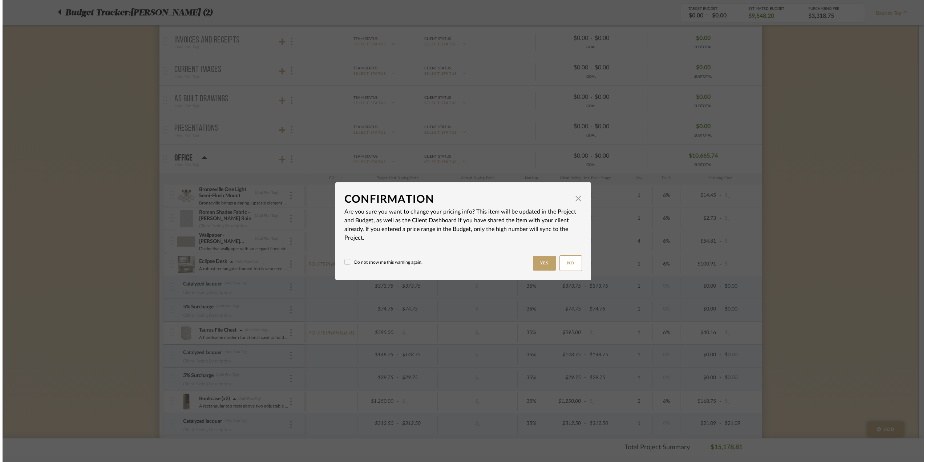
scroll to position [0, 0]
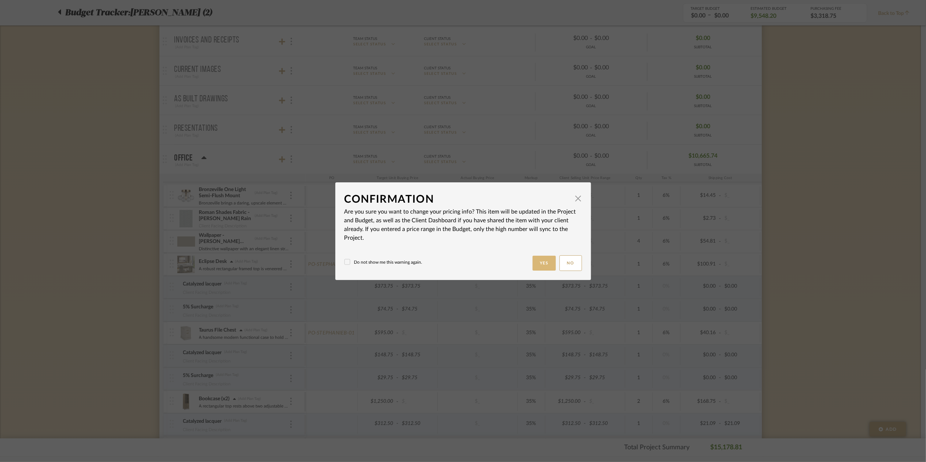
click at [543, 259] on button "Yes" at bounding box center [543, 263] width 23 height 15
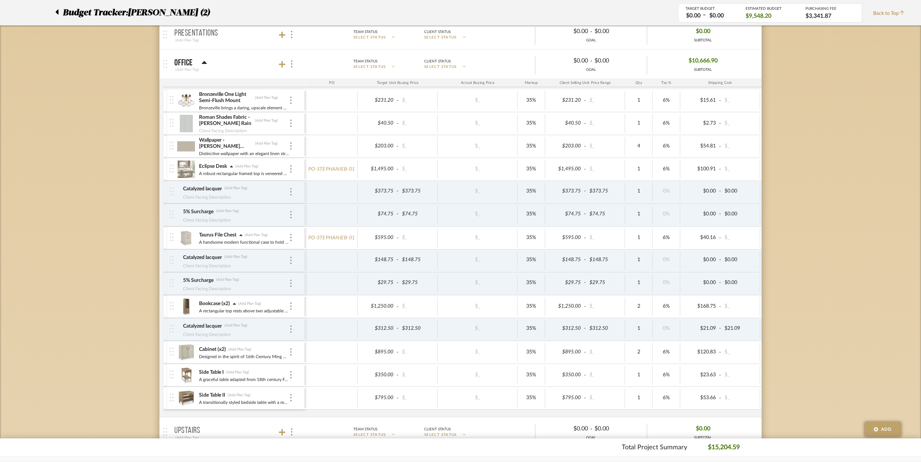
scroll to position [224, 0]
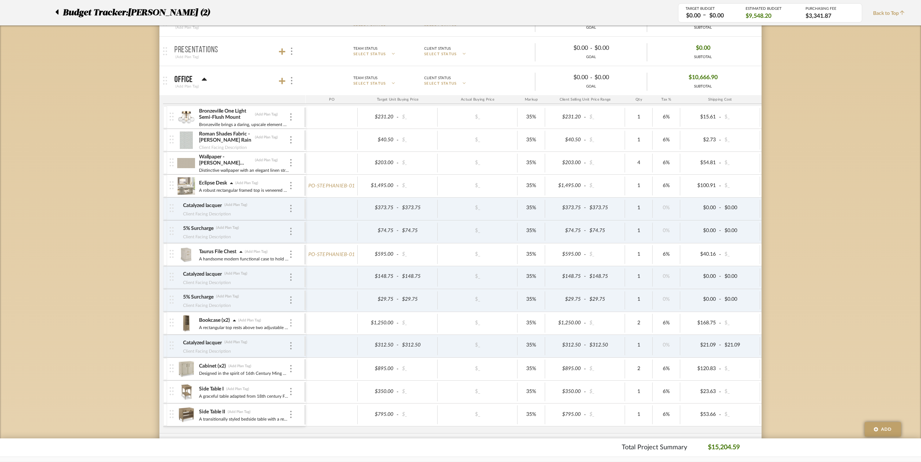
click at [291, 325] on img at bounding box center [290, 322] width 1 height 7
click at [310, 354] on span "Add Associated Product or Labor" at bounding box center [326, 360] width 44 height 12
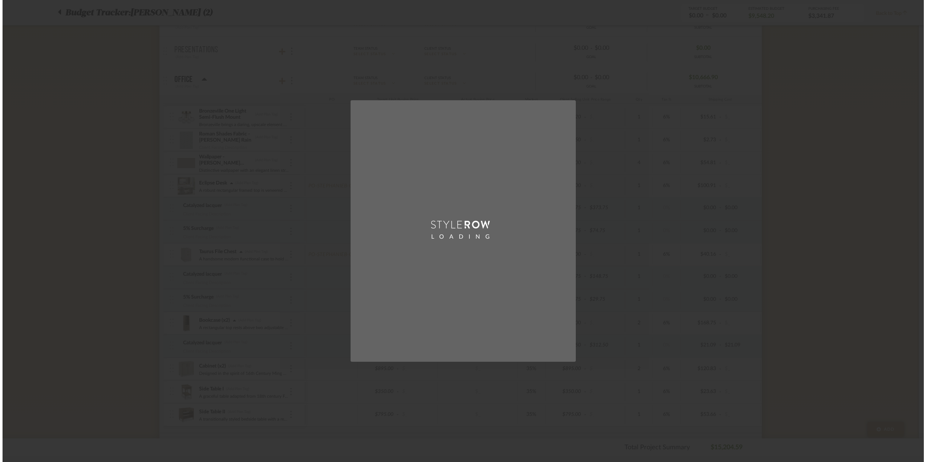
scroll to position [0, 0]
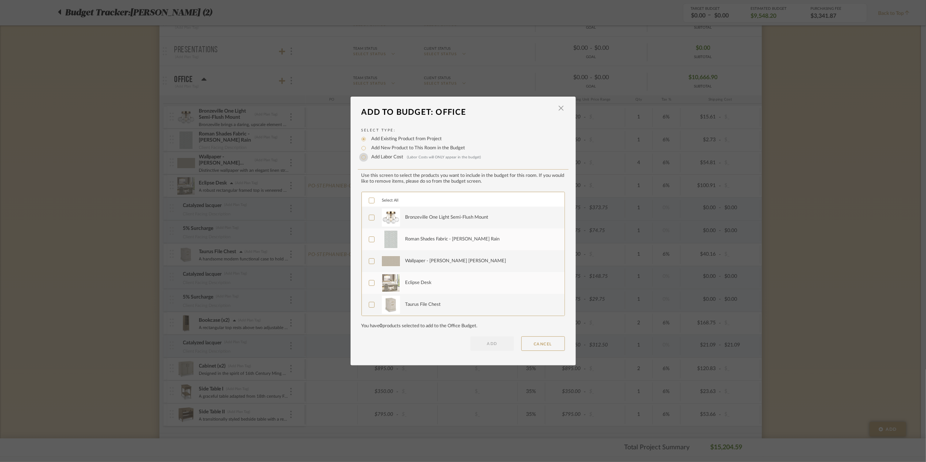
click at [362, 157] on input "Add Labor Cost (Labor Costs will ONLY appear in the budget)" at bounding box center [363, 157] width 9 height 9
radio input "true"
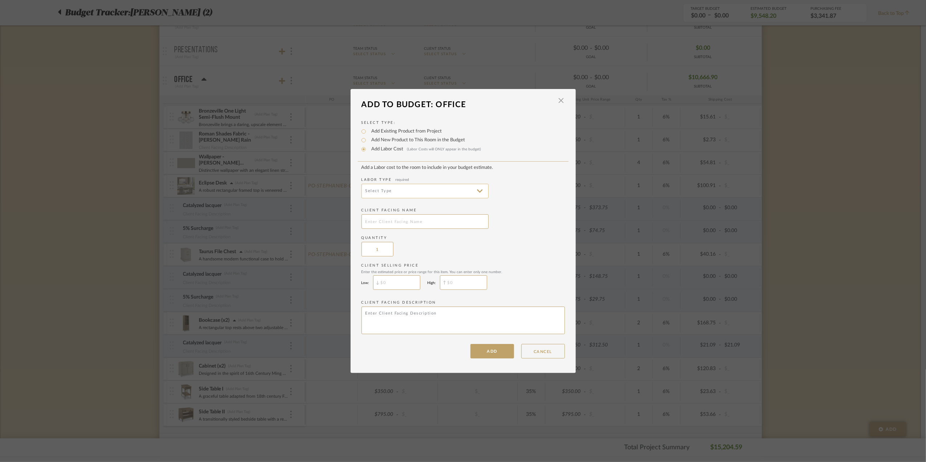
click at [394, 190] on input at bounding box center [424, 191] width 127 height 15
click at [401, 263] on span "Finishing" at bounding box center [423, 266] width 113 height 6
type input "Finishing"
click at [387, 283] on input "$" at bounding box center [396, 282] width 47 height 15
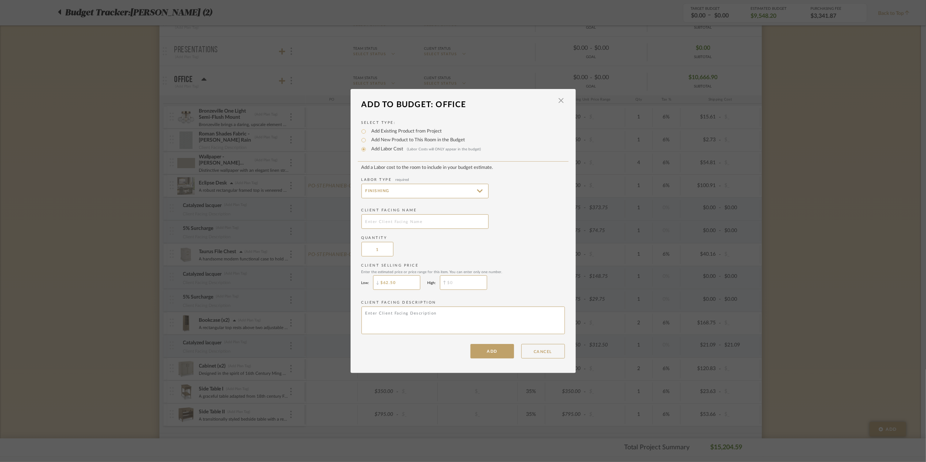
type input "$62.50"
click at [466, 280] on input "$" at bounding box center [463, 282] width 47 height 15
type input "$62.50"
click at [446, 186] on input "Finishing" at bounding box center [424, 191] width 127 height 15
click at [406, 246] on span "Fabrication" at bounding box center [423, 248] width 113 height 6
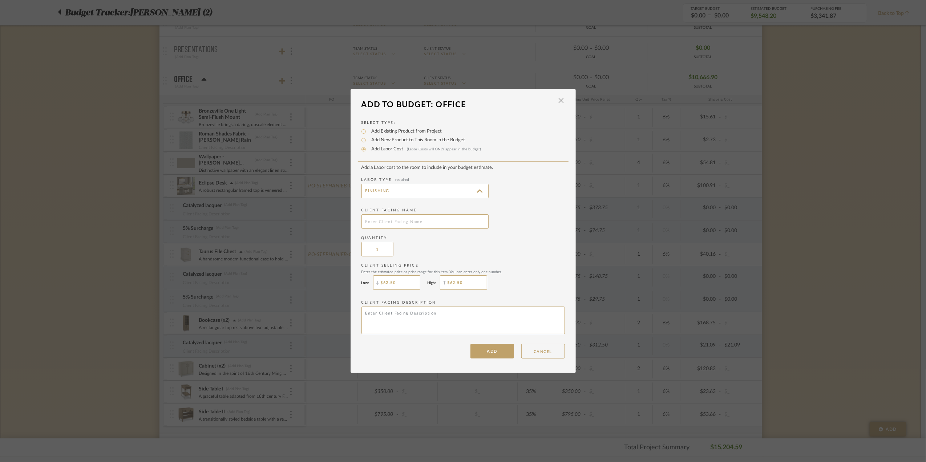
type input "Fabrication"
click at [394, 224] on input "text" at bounding box center [424, 221] width 127 height 15
type input "5% Surcharge"
click at [495, 354] on button "ADD" at bounding box center [492, 351] width 44 height 15
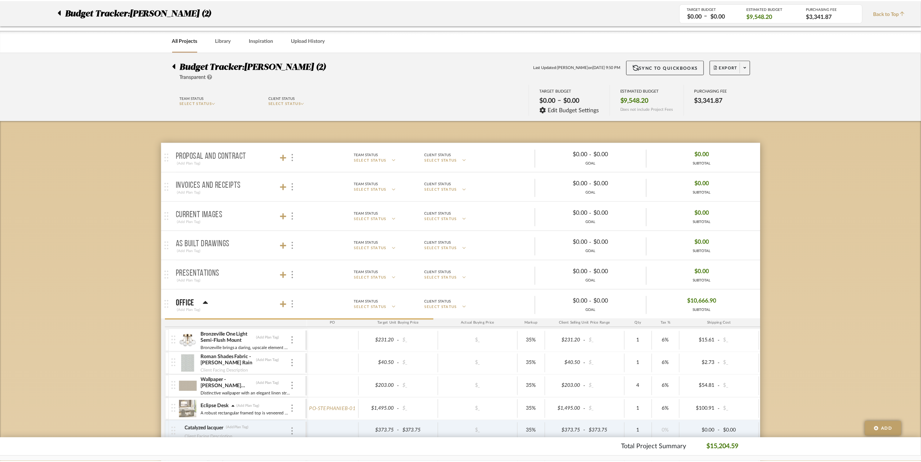
scroll to position [224, 0]
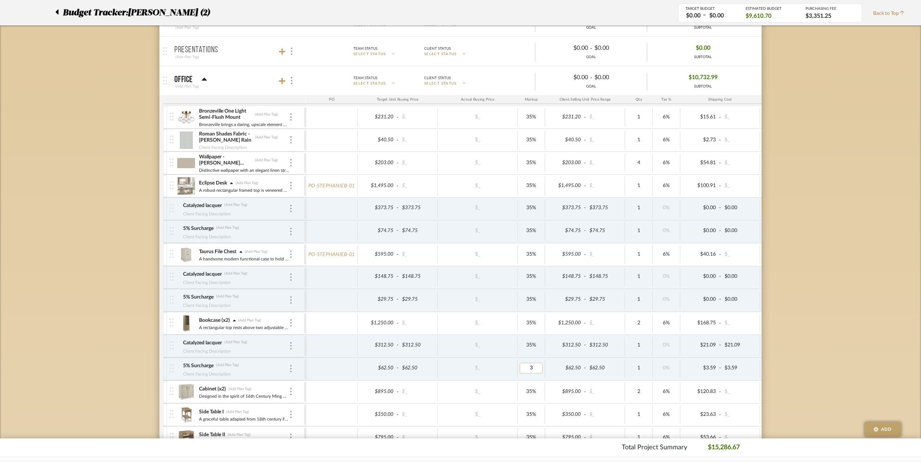
type input "35"
click at [790, 348] on div "Budget Tracker: [PERSON_NAME] (2) Transparent Last Updated: [PERSON_NAME] on [D…" at bounding box center [460, 332] width 921 height 1006
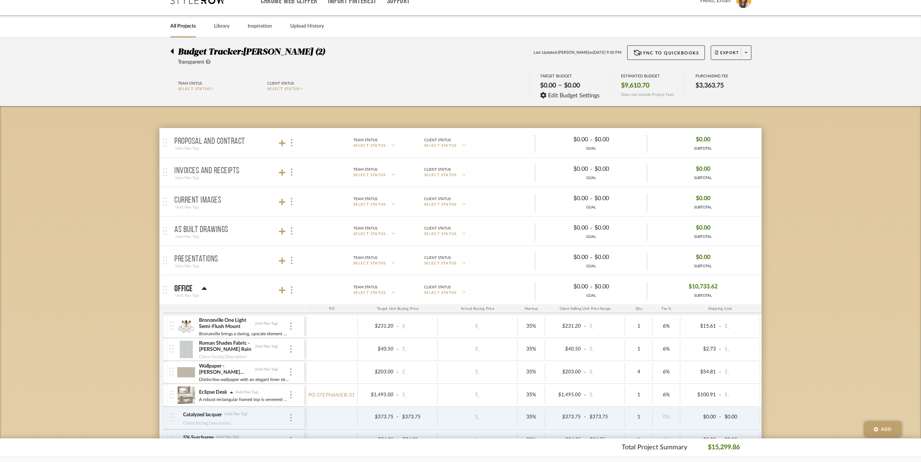
scroll to position [0, 0]
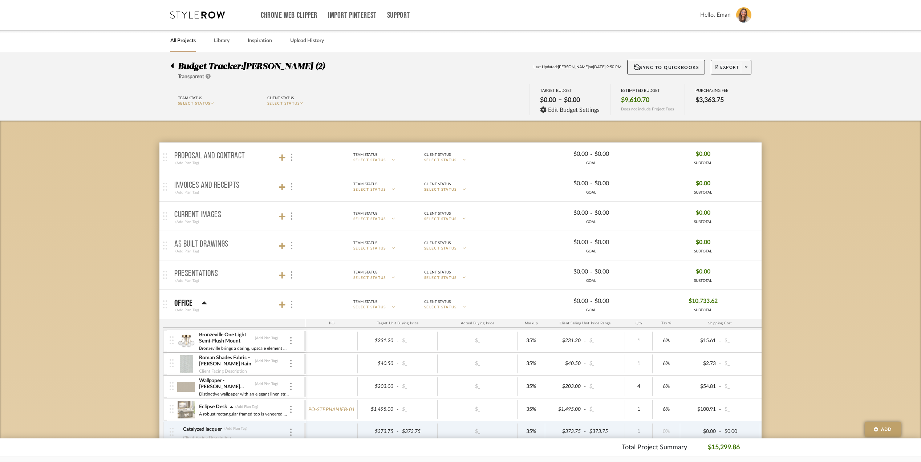
click at [171, 65] on icon at bounding box center [171, 65] width 3 height 9
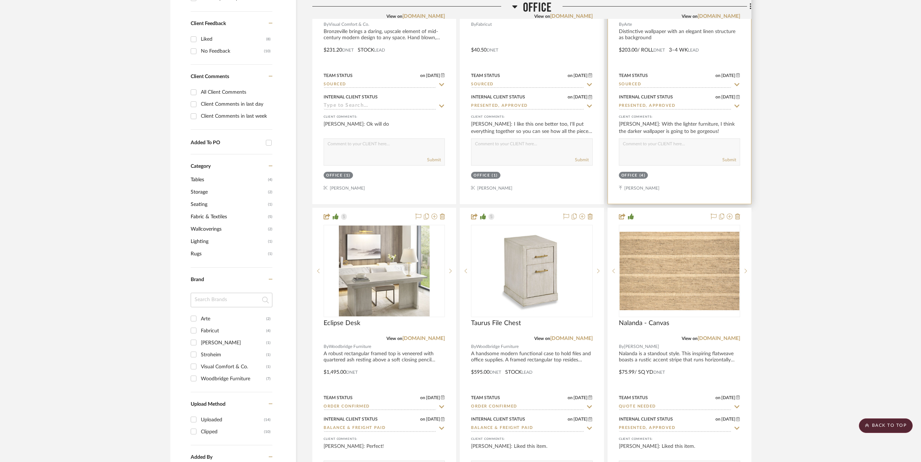
scroll to position [532, 0]
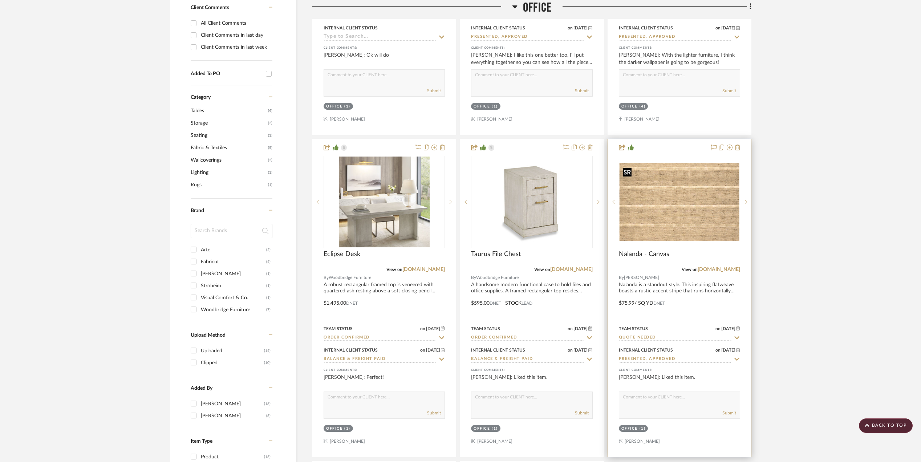
click at [689, 222] on img "0" at bounding box center [680, 202] width 120 height 78
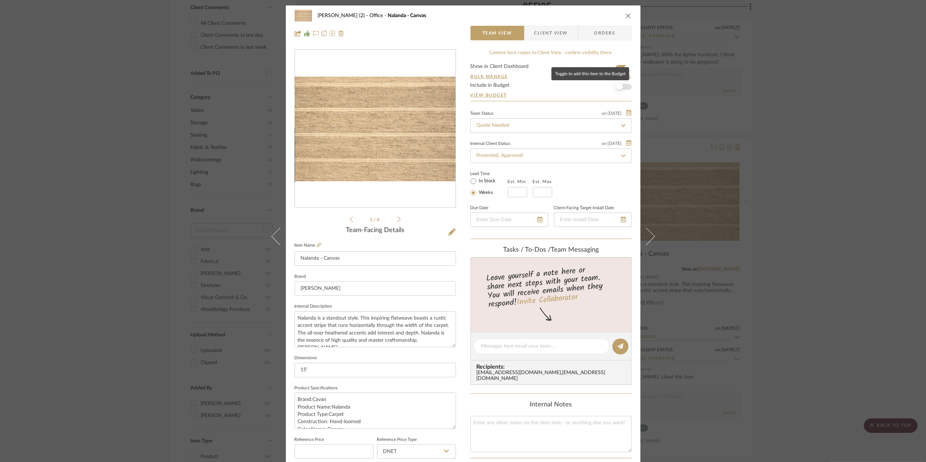
click at [623, 87] on span "button" at bounding box center [619, 87] width 16 height 16
click at [821, 260] on div "[PERSON_NAME] (2) Office Nalanda - Canvas Team View Client View Orders 1 / 4 Te…" at bounding box center [463, 231] width 926 height 462
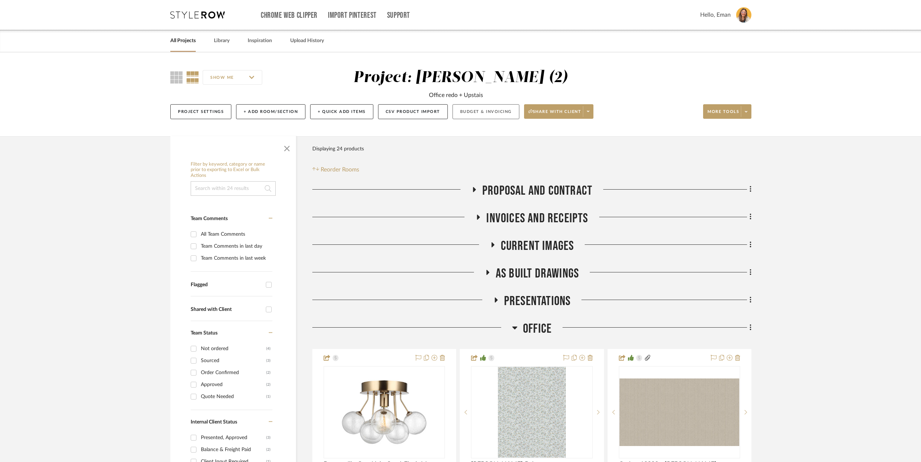
click at [478, 111] on button "Budget & Invoicing" at bounding box center [486, 111] width 67 height 15
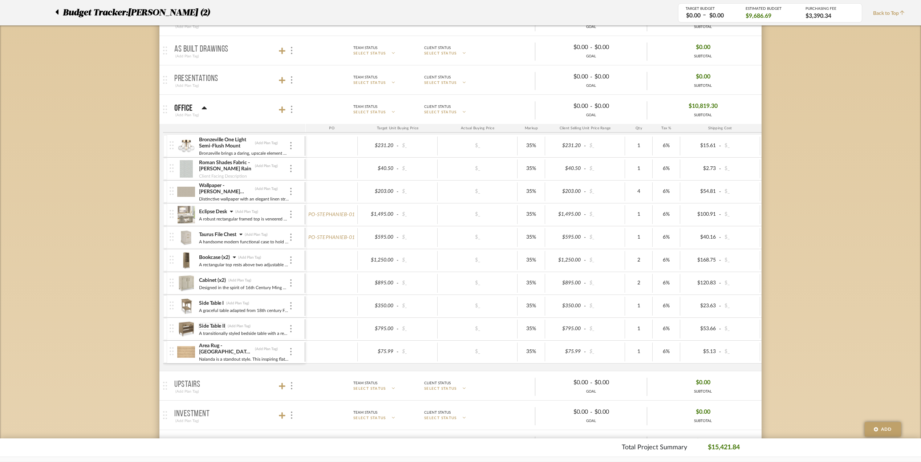
scroll to position [194, 0]
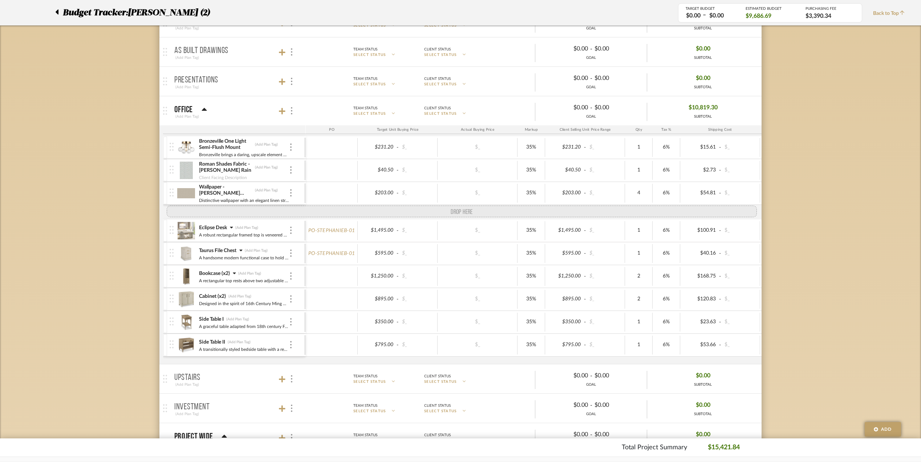
drag, startPoint x: 172, startPoint y: 354, endPoint x: 166, endPoint y: 207, distance: 146.9
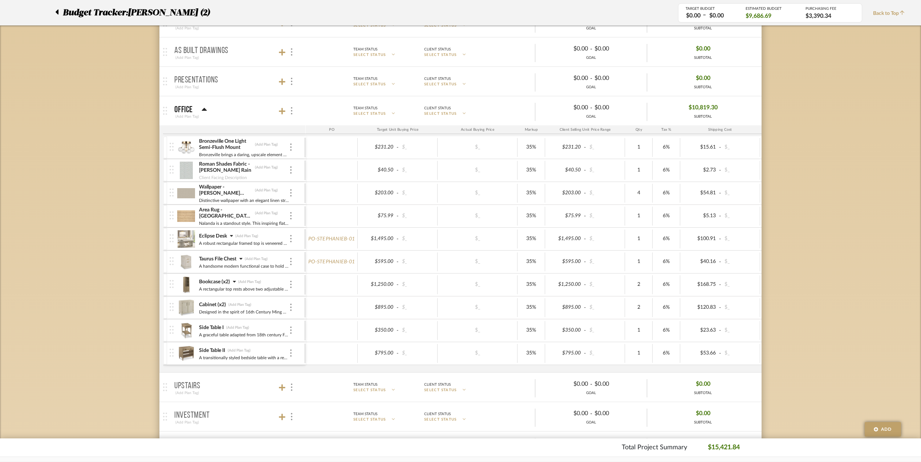
click at [231, 236] on icon at bounding box center [231, 236] width 3 height 2
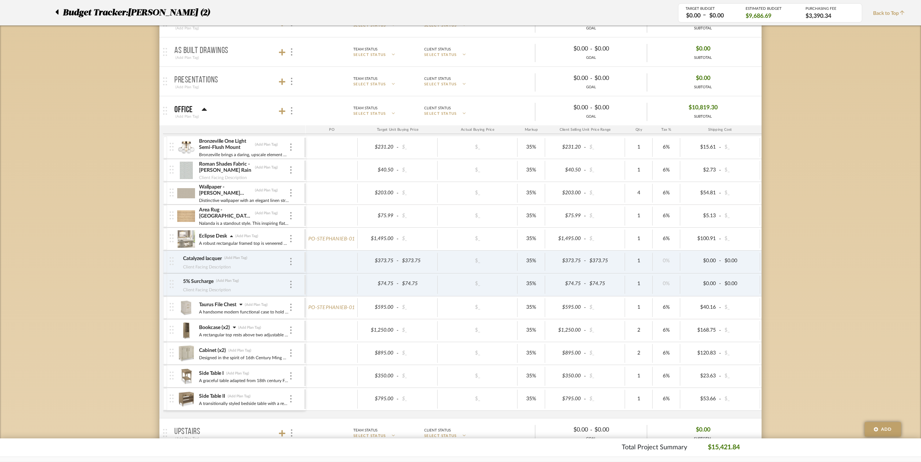
click at [243, 305] on icon at bounding box center [240, 304] width 3 height 5
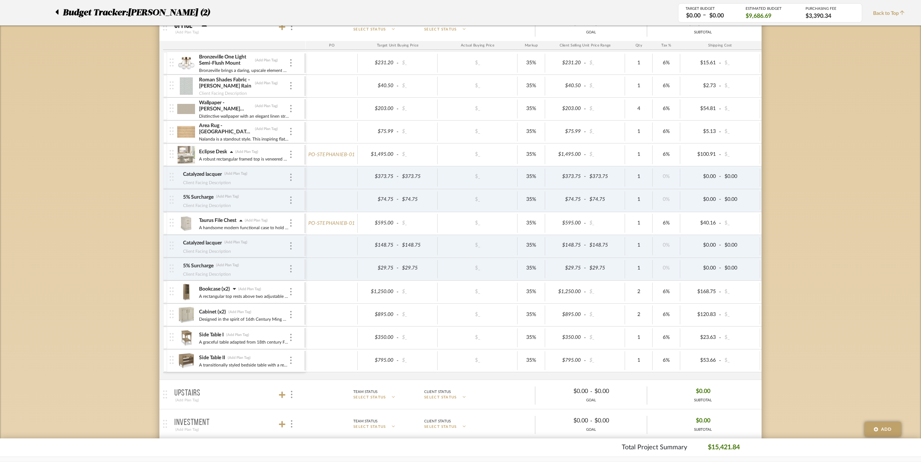
scroll to position [291, 0]
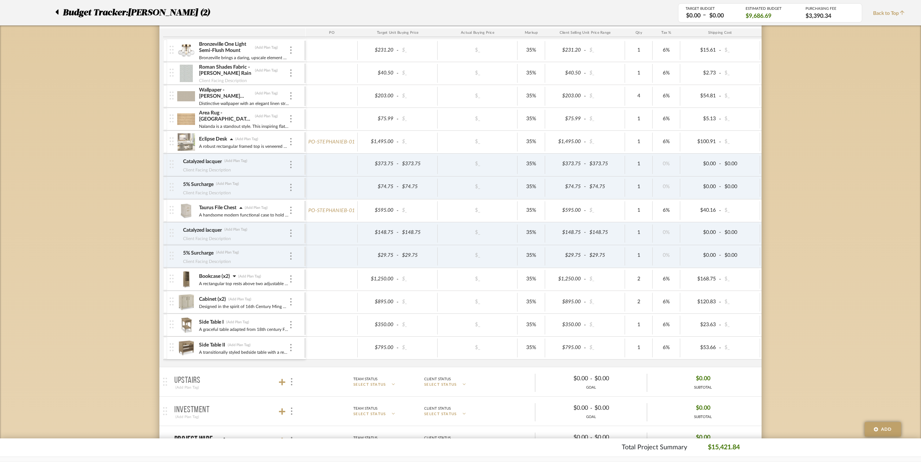
click at [234, 279] on icon at bounding box center [234, 275] width 3 height 5
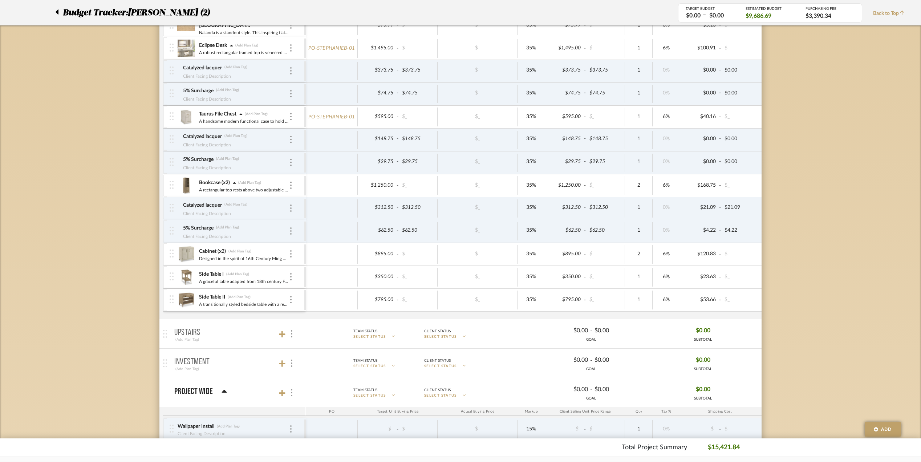
scroll to position [387, 0]
click at [289, 251] on div at bounding box center [291, 251] width 4 height 8
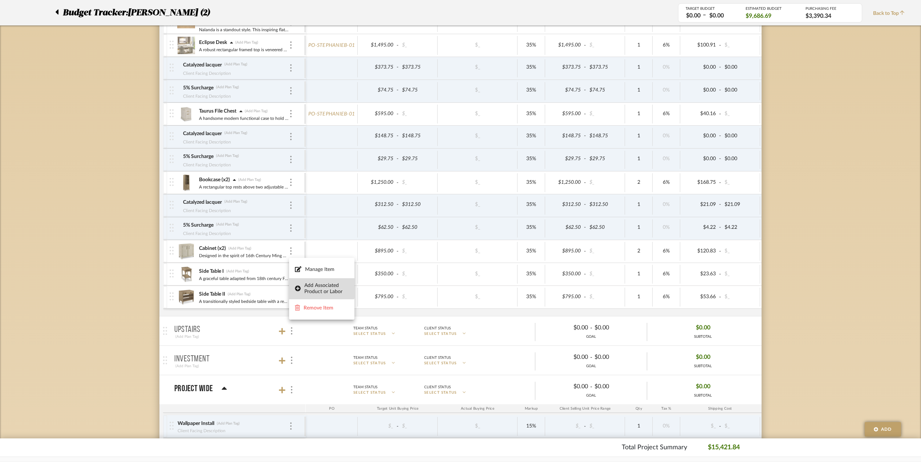
click at [320, 288] on span "Add Associated Product or Labor" at bounding box center [326, 289] width 44 height 12
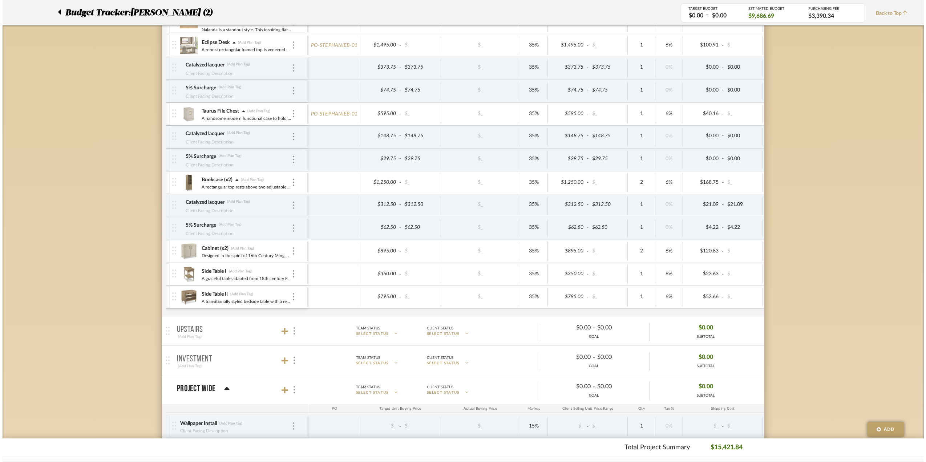
scroll to position [0, 0]
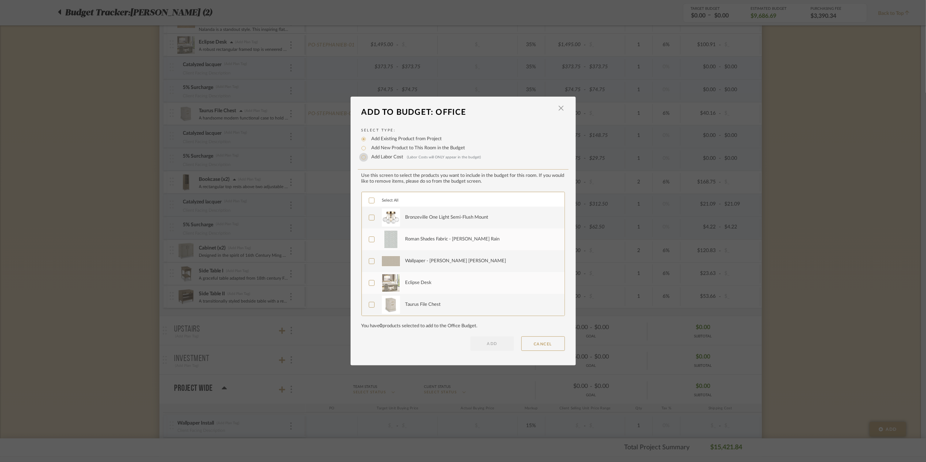
click at [363, 158] on input "Add Labor Cost (Labor Costs will ONLY appear in the budget)" at bounding box center [363, 157] width 9 height 9
radio input "true"
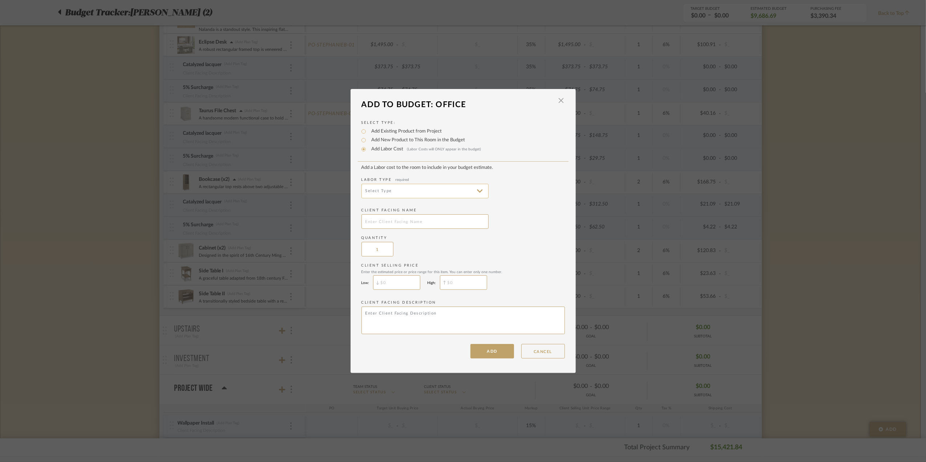
click at [445, 190] on input at bounding box center [424, 191] width 127 height 15
click at [399, 263] on span "Finishing" at bounding box center [423, 266] width 113 height 6
type input "Finishing"
click at [394, 221] on input "text" at bounding box center [424, 221] width 127 height 15
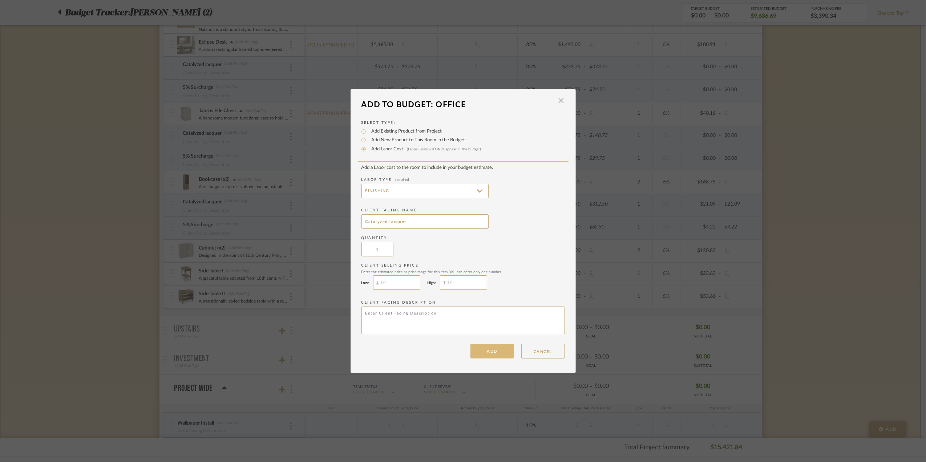
type input "Catalyzed lacquer"
click at [484, 353] on button "ADD" at bounding box center [492, 351] width 44 height 15
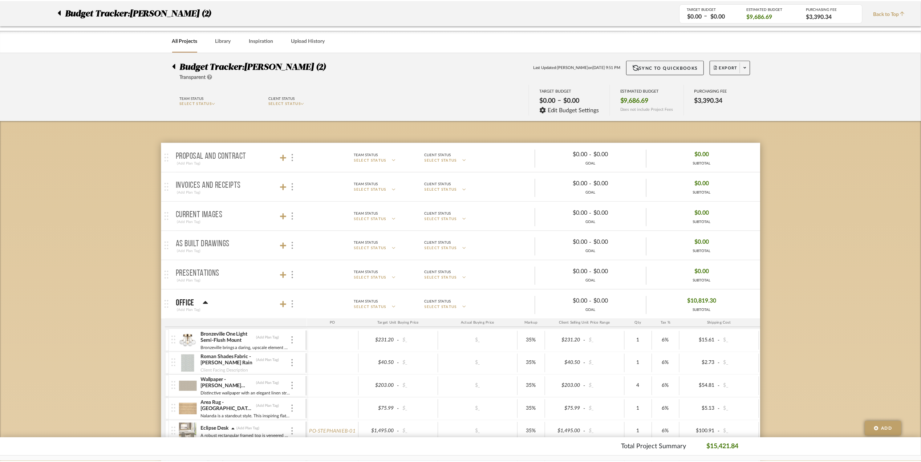
scroll to position [387, 0]
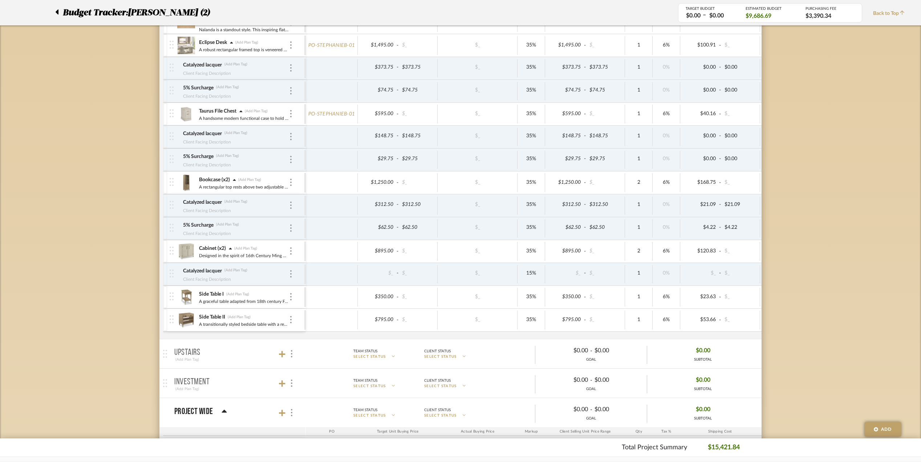
click at [230, 251] on icon at bounding box center [230, 248] width 3 height 5
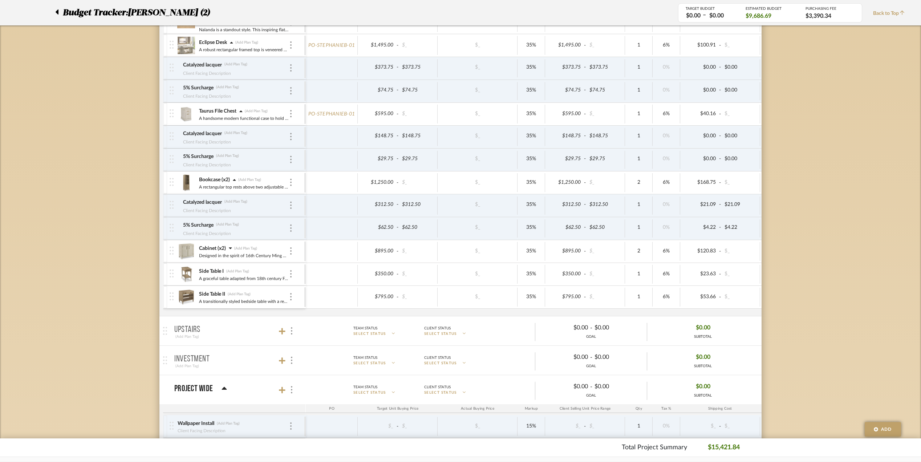
click at [230, 249] on icon at bounding box center [230, 248] width 3 height 2
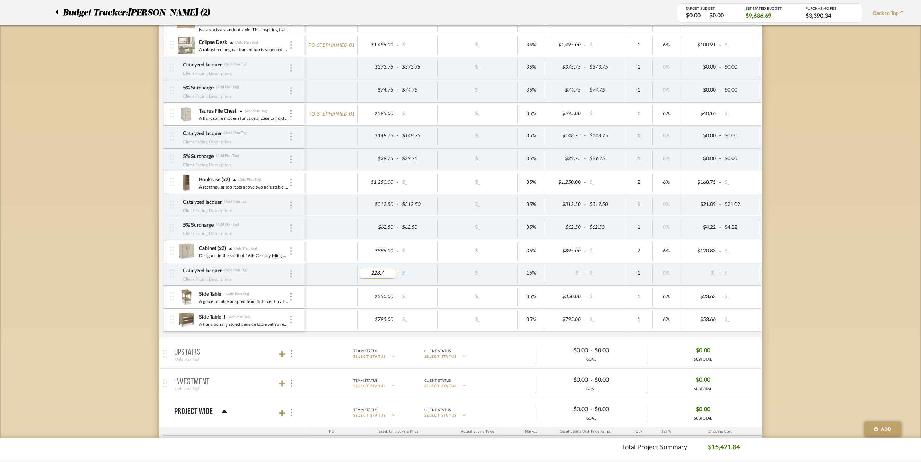
type input "223.75"
click at [819, 286] on div "Budget Tracker: [PERSON_NAME] (2) Transparent Last Updated: [PERSON_NAME] on [D…" at bounding box center [460, 191] width 921 height 1052
type input "35"
click at [804, 275] on div "Budget Tracker: [PERSON_NAME] (2) Transparent Last Updated: [PERSON_NAME] on [D…" at bounding box center [460, 191] width 921 height 1052
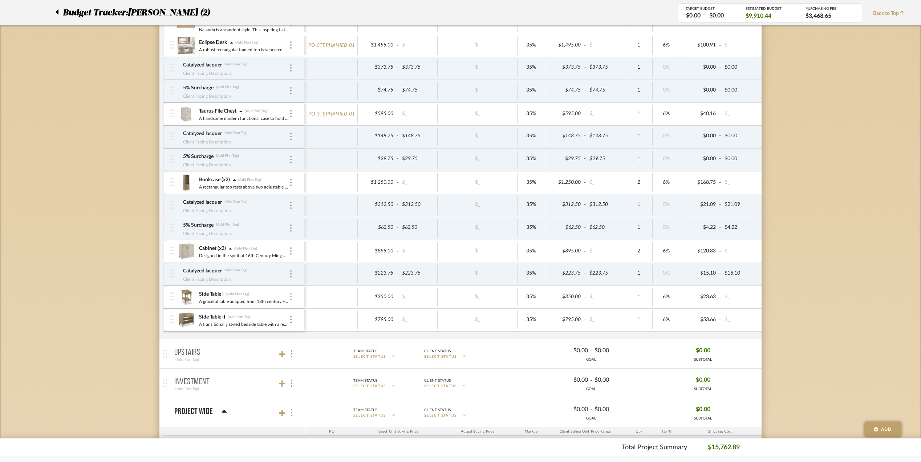
click at [291, 300] on img at bounding box center [290, 296] width 1 height 7
click at [321, 335] on span "Add Associated Product or Labor" at bounding box center [326, 335] width 44 height 12
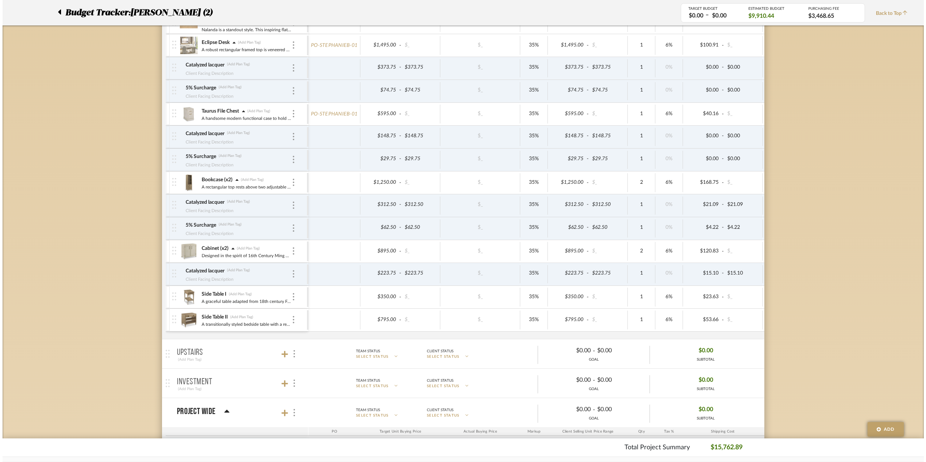
scroll to position [0, 0]
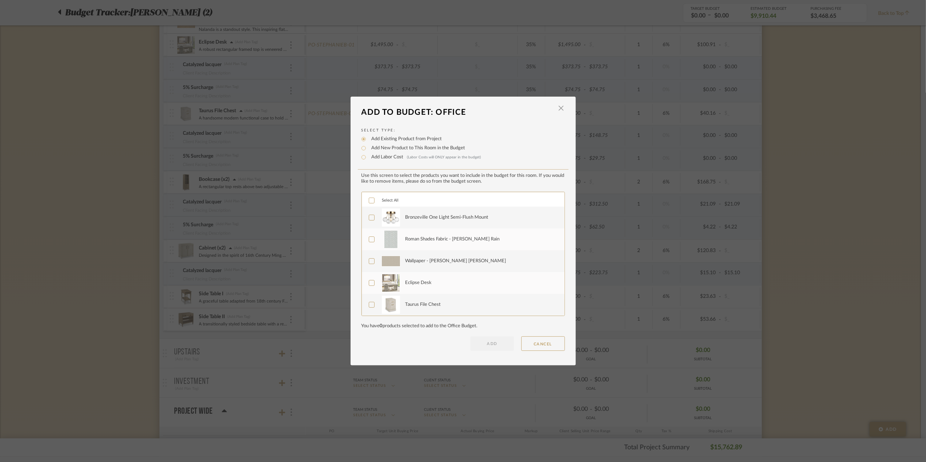
click at [361, 160] on input "Add Labor Cost (Labor Costs will ONLY appear in the budget)" at bounding box center [363, 157] width 9 height 9
radio input "true"
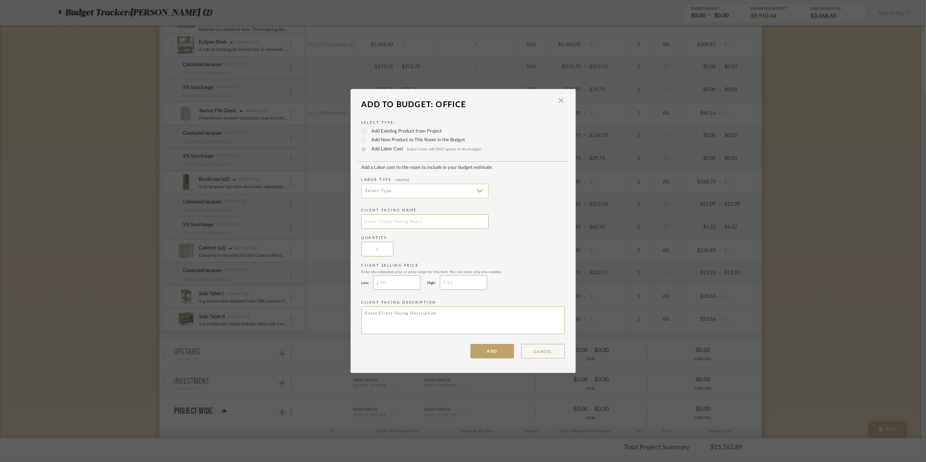
click at [478, 186] on input at bounding box center [424, 191] width 127 height 15
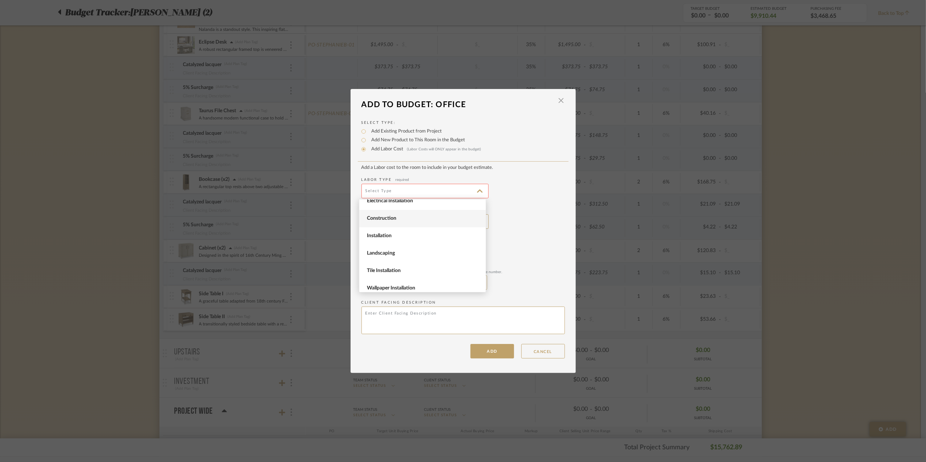
scroll to position [100, 0]
click at [408, 268] on span "Finishing" at bounding box center [423, 266] width 113 height 6
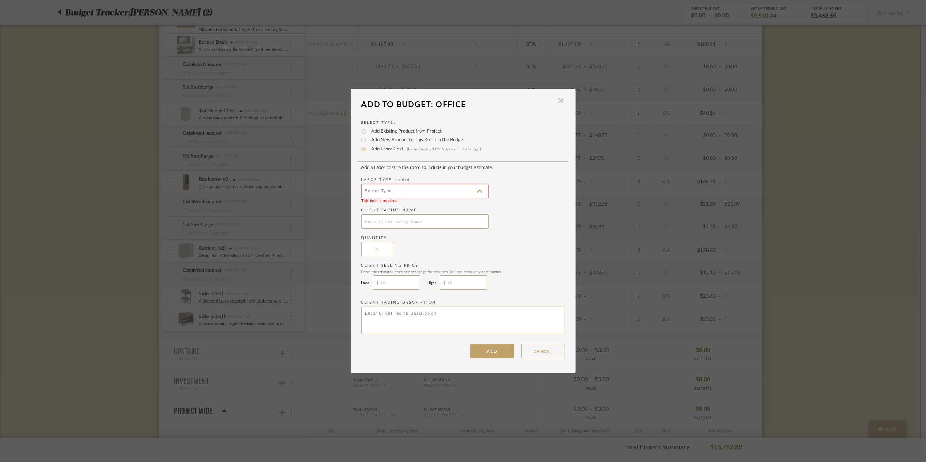
type input "Finishing"
click at [388, 221] on input "text" at bounding box center [424, 221] width 127 height 15
click at [391, 223] on input "Catalyzed lacquer" at bounding box center [424, 221] width 127 height 15
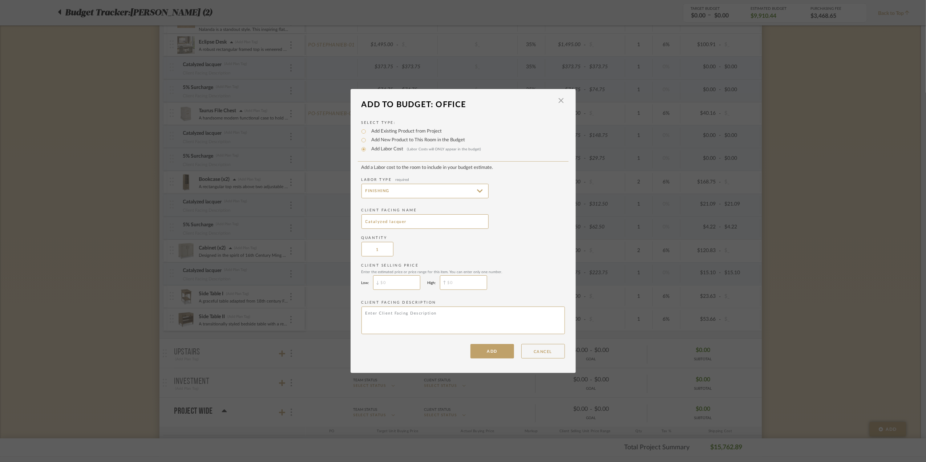
type input "Catalyzed lacquer"
click at [479, 343] on div "Add a Labor cost to the room to include in your budget estimate. Labor Type req…" at bounding box center [462, 262] width 203 height 194
click at [485, 349] on button "ADD" at bounding box center [492, 351] width 44 height 15
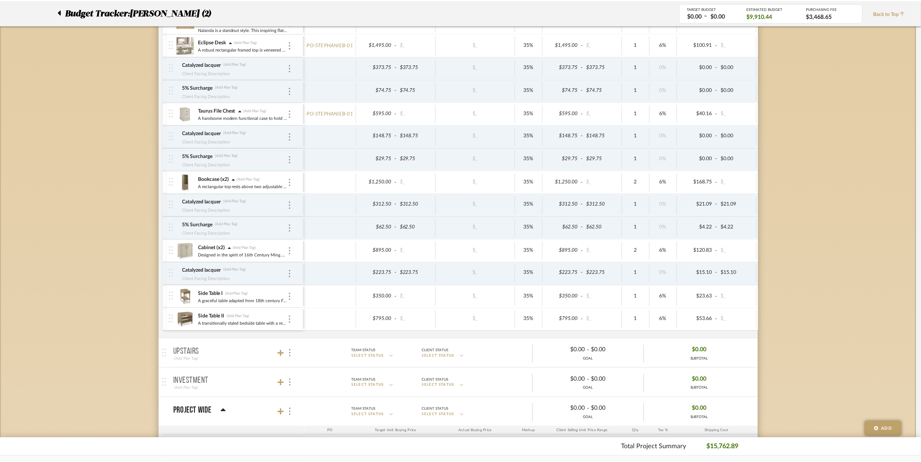
scroll to position [387, 0]
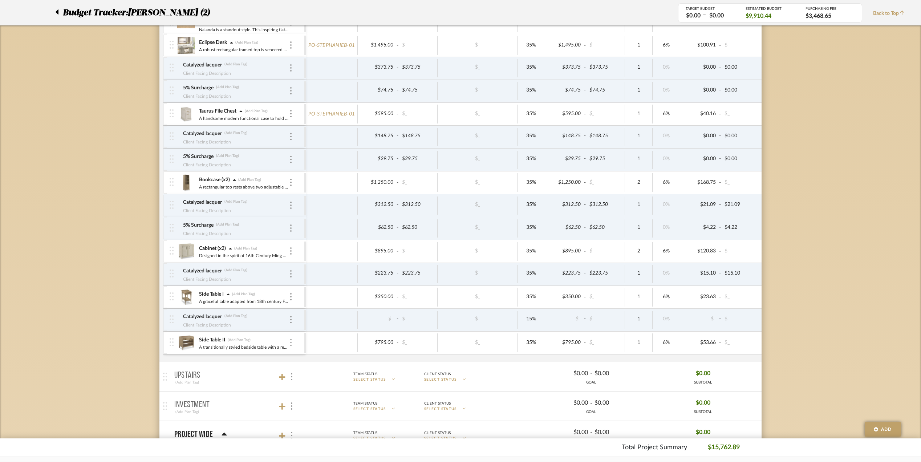
click at [290, 346] on img at bounding box center [290, 342] width 1 height 7
click at [322, 380] on span "Add Associated Product or Labor" at bounding box center [326, 380] width 44 height 12
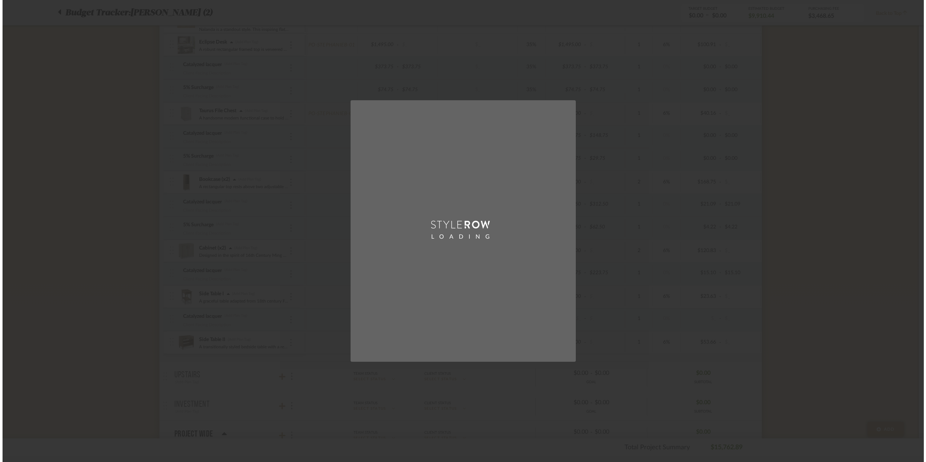
scroll to position [0, 0]
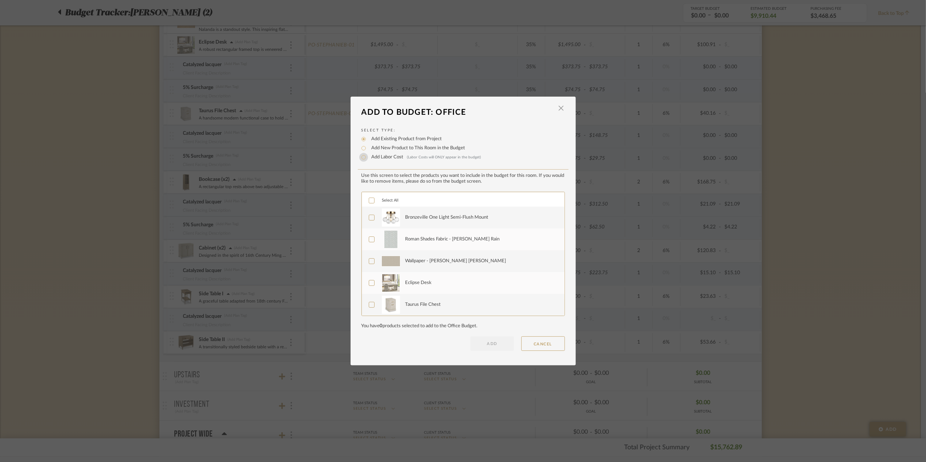
click at [361, 156] on input "Add Labor Cost (Labor Costs will ONLY appear in the budget)" at bounding box center [363, 157] width 9 height 9
radio input "true"
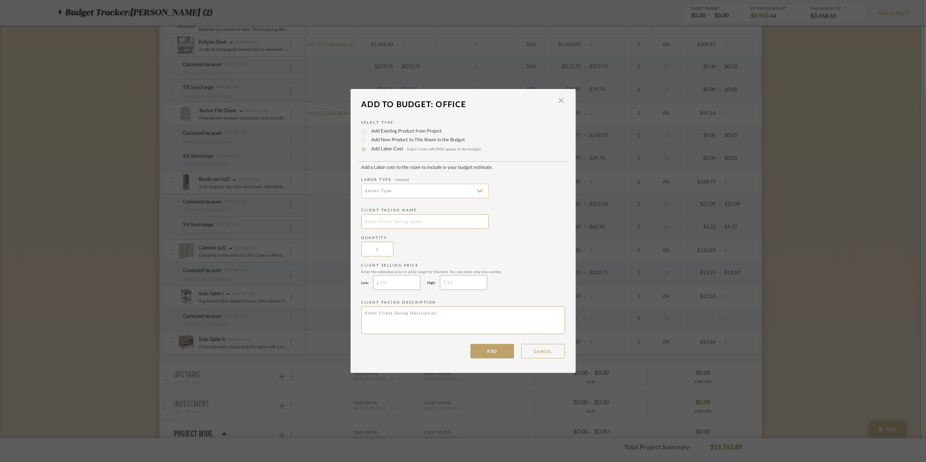
click at [477, 190] on input at bounding box center [424, 191] width 127 height 15
click at [427, 268] on span "Finishing" at bounding box center [423, 266] width 113 height 6
type input "Finishing"
click at [390, 220] on input "text" at bounding box center [424, 221] width 127 height 15
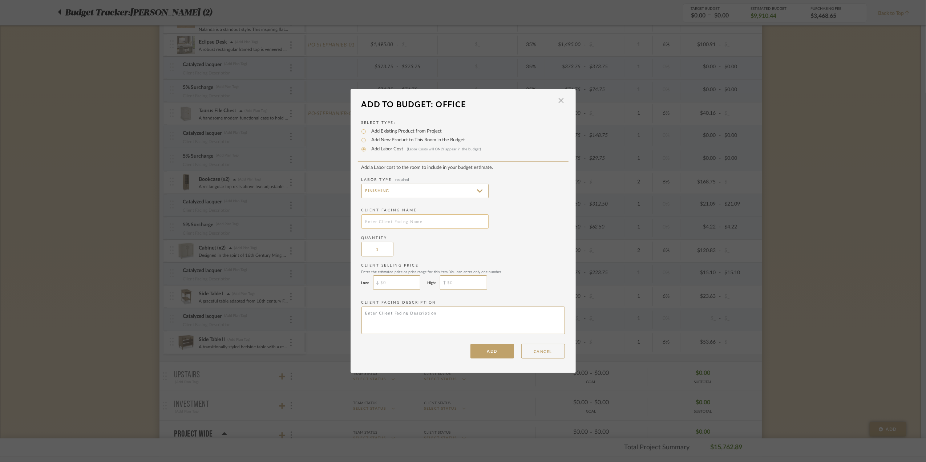
paste input "Catalyzed lacquer"
type input "Catalyzed lacquer"
click at [492, 352] on button "ADD" at bounding box center [492, 351] width 44 height 15
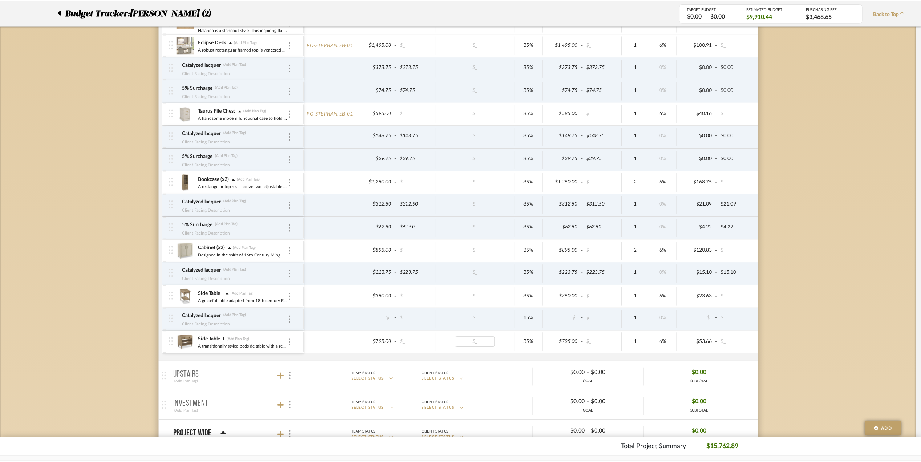
scroll to position [387, 0]
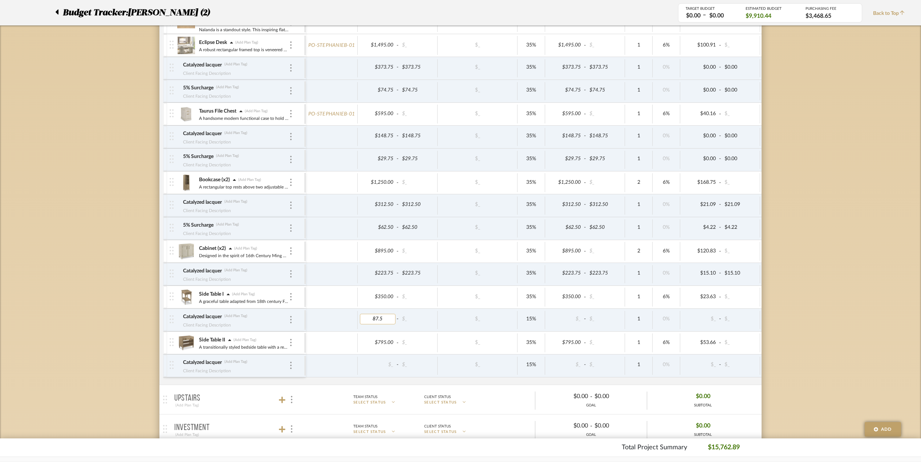
type input "87.50"
click at [822, 339] on div "Budget Tracker: [PERSON_NAME] (2) Transparent Last Updated: [PERSON_NAME] on [D…" at bounding box center [460, 214] width 921 height 1098
type input "198.75"
drag, startPoint x: 86, startPoint y: 365, endPoint x: 82, endPoint y: 365, distance: 4.4
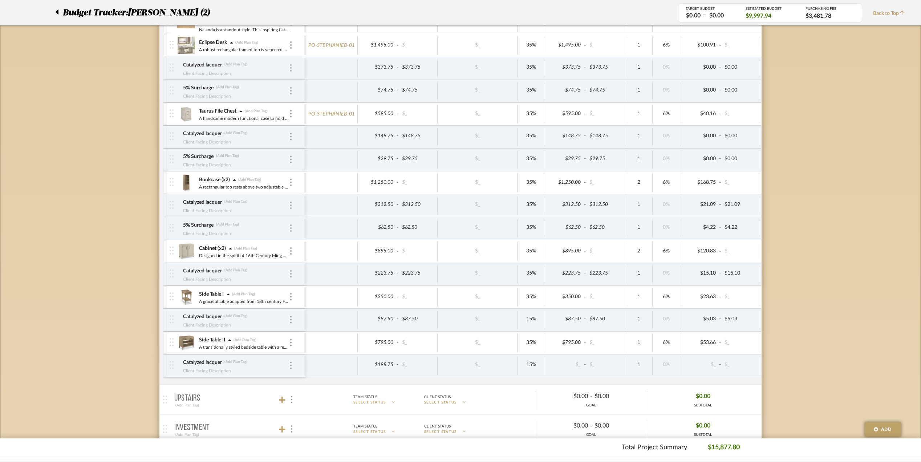
click at [85, 365] on div "Budget Tracker: [PERSON_NAME] (2) Transparent Last Updated: [PERSON_NAME] on [D…" at bounding box center [460, 214] width 921 height 1098
type input "198.75"
click at [842, 328] on div "Budget Tracker: [PERSON_NAME] (2) Transparent Last Updated: [PERSON_NAME] on [D…" at bounding box center [460, 214] width 921 height 1098
click at [289, 253] on div at bounding box center [291, 251] width 4 height 8
click at [320, 291] on span "Add Associated Product or Labor" at bounding box center [326, 289] width 44 height 12
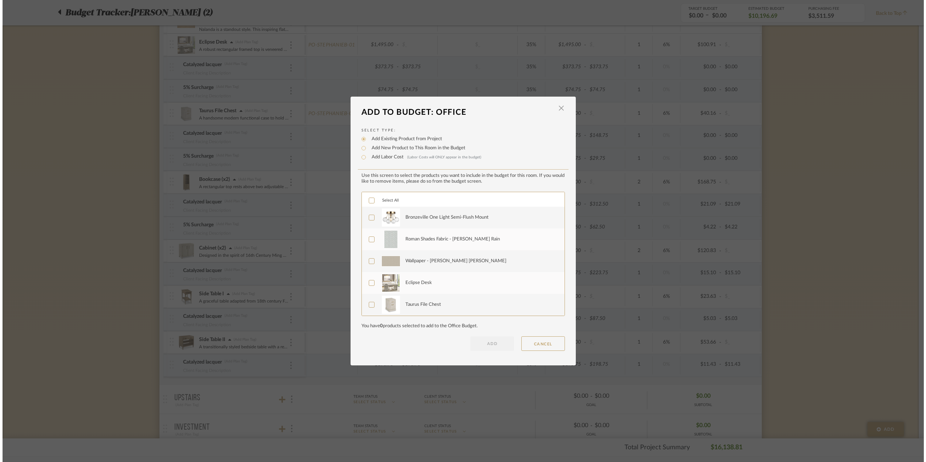
scroll to position [0, 0]
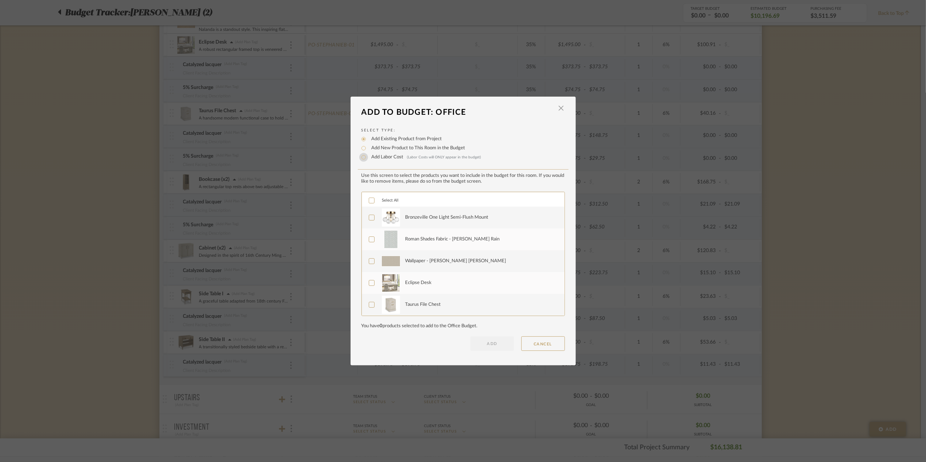
click at [359, 157] on input "Add Labor Cost (Labor Costs will ONLY appear in the budget)" at bounding box center [363, 157] width 9 height 9
radio input "true"
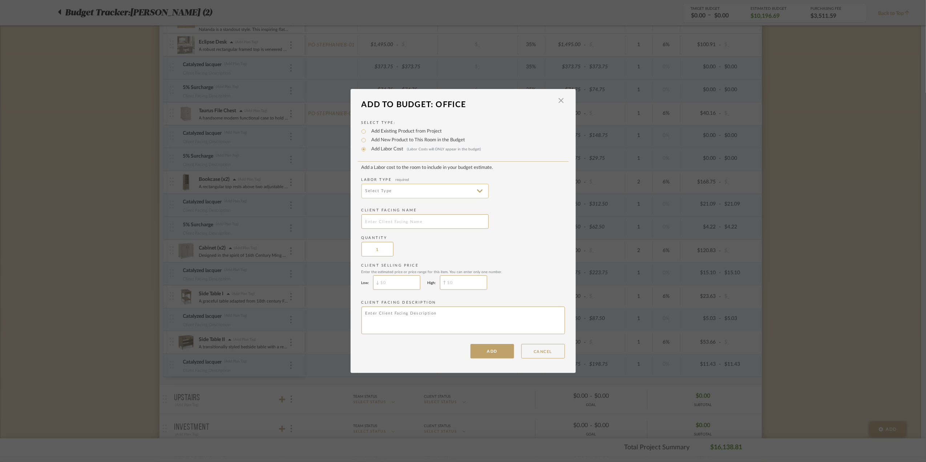
click at [475, 192] on input at bounding box center [424, 191] width 127 height 15
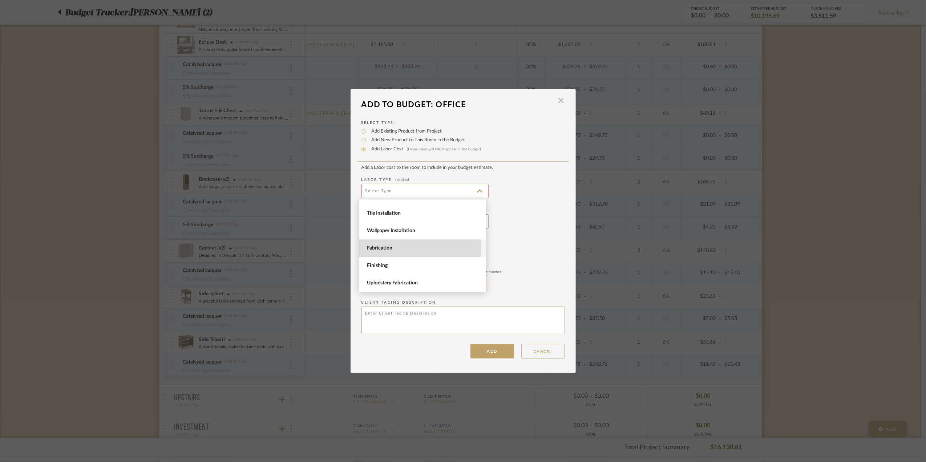
click at [399, 245] on span "Fabrication" at bounding box center [423, 248] width 113 height 6
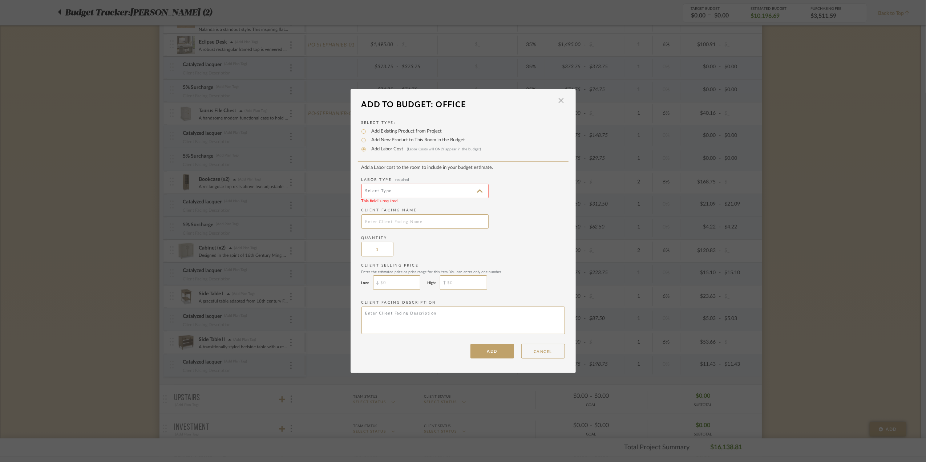
type input "Fabrication"
click at [397, 220] on input "text" at bounding box center [424, 221] width 127 height 15
drag, startPoint x: 408, startPoint y: 220, endPoint x: 344, endPoint y: 215, distance: 64.1
click at [350, 215] on mat-dialog-content "Add To Budget: Office × Select Type: Add Existing Product from Project Add New …" at bounding box center [462, 228] width 225 height 262
type input "5% Surcharge"
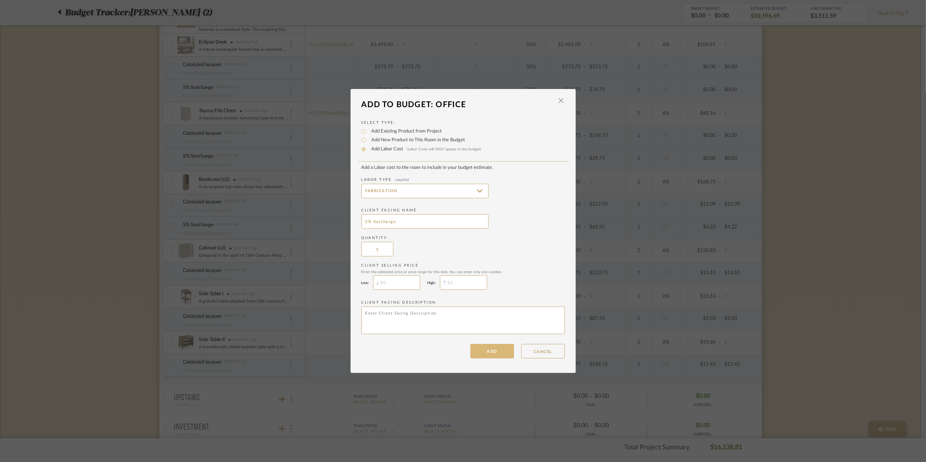
click at [491, 355] on button "ADD" at bounding box center [492, 351] width 44 height 15
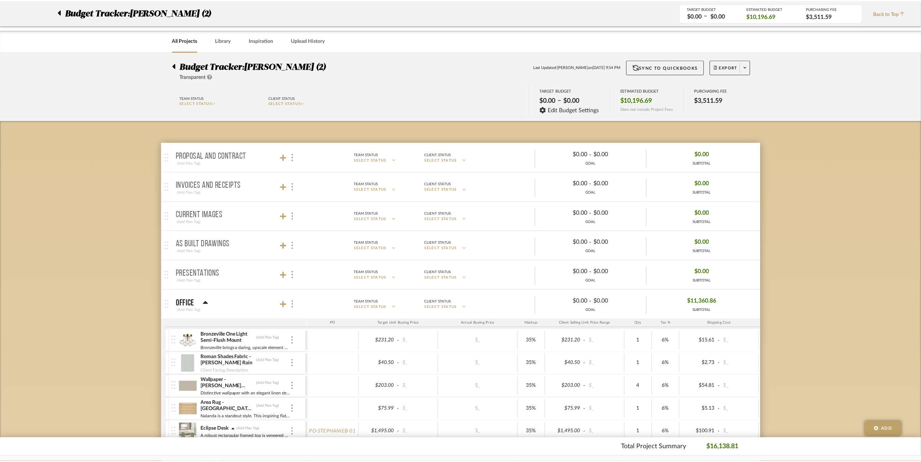
scroll to position [387, 0]
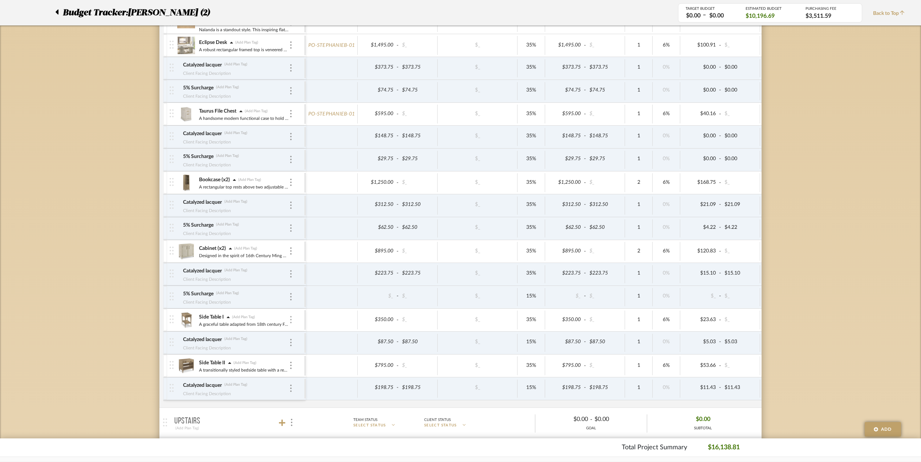
click at [292, 319] on div at bounding box center [291, 320] width 4 height 8
click at [318, 356] on span "Add Associated Product or Labor" at bounding box center [326, 358] width 44 height 12
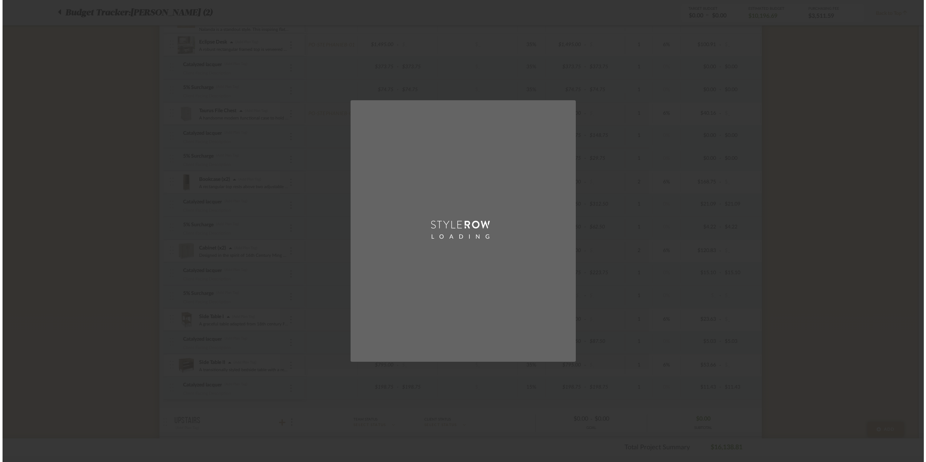
scroll to position [0, 0]
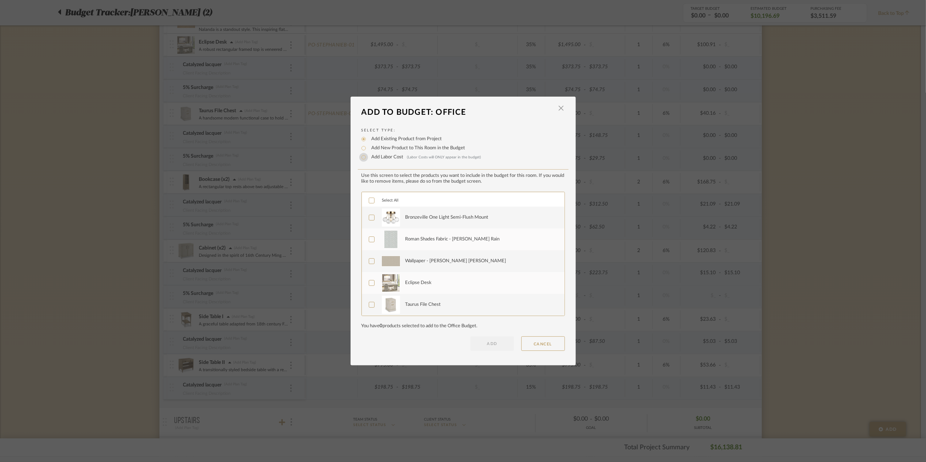
click at [361, 157] on input "Add Labor Cost (Labor Costs will ONLY appear in the budget)" at bounding box center [363, 157] width 9 height 9
radio input "true"
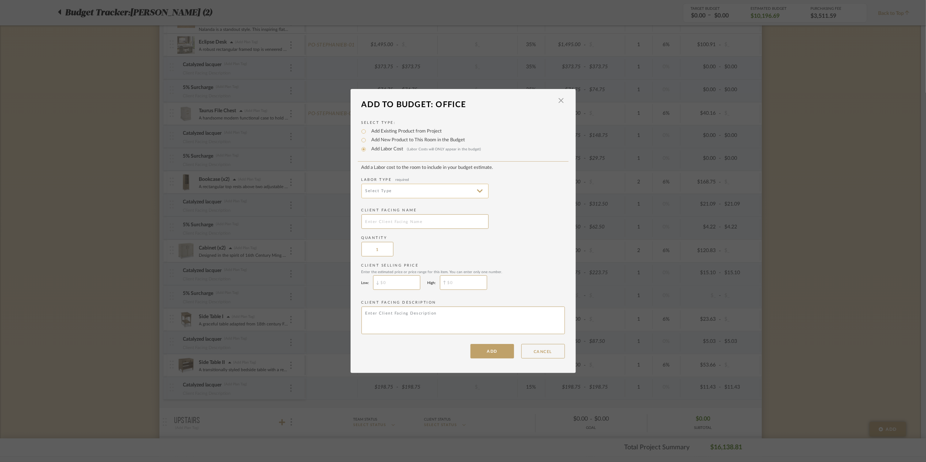
click at [473, 187] on input at bounding box center [424, 191] width 127 height 15
click at [389, 247] on span "Fabrication" at bounding box center [423, 248] width 113 height 6
type input "Fabrication"
click at [391, 221] on input "text" at bounding box center [424, 221] width 127 height 15
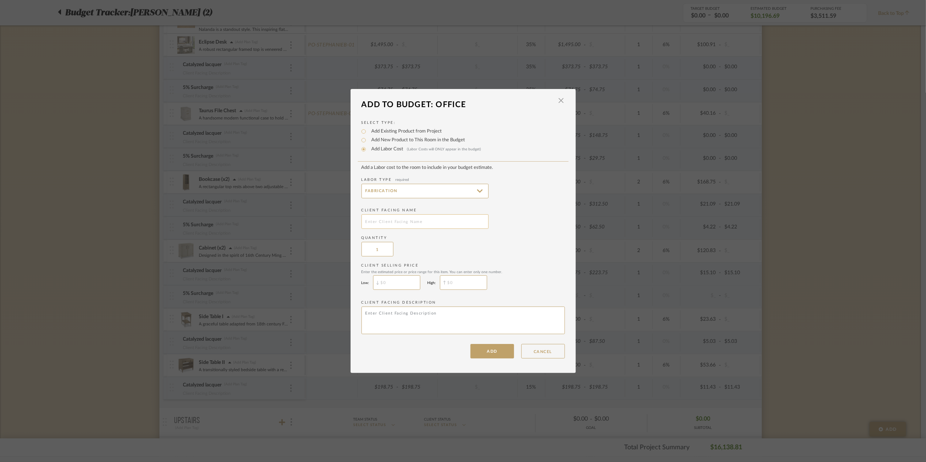
paste input "5% Surcharge"
type input "5% Surcharge"
click at [490, 353] on button "ADD" at bounding box center [492, 351] width 44 height 15
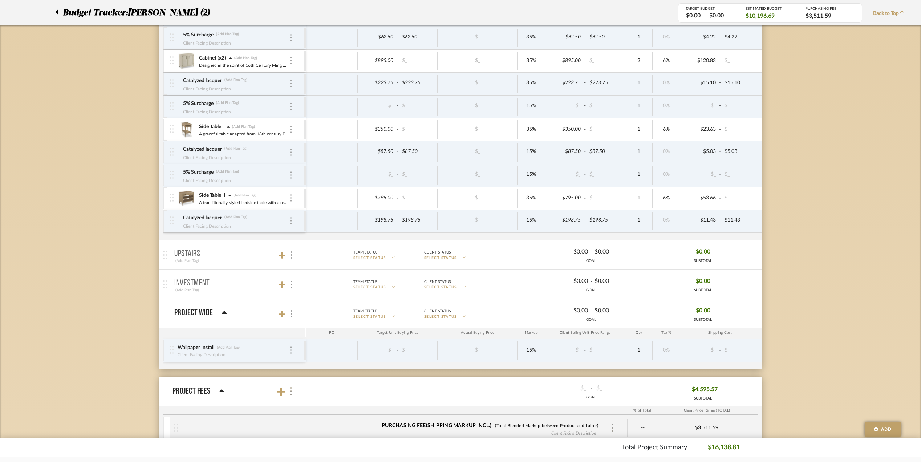
scroll to position [581, 0]
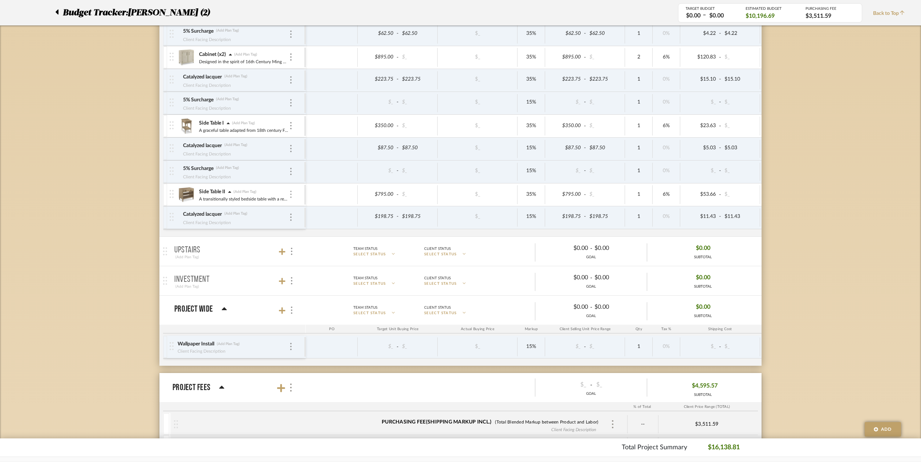
click at [291, 198] on img at bounding box center [290, 194] width 1 height 7
click at [324, 232] on span "Add Associated Product or Labor" at bounding box center [326, 233] width 44 height 12
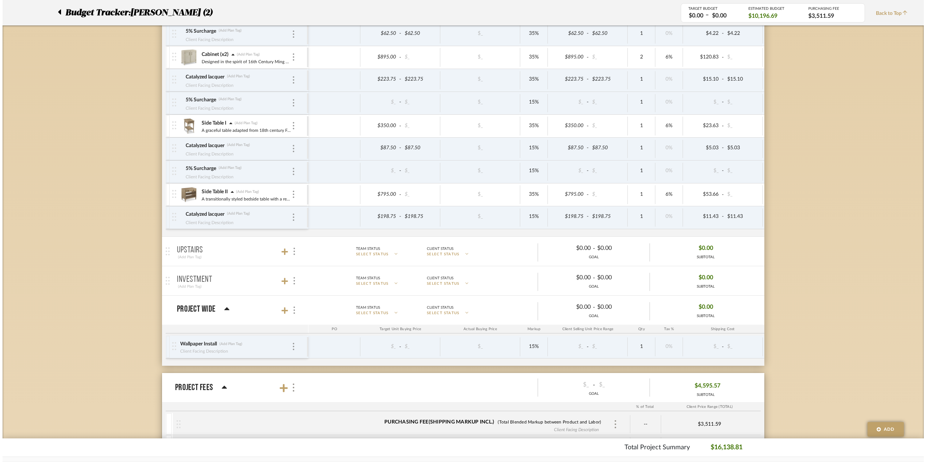
scroll to position [0, 0]
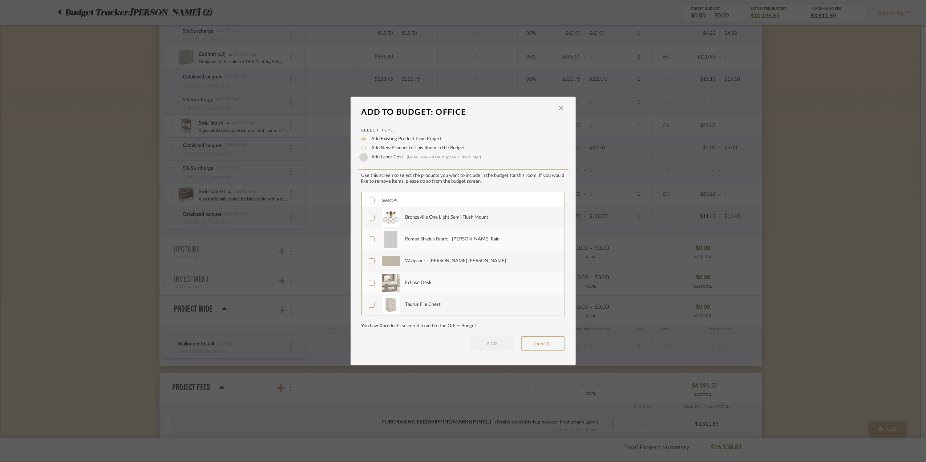
click at [361, 158] on input "Add Labor Cost (Labor Costs will ONLY appear in the budget)" at bounding box center [363, 157] width 9 height 9
radio input "true"
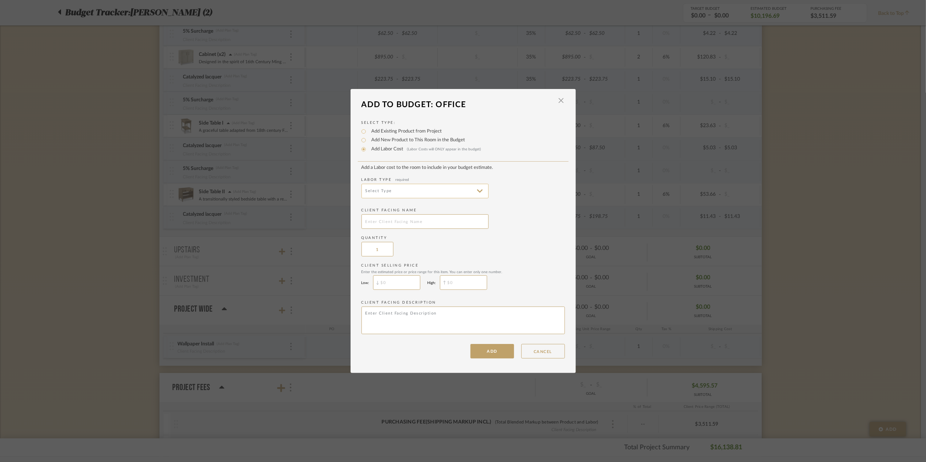
click at [474, 195] on input at bounding box center [424, 191] width 127 height 15
click at [394, 248] on span "Fabrication" at bounding box center [423, 248] width 113 height 6
type input "Fabrication"
click at [383, 219] on input "text" at bounding box center [424, 221] width 127 height 15
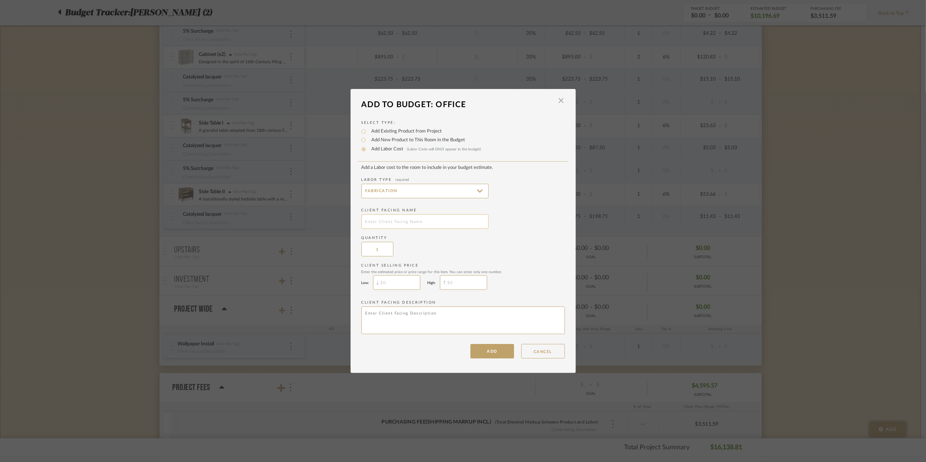
paste input "5% Surcharge"
type input "5% Surcharge"
click at [488, 350] on button "ADD" at bounding box center [492, 351] width 44 height 15
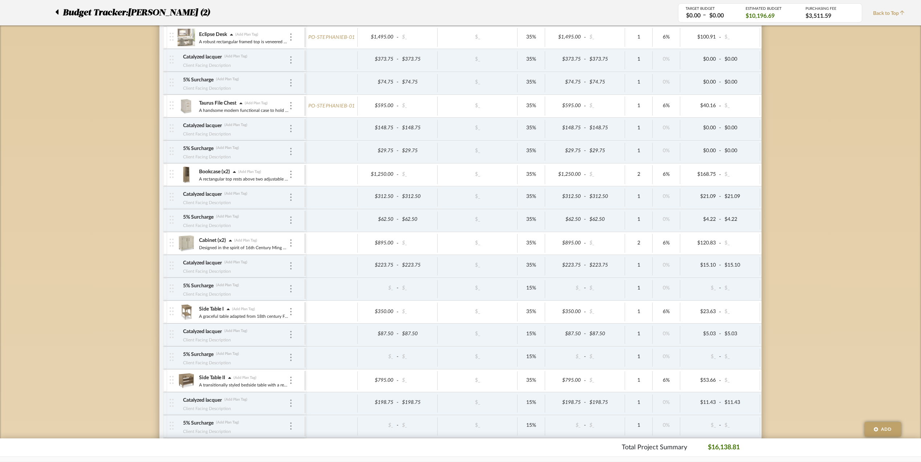
scroll to position [387, 0]
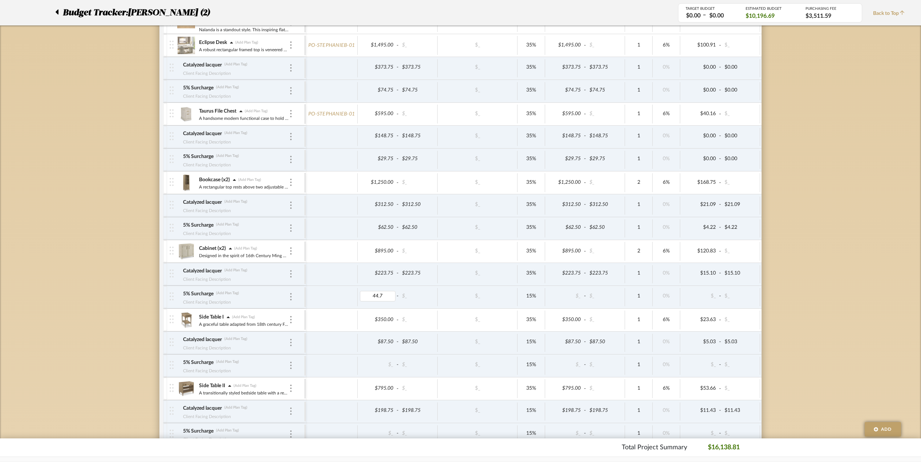
type input "44.75"
click at [808, 301] on div "Budget Tracker: [PERSON_NAME] (2) Transparent Last Updated: [PERSON_NAME] on [D…" at bounding box center [460, 248] width 921 height 1167
type input "44.75"
click at [831, 300] on div "Budget Tracker: [PERSON_NAME] (2) Transparent Last Updated: [PERSON_NAME] on [D…" at bounding box center [460, 248] width 921 height 1167
type input "17.50"
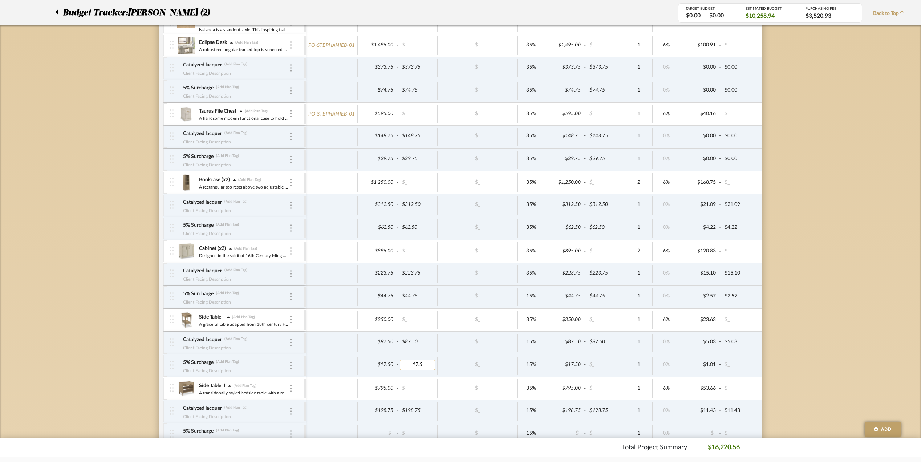
type input "17.50"
click at [827, 335] on div "Budget Tracker: [PERSON_NAME] (2) Transparent Last Updated: [PERSON_NAME] on [D…" at bounding box center [460, 248] width 921 height 1167
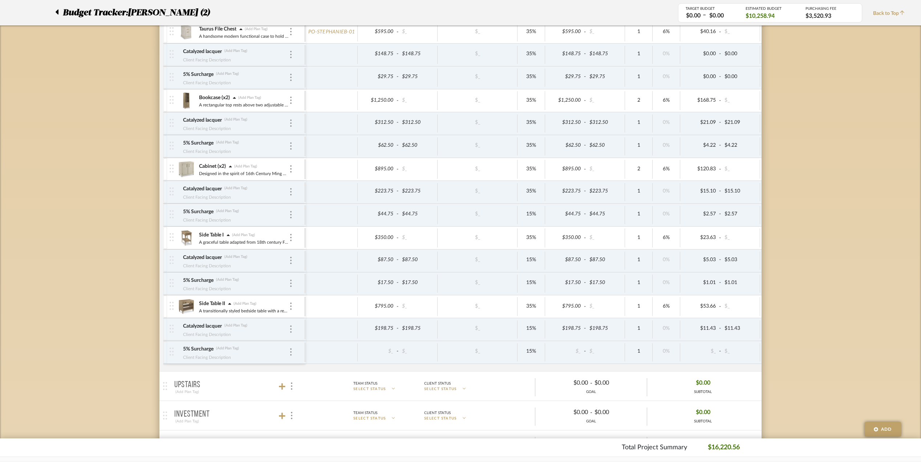
scroll to position [484, 0]
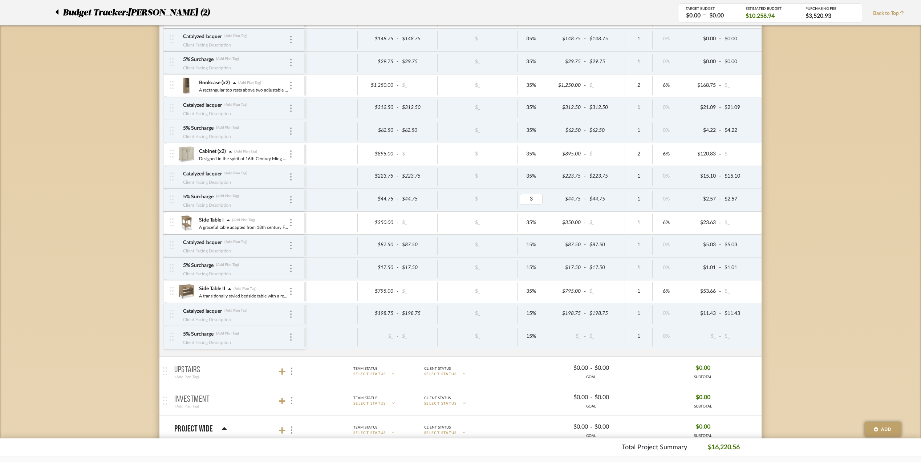
type input "35"
click at [822, 264] on div "Budget Tracker: [PERSON_NAME] (2) Transparent Last Updated: [PERSON_NAME] on [D…" at bounding box center [460, 151] width 921 height 1167
type input "35"
click at [810, 315] on div "Budget Tracker: [PERSON_NAME] (2) Transparent Last Updated: [PERSON_NAME] on [D…" at bounding box center [460, 151] width 921 height 1167
type input "35"
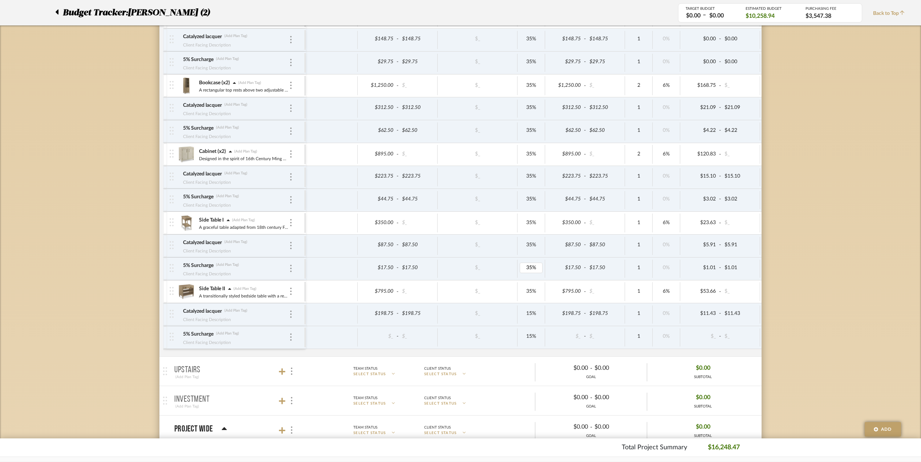
click at [803, 309] on div "Budget Tracker: [PERSON_NAME] (2) Transparent Last Updated: [PERSON_NAME] on [D…" at bounding box center [460, 151] width 921 height 1167
type input "35"
drag, startPoint x: 778, startPoint y: 304, endPoint x: 783, endPoint y: 303, distance: 5.6
click at [780, 304] on div "Budget Tracker: [PERSON_NAME] (2) Transparent Last Updated: [PERSON_NAME] on [D…" at bounding box center [460, 151] width 921 height 1167
type input "35"
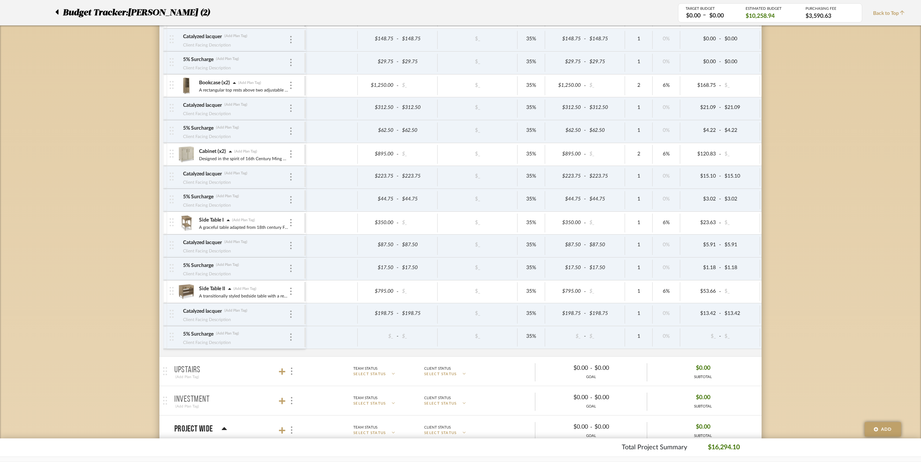
click at [785, 334] on div "Budget Tracker: [PERSON_NAME] (2) Transparent Last Updated: [PERSON_NAME] on [D…" at bounding box center [460, 151] width 921 height 1167
type input "39.75"
click at [805, 333] on div "Budget Tracker: [PERSON_NAME] (2) Transparent Last Updated: [PERSON_NAME] on [D…" at bounding box center [460, 151] width 921 height 1167
type input "39.75"
click at [838, 344] on div "Budget Tracker: [PERSON_NAME] (2) Transparent Last Updated: [PERSON_NAME] on [D…" at bounding box center [460, 151] width 921 height 1167
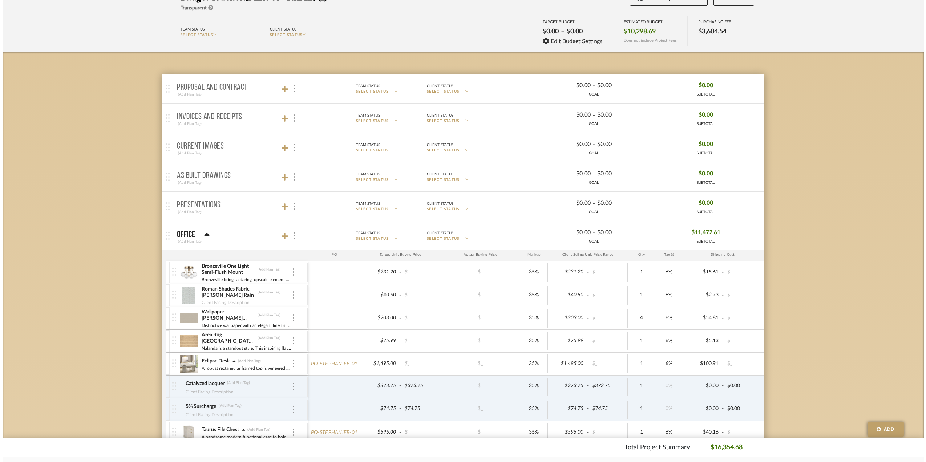
scroll to position [0, 0]
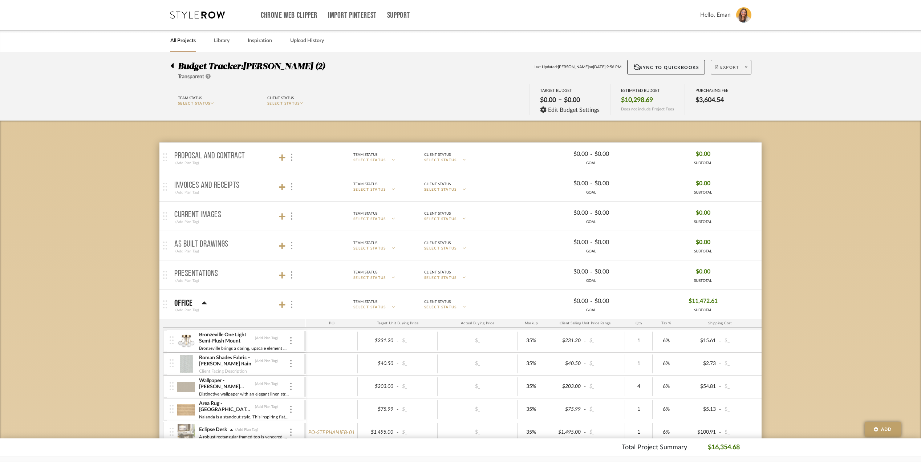
click at [743, 64] on span at bounding box center [746, 67] width 10 height 11
click at [742, 90] on span "Export PDF" at bounding box center [743, 88] width 54 height 6
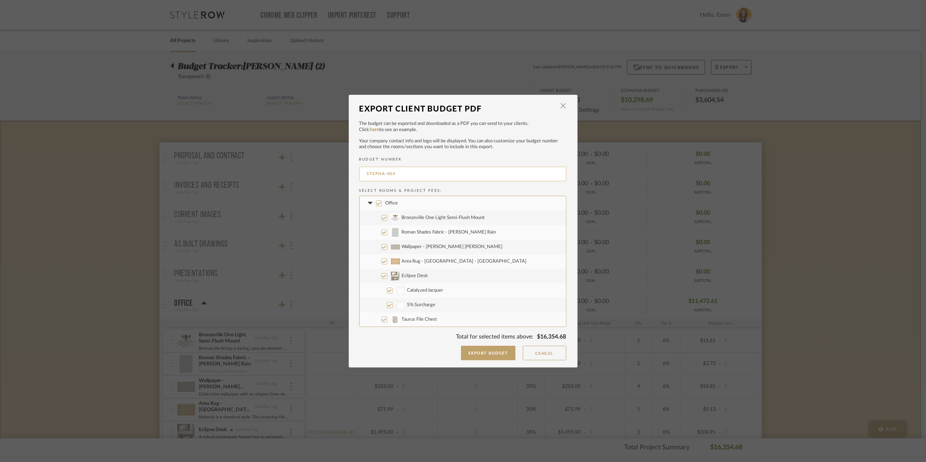
click at [413, 172] on input "STEPHA-004" at bounding box center [462, 174] width 207 height 15
type input "STEPHA-002"
click at [562, 105] on span "button" at bounding box center [563, 106] width 15 height 15
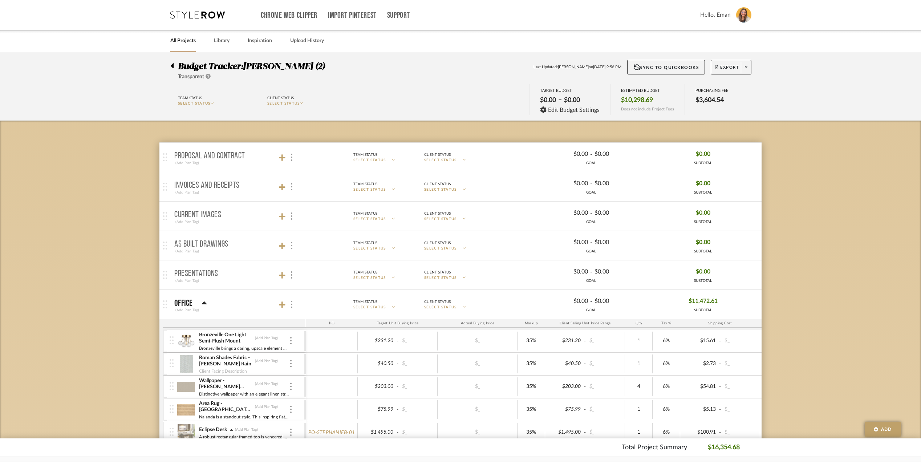
click at [172, 65] on icon at bounding box center [171, 65] width 3 height 9
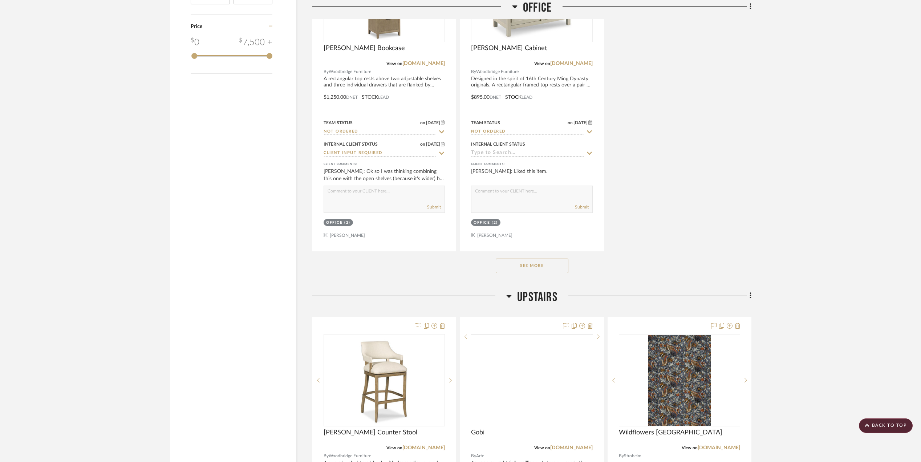
scroll to position [1065, 0]
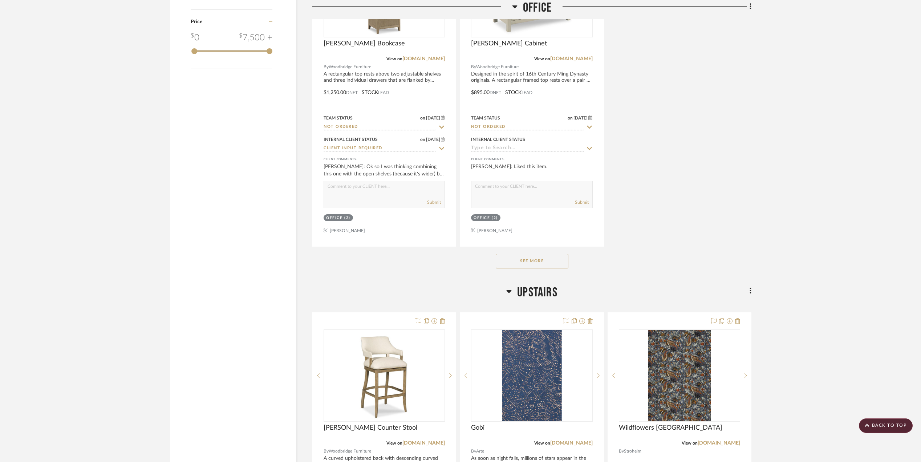
click at [523, 263] on button "See More" at bounding box center [532, 261] width 73 height 15
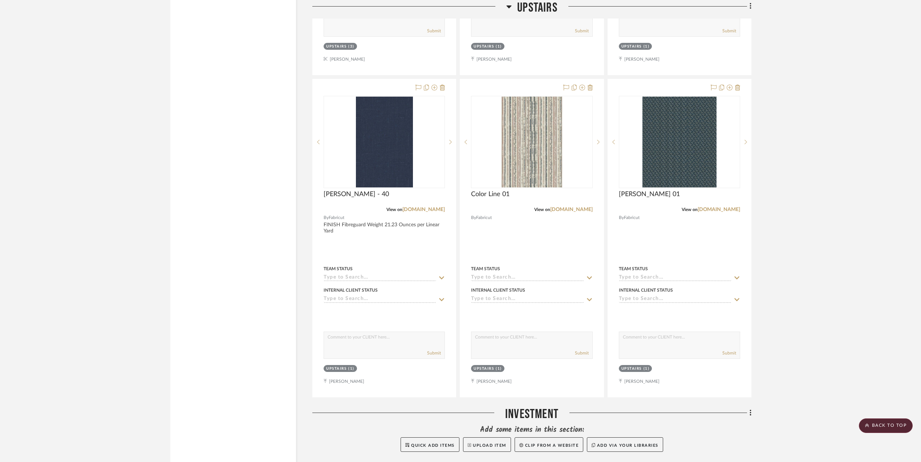
scroll to position [2005, 0]
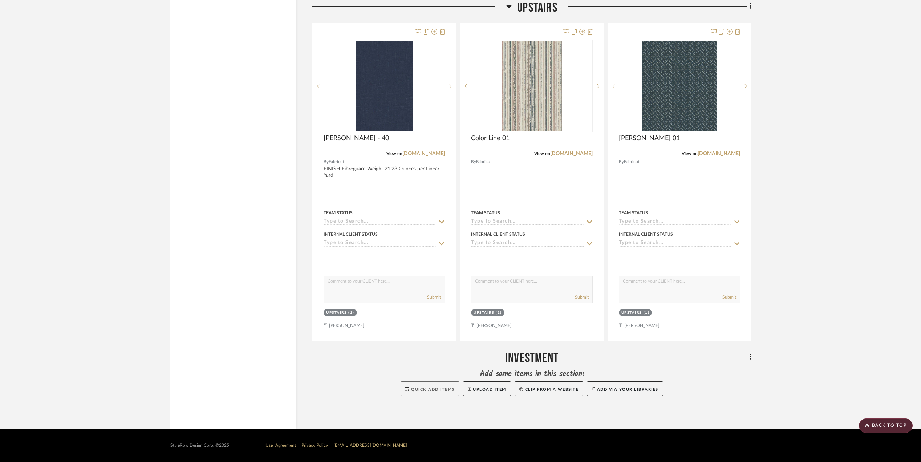
click at [413, 392] on button "Quick Add Items" at bounding box center [430, 388] width 59 height 15
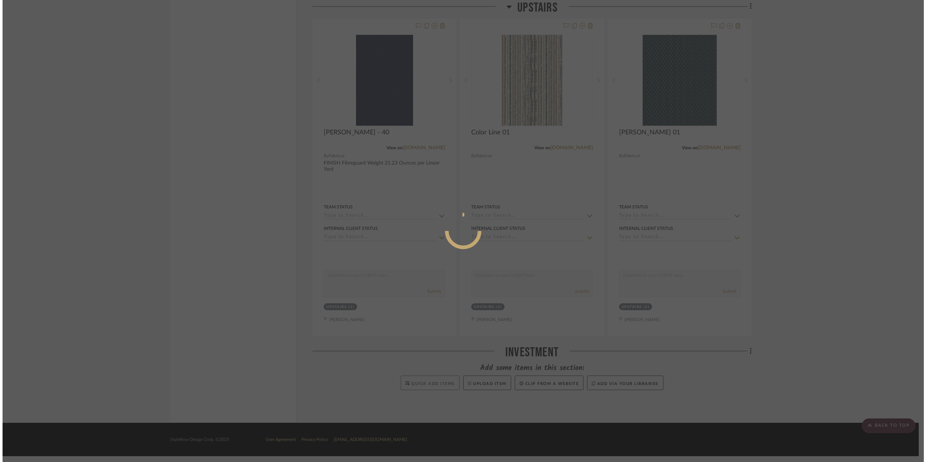
scroll to position [0, 0]
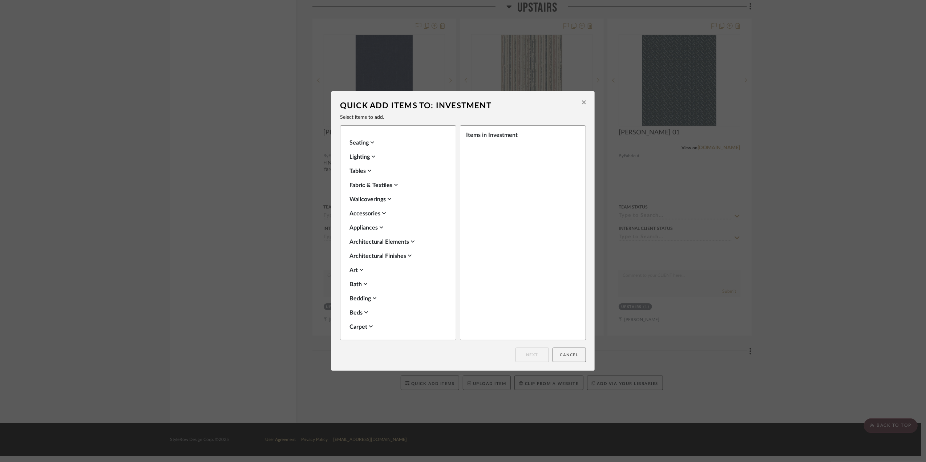
click at [566, 349] on button "Cancel" at bounding box center [568, 355] width 33 height 15
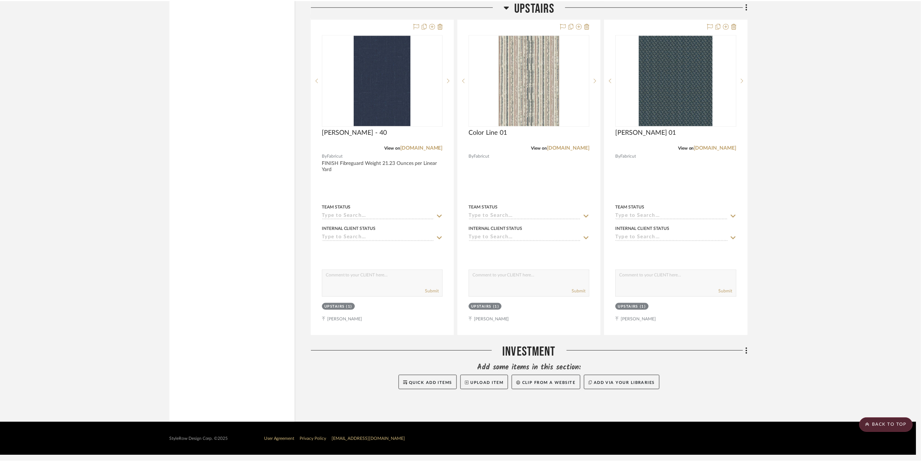
scroll to position [2005, 0]
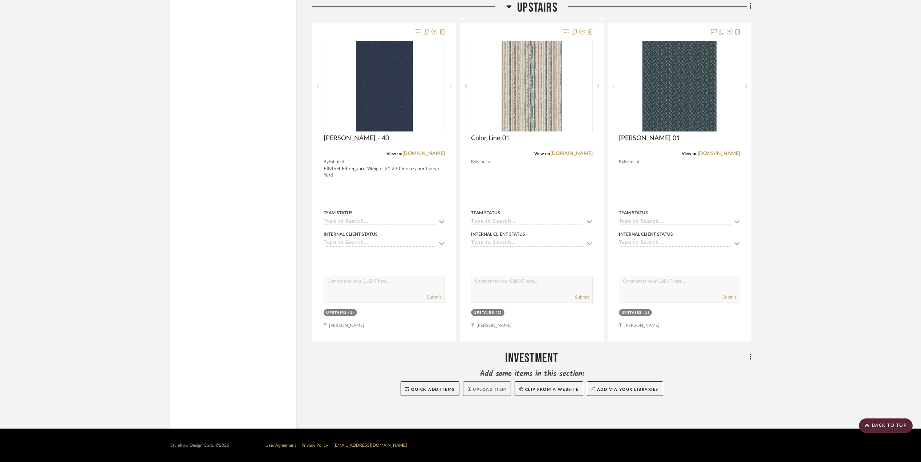
drag, startPoint x: 489, startPoint y: 388, endPoint x: 483, endPoint y: 390, distance: 6.0
click at [489, 388] on button "Upload Item" at bounding box center [487, 388] width 48 height 15
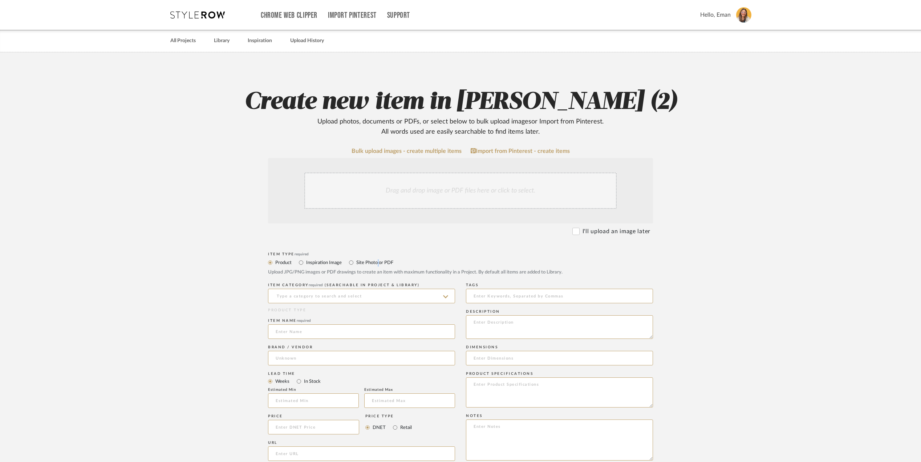
click at [378, 263] on label "Site Photo or PDF" at bounding box center [375, 263] width 38 height 8
click at [351, 262] on input "Site Photo or PDF" at bounding box center [351, 262] width 9 height 9
radio input "true"
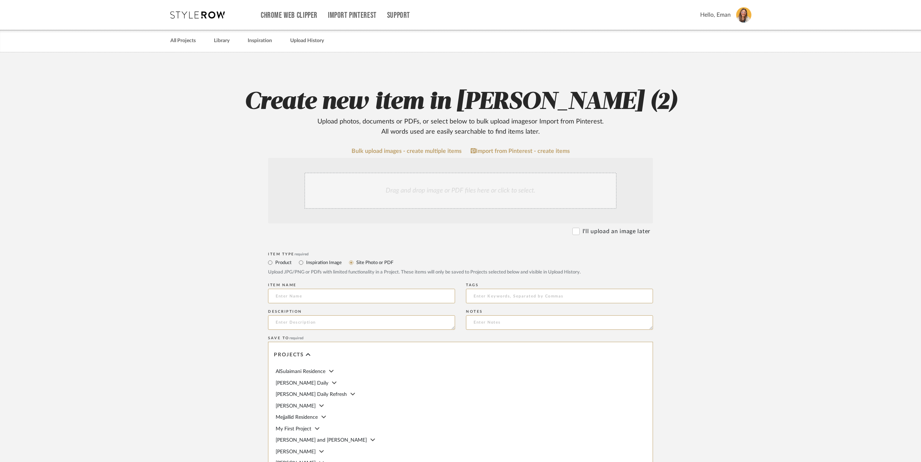
click at [382, 184] on div "Drag and drop image or PDF files here or click to select." at bounding box center [460, 191] width 312 height 36
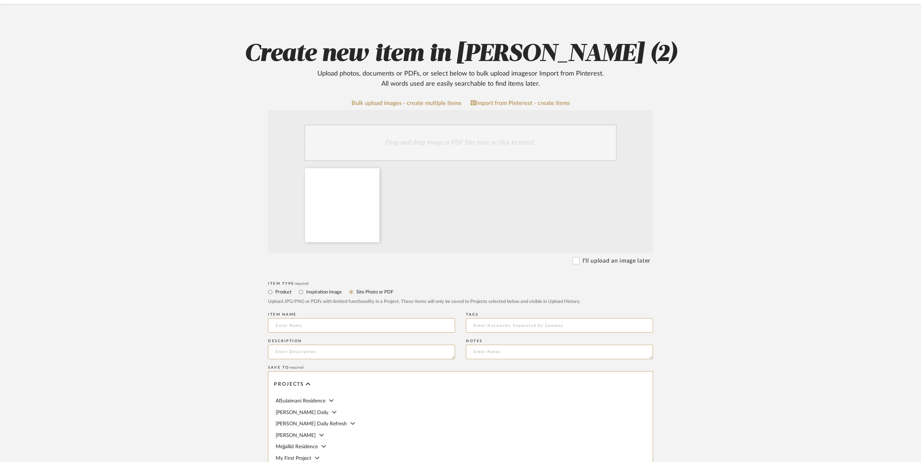
scroll to position [48, 0]
click at [316, 325] on input at bounding box center [361, 325] width 187 height 15
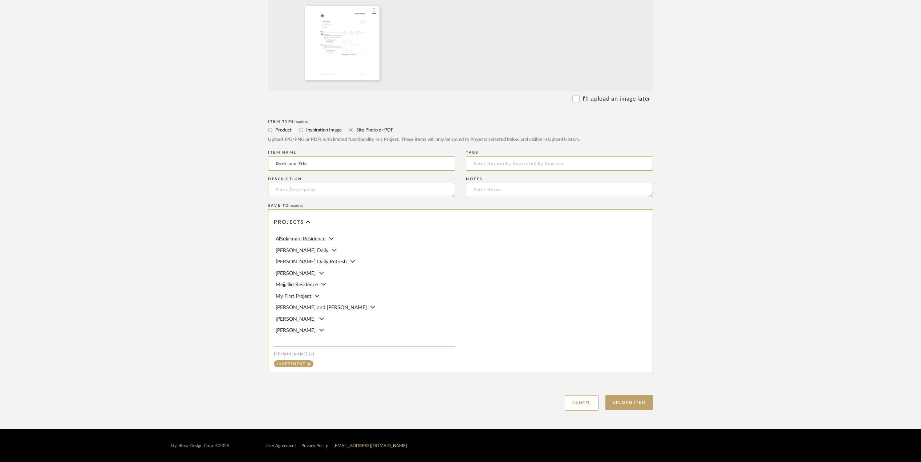
scroll to position [211, 0]
click at [324, 161] on input "Desk and File" at bounding box center [361, 163] width 187 height 15
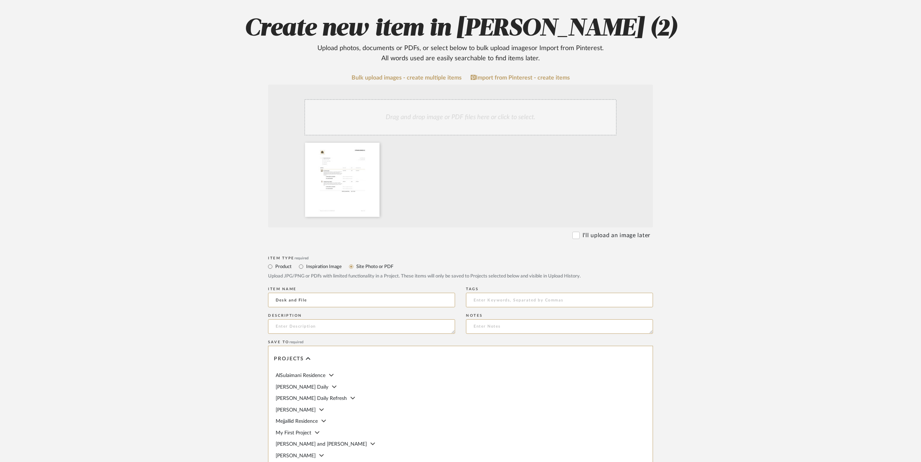
scroll to position [17, 0]
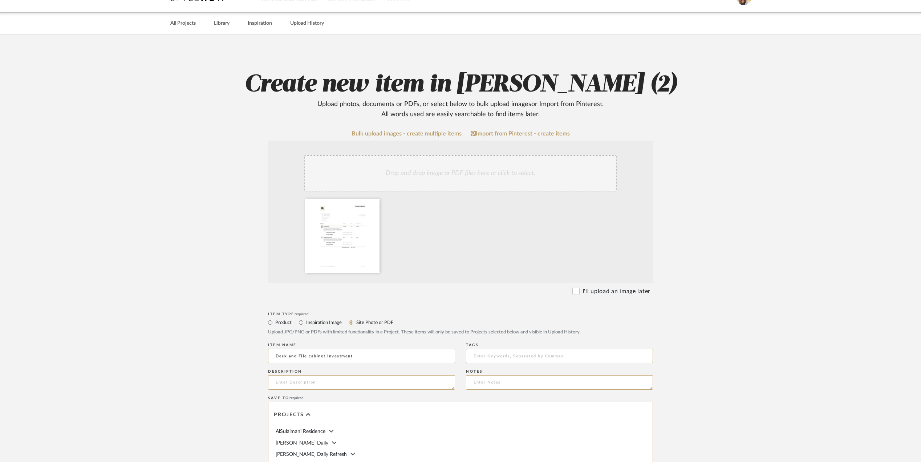
type input "Desk and File cabinet Investment"
click at [734, 331] on upload-items "Create new item in [PERSON_NAME] (2) Upload photos, documents or PDFs, or selec…" at bounding box center [460, 328] width 921 height 587
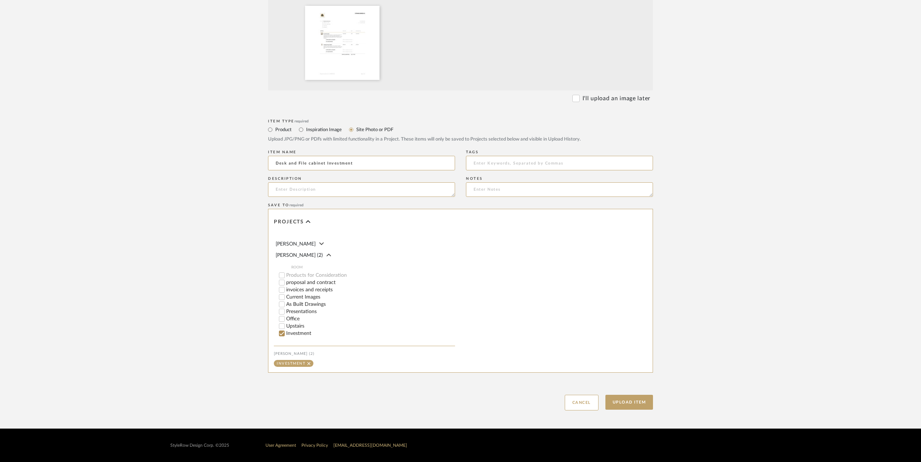
scroll to position [130, 0]
click at [631, 402] on button "Upload Item" at bounding box center [629, 402] width 48 height 15
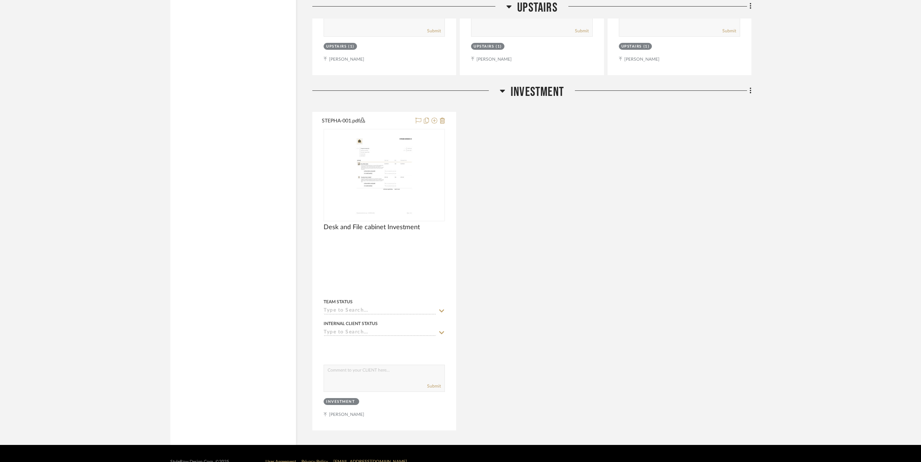
scroll to position [1963, 0]
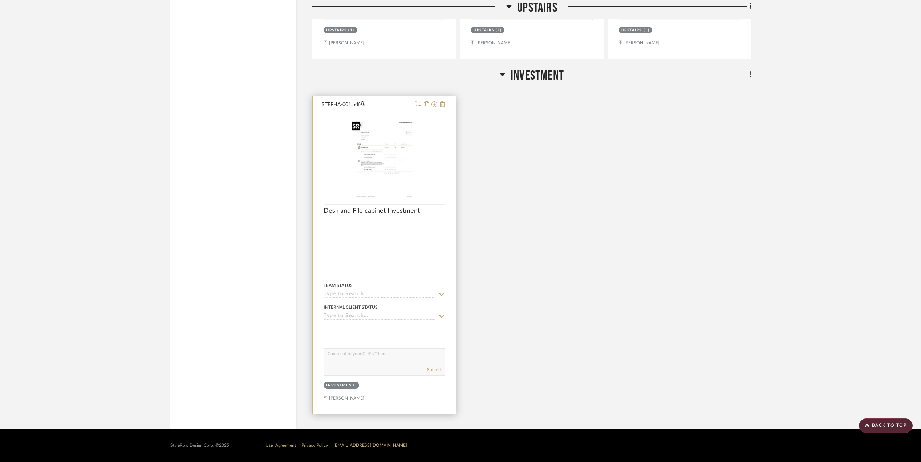
click at [386, 165] on img "0" at bounding box center [384, 158] width 71 height 91
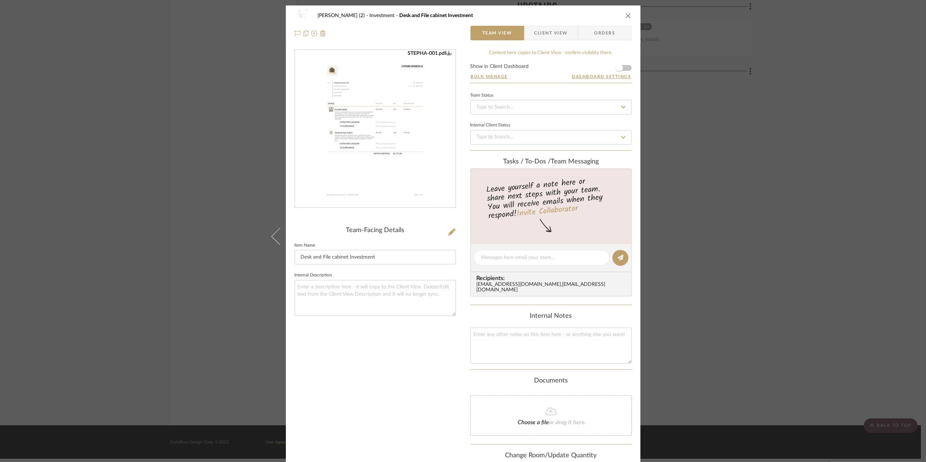
click at [365, 140] on img "0" at bounding box center [374, 129] width 123 height 158
click at [346, 255] on input "Desk and File cabinet Investment" at bounding box center [375, 257] width 161 height 15
type input "Office Investment I - Desk and File Chest"
click at [849, 307] on div "[PERSON_NAME] (2) Investment Desk and File cabinet Investment Team View Client …" at bounding box center [463, 231] width 926 height 462
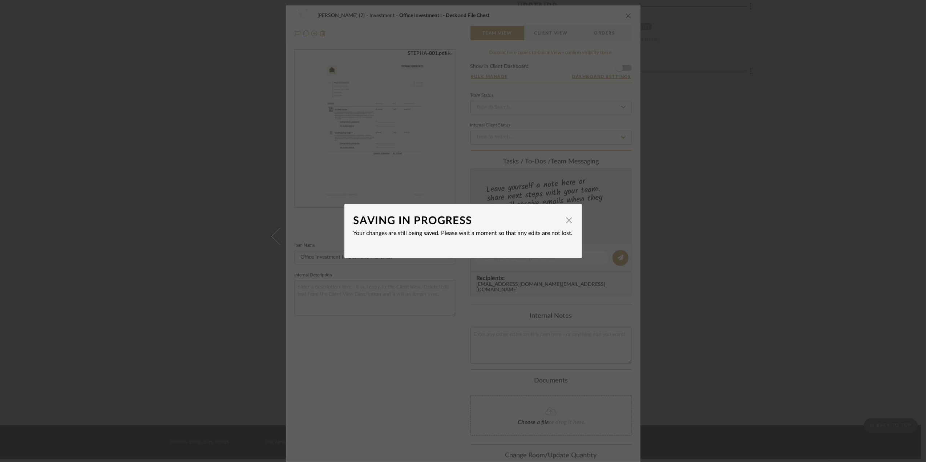
click at [757, 152] on div "SAVING IN PROGRESS × Your changes are still being saved. Please wait a moment s…" at bounding box center [463, 231] width 926 height 462
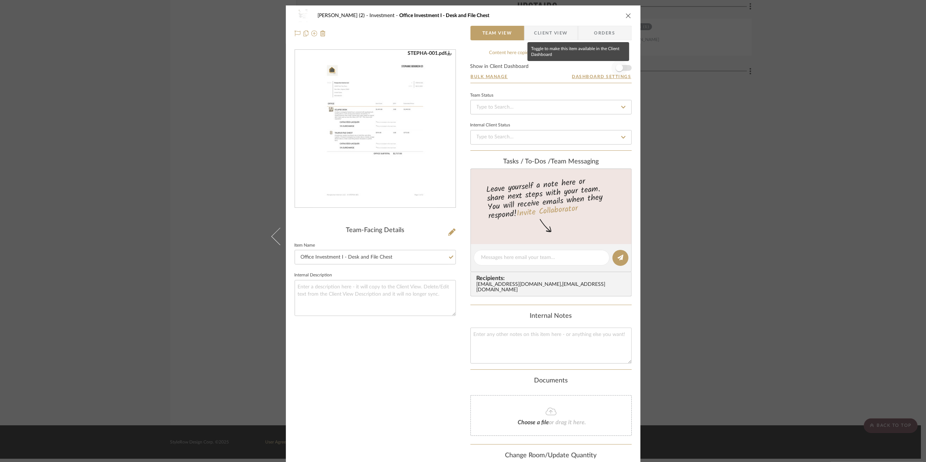
click at [620, 67] on span "button" at bounding box center [619, 67] width 7 height 7
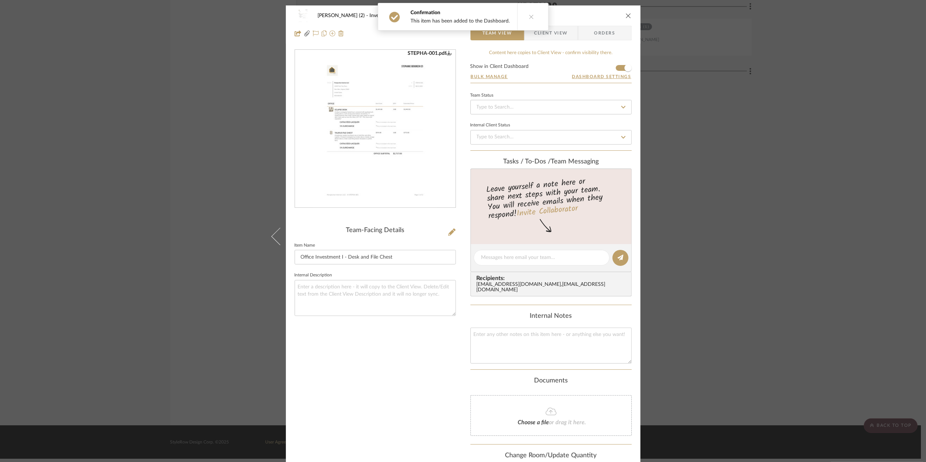
drag, startPoint x: 875, startPoint y: 243, endPoint x: 872, endPoint y: 240, distance: 4.1
click at [875, 243] on div "[PERSON_NAME] (2) Investment Office Investment I - Desk and File Chest Team Vie…" at bounding box center [463, 231] width 926 height 462
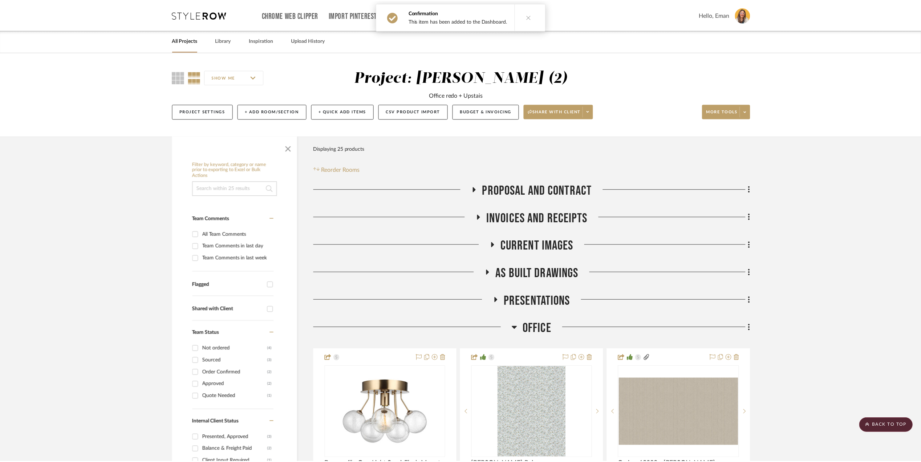
scroll to position [1963, 0]
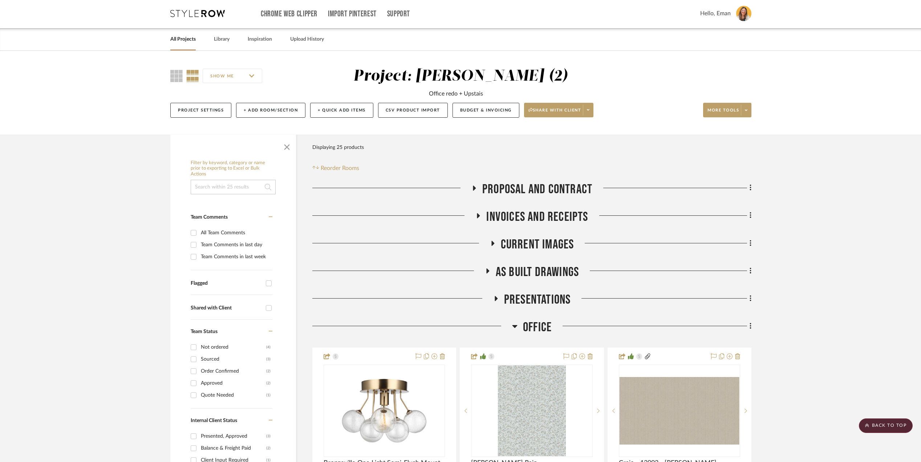
scroll to position [0, 0]
